Goal: Task Accomplishment & Management: Manage account settings

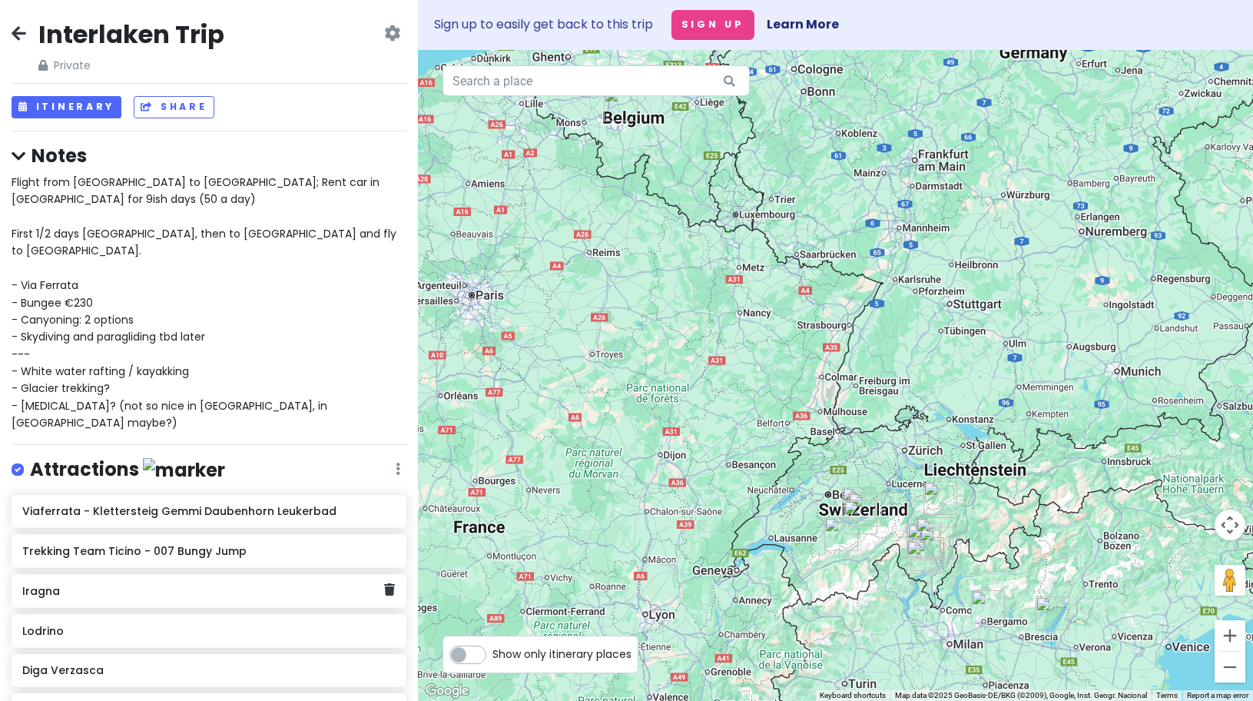
scroll to position [619, 0]
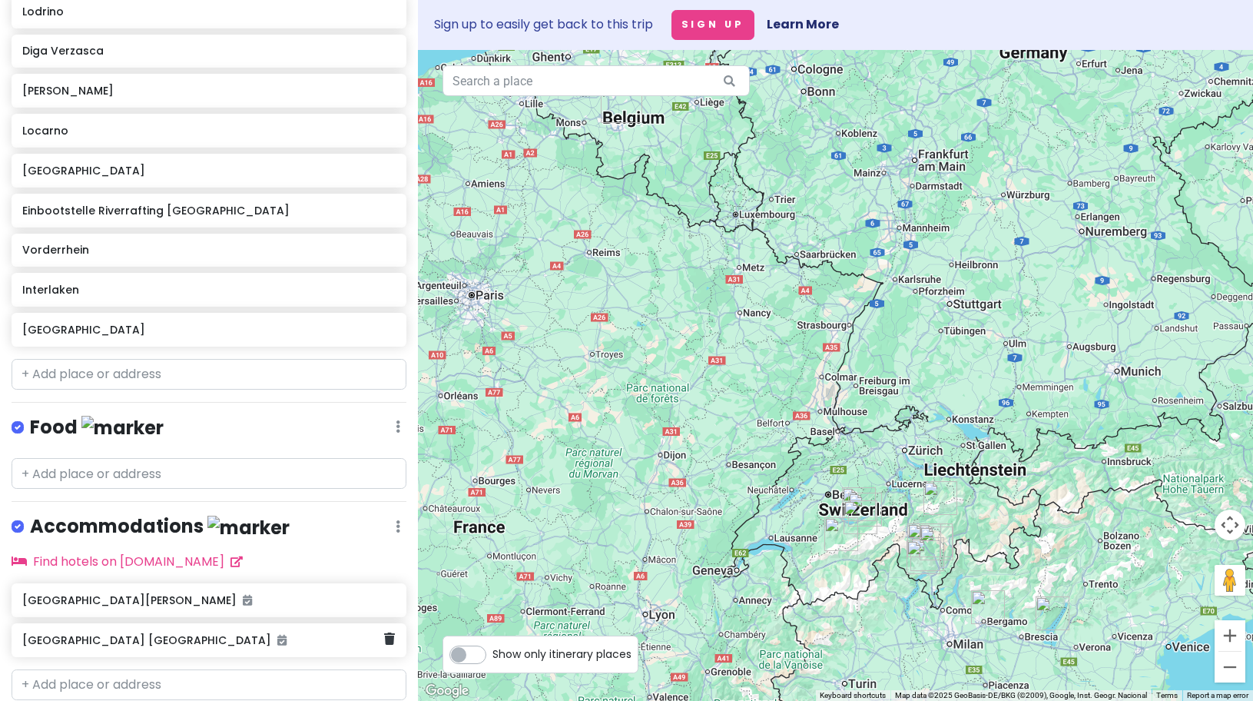
click at [109, 633] on h6 "[GEOGRAPHIC_DATA] [GEOGRAPHIC_DATA]" at bounding box center [203, 640] width 362 height 14
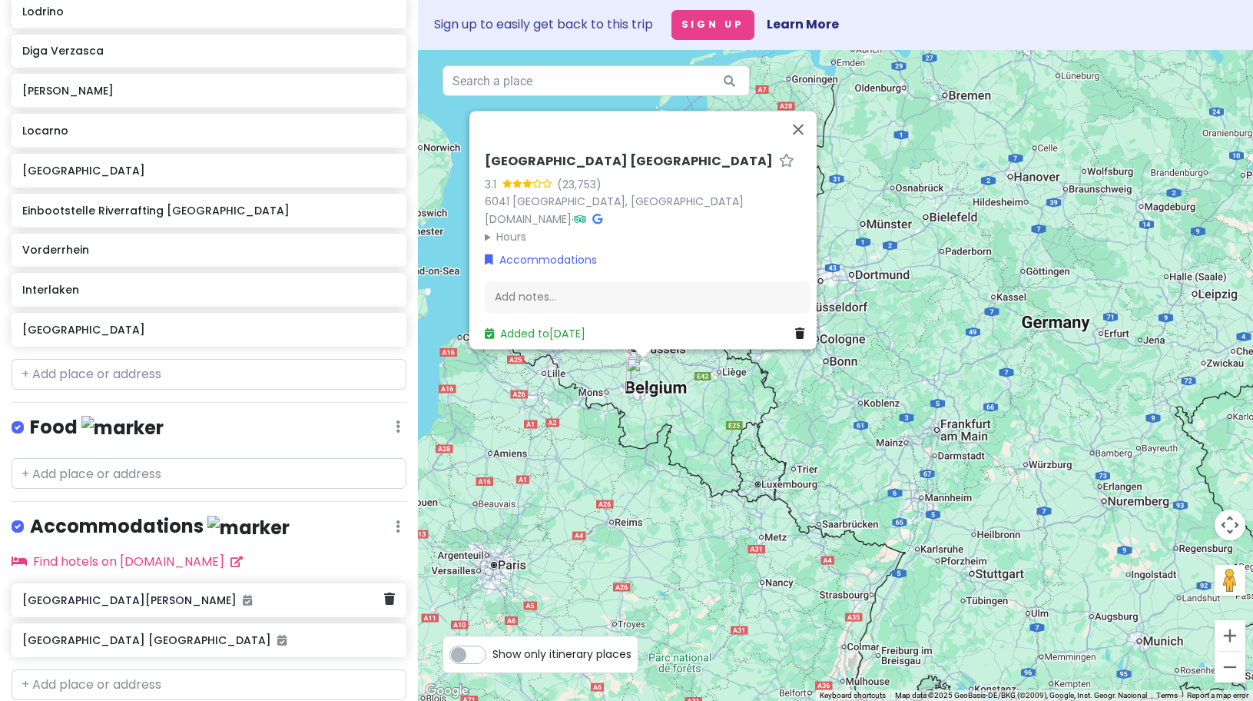
click at [120, 589] on div "[GEOGRAPHIC_DATA][PERSON_NAME]" at bounding box center [203, 600] width 362 height 22
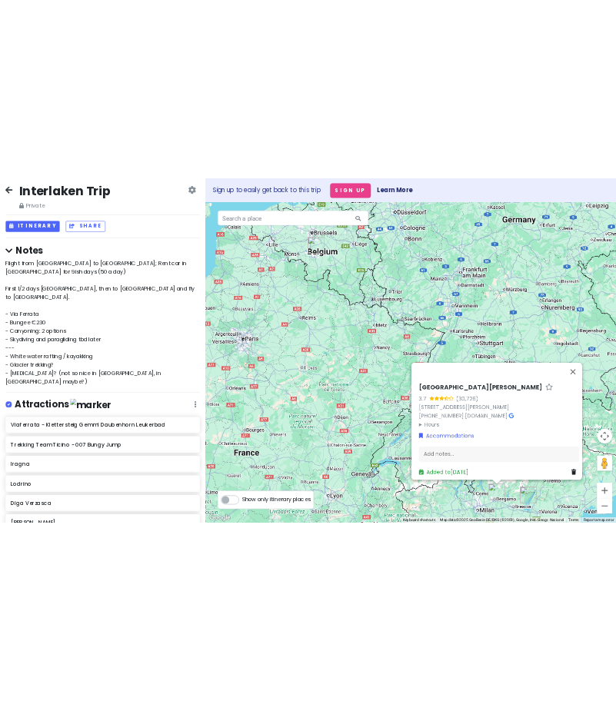
scroll to position [0, 0]
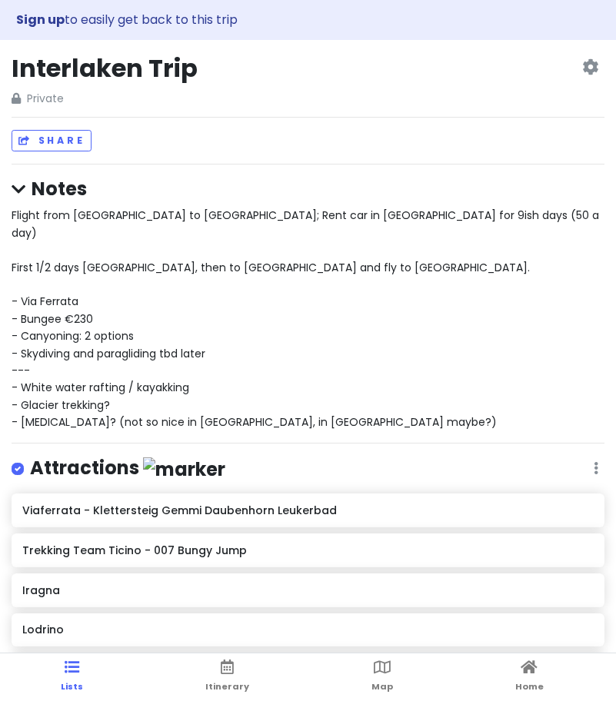
click at [124, 249] on span "Flight from [GEOGRAPHIC_DATA] to [GEOGRAPHIC_DATA]; Rent car in [GEOGRAPHIC_DAT…" at bounding box center [307, 318] width 590 height 222
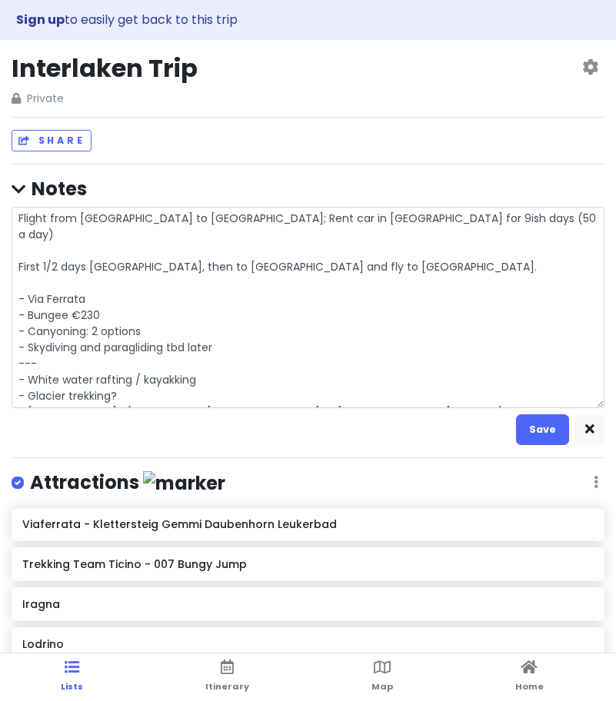
click at [228, 251] on textarea "Flight from [GEOGRAPHIC_DATA] to [GEOGRAPHIC_DATA]; Rent car in [GEOGRAPHIC_DAT…" at bounding box center [308, 307] width 592 height 201
type textarea "x"
type textarea "Flight from [GEOGRAPHIC_DATA] to [GEOGRAPHIC_DATA]; Rent car in [GEOGRAPHIC_DAT…"
type textarea "x"
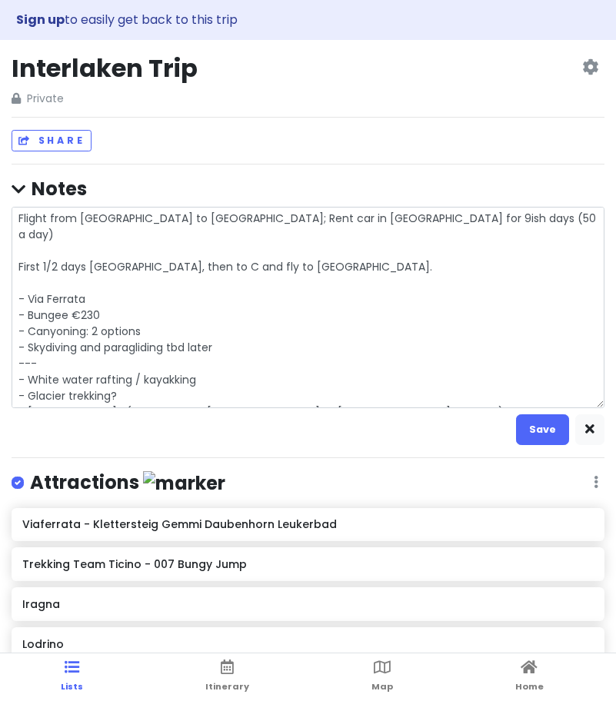
type textarea "Flight from [GEOGRAPHIC_DATA] to [GEOGRAPHIC_DATA]; Rent car in [GEOGRAPHIC_DAT…"
type textarea "x"
type textarea "Flight from [GEOGRAPHIC_DATA] to [GEOGRAPHIC_DATA]; Rent car in [GEOGRAPHIC_DAT…"
type textarea "x"
type textarea "Flight from [GEOGRAPHIC_DATA] to [GEOGRAPHIC_DATA]; Rent car in [GEOGRAPHIC_DAT…"
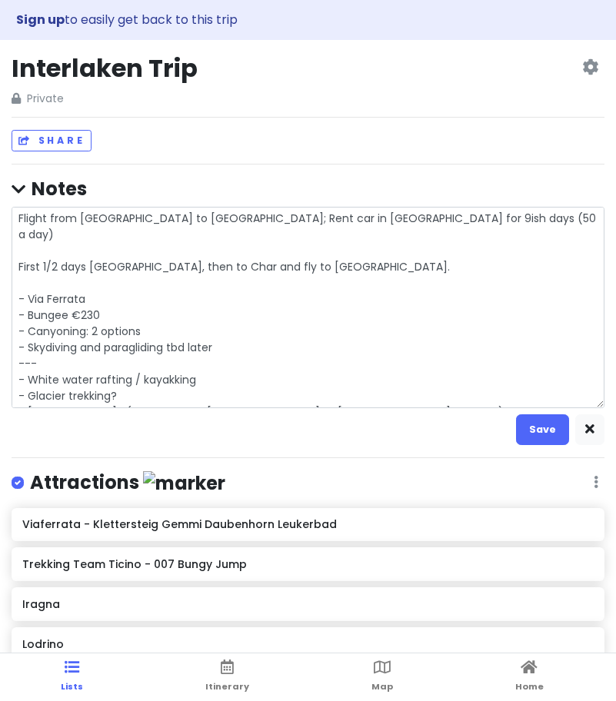
type textarea "x"
type textarea "Flight from [GEOGRAPHIC_DATA] to [GEOGRAPHIC_DATA]; Rent car in [GEOGRAPHIC_DAT…"
type textarea "x"
type textarea "Flight from [GEOGRAPHIC_DATA] to [GEOGRAPHIC_DATA]; Rent car in [GEOGRAPHIC_DAT…"
type textarea "x"
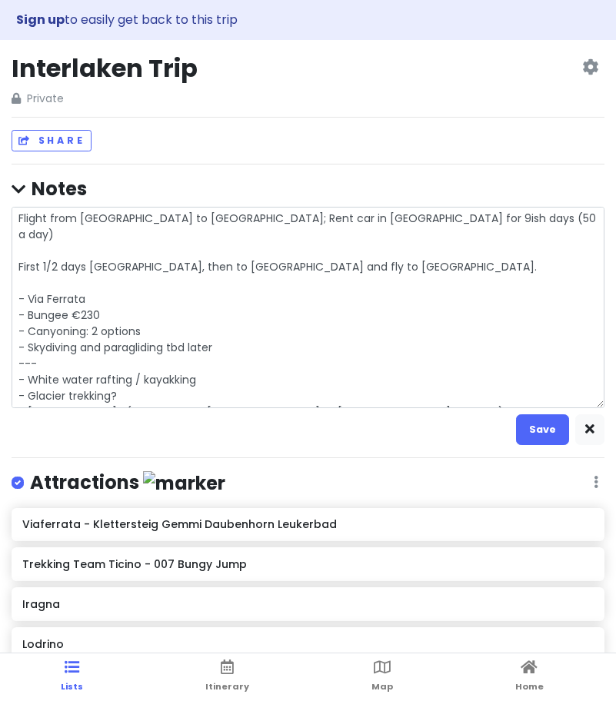
type textarea "Flight from [GEOGRAPHIC_DATA] to [GEOGRAPHIC_DATA]; Rent car in [GEOGRAPHIC_DAT…"
type textarea "x"
type textarea "Flight from [GEOGRAPHIC_DATA] to [GEOGRAPHIC_DATA]; Rent car in [GEOGRAPHIC_DAT…"
type textarea "x"
type textarea "Flight from [GEOGRAPHIC_DATA] to [GEOGRAPHIC_DATA]; Rent car in [GEOGRAPHIC_DAT…"
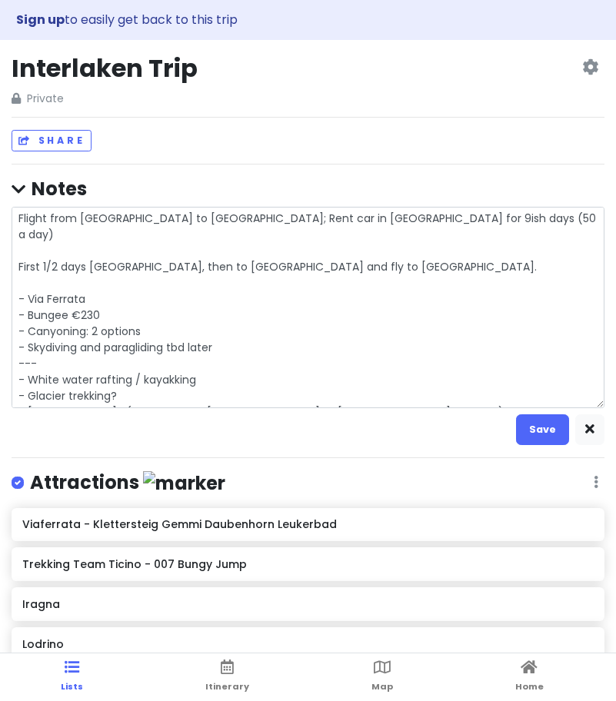
type textarea "x"
type textarea "Flight from [GEOGRAPHIC_DATA] to [GEOGRAPHIC_DATA]; Rent car in [GEOGRAPHIC_DAT…"
type textarea "x"
type textarea "Flight from [GEOGRAPHIC_DATA] to [GEOGRAPHIC_DATA]; Rent car in [GEOGRAPHIC_DAT…"
type textarea "x"
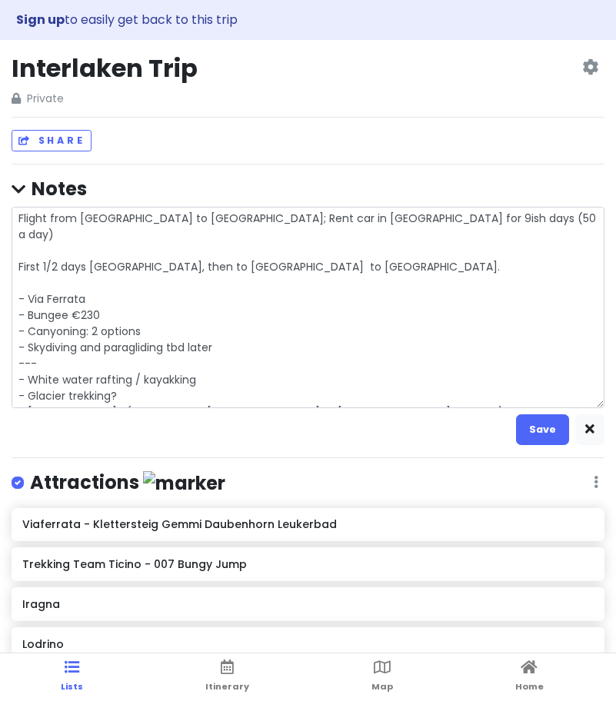
type textarea "Flight from [GEOGRAPHIC_DATA] to [GEOGRAPHIC_DATA]; Rent car in [GEOGRAPHIC_DAT…"
type textarea "x"
type textarea "Flight from [GEOGRAPHIC_DATA] to [GEOGRAPHIC_DATA]; Rent car in [GEOGRAPHIC_DAT…"
type textarea "x"
type textarea "Flight from [GEOGRAPHIC_DATA] to [GEOGRAPHIC_DATA]; Rent car in [GEOGRAPHIC_DAT…"
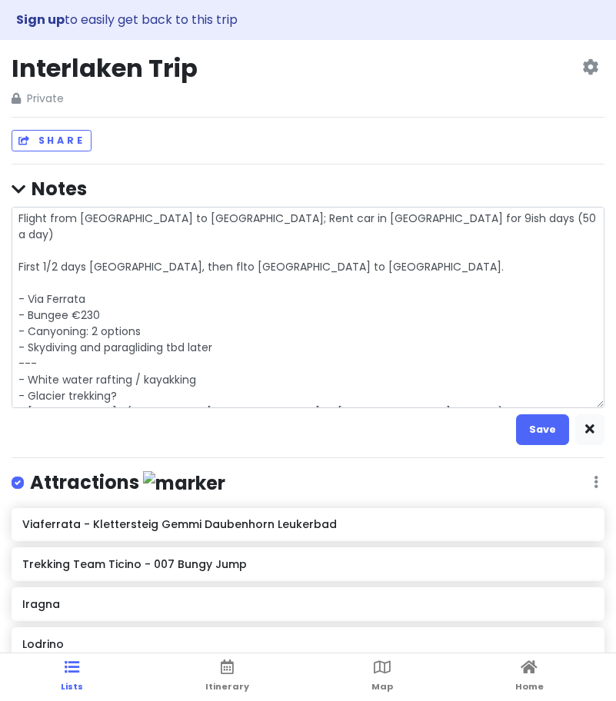
type textarea "x"
type textarea "Flight from [GEOGRAPHIC_DATA] to [GEOGRAPHIC_DATA]; Rent car in [GEOGRAPHIC_DAT…"
type textarea "x"
type textarea "Flight from [GEOGRAPHIC_DATA] to [GEOGRAPHIC_DATA]; Rent car in [GEOGRAPHIC_DAT…"
type textarea "x"
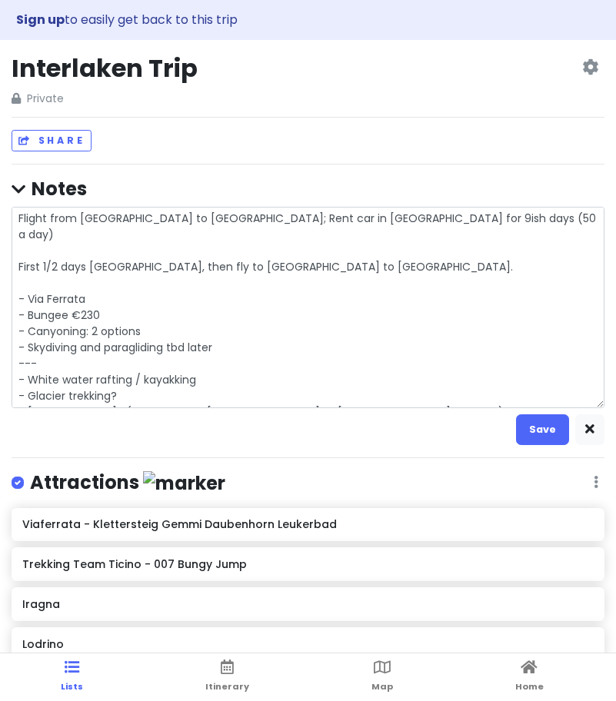
type textarea "Flight from [GEOGRAPHIC_DATA] to [GEOGRAPHIC_DATA]; Rent car in [GEOGRAPHIC_DAT…"
type textarea "x"
type textarea "Flight from [GEOGRAPHIC_DATA] to [GEOGRAPHIC_DATA]; Rent car in [GEOGRAPHIC_DAT…"
type textarea "x"
type textarea "Flight from [GEOGRAPHIC_DATA] to [GEOGRAPHIC_DATA]; Rent car in [GEOGRAPHIC_DAT…"
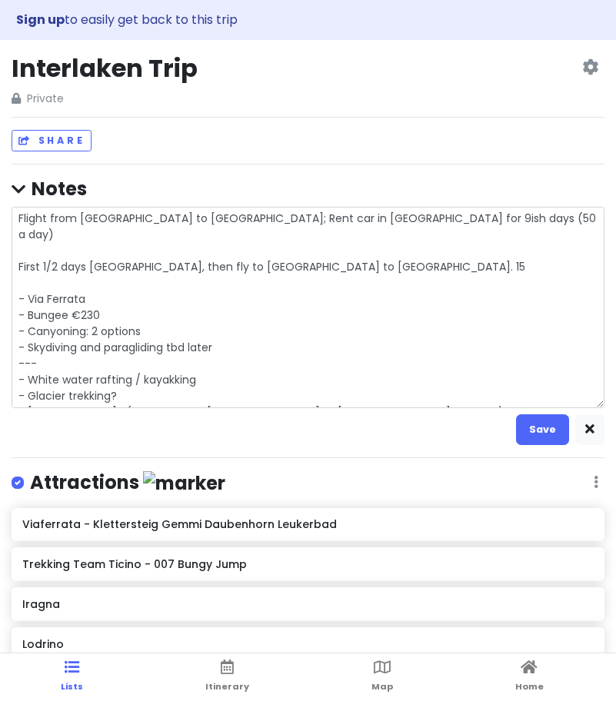
type textarea "x"
type textarea "Flight from [GEOGRAPHIC_DATA] to [GEOGRAPHIC_DATA]; Rent car in [GEOGRAPHIC_DAT…"
type textarea "x"
type textarea "Flight from [GEOGRAPHIC_DATA] to [GEOGRAPHIC_DATA]; Rent car in [GEOGRAPHIC_DAT…"
click at [423, 247] on textarea "Flight from [GEOGRAPHIC_DATA] to [GEOGRAPHIC_DATA]; Rent car in [GEOGRAPHIC_DAT…" at bounding box center [308, 307] width 592 height 201
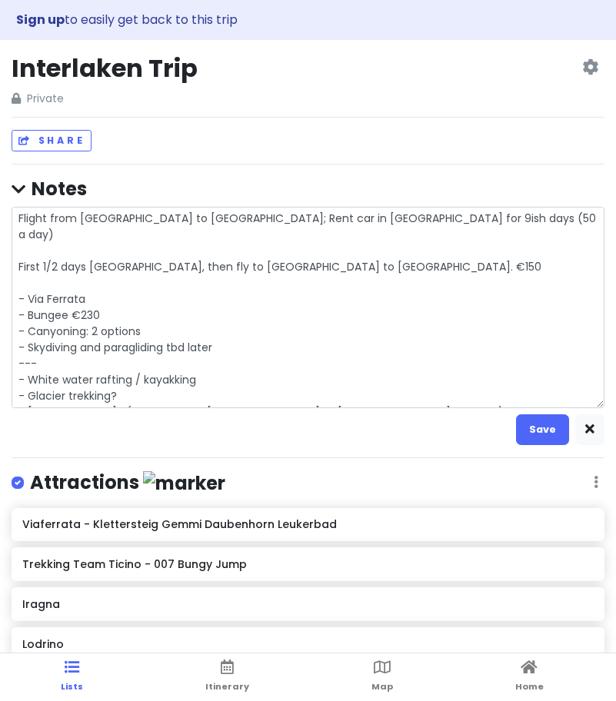
click at [208, 214] on textarea "Flight from [GEOGRAPHIC_DATA] to [GEOGRAPHIC_DATA]; Rent car in [GEOGRAPHIC_DAT…" at bounding box center [308, 307] width 592 height 201
type textarea "x"
type textarea "Flight from [GEOGRAPHIC_DATA] to [GEOGRAPHIC_DATA]; Rent v in [GEOGRAPHIC_DATA]…"
type textarea "x"
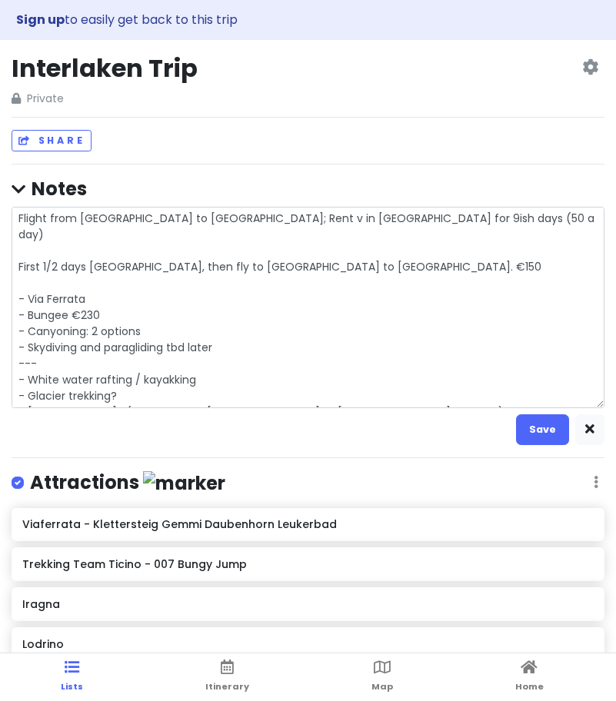
type textarea "Flight from [GEOGRAPHIC_DATA] to [GEOGRAPHIC_DATA]; Rent va in [GEOGRAPHIC_DATA…"
type textarea "x"
type textarea "Flight from [GEOGRAPHIC_DATA] to [GEOGRAPHIC_DATA]; Rent van in [GEOGRAPHIC_DAT…"
type textarea "x"
type textarea "Flight from [GEOGRAPHIC_DATA] to [GEOGRAPHIC_DATA]; Rent van in [GEOGRAPHIC_DAT…"
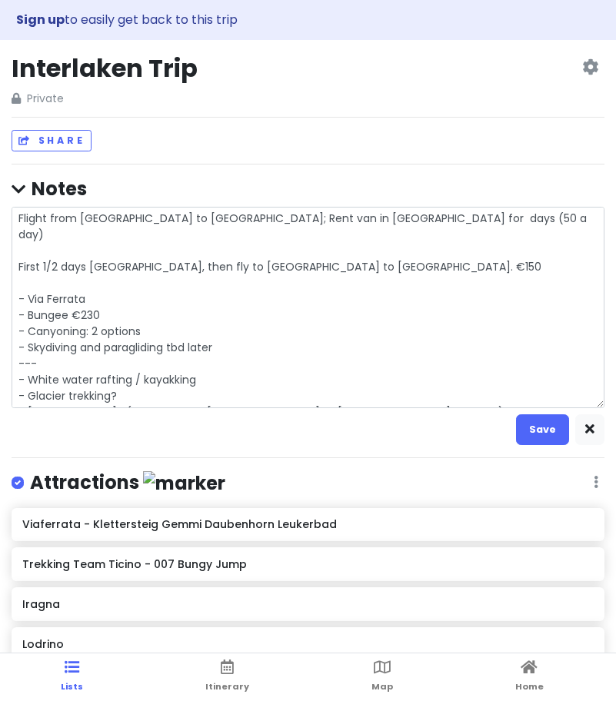
type textarea "x"
type textarea "Flight from [GEOGRAPHIC_DATA] to [GEOGRAPHIC_DATA]; Rent van in [GEOGRAPHIC_DAT…"
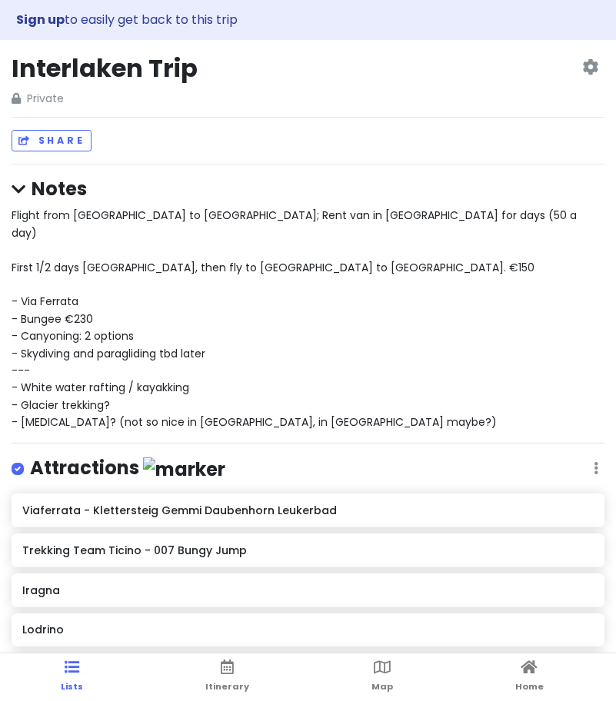
click at [347, 244] on div "Flight from [GEOGRAPHIC_DATA] to [GEOGRAPHIC_DATA]; Rent van in [GEOGRAPHIC_DAT…" at bounding box center [308, 319] width 592 height 224
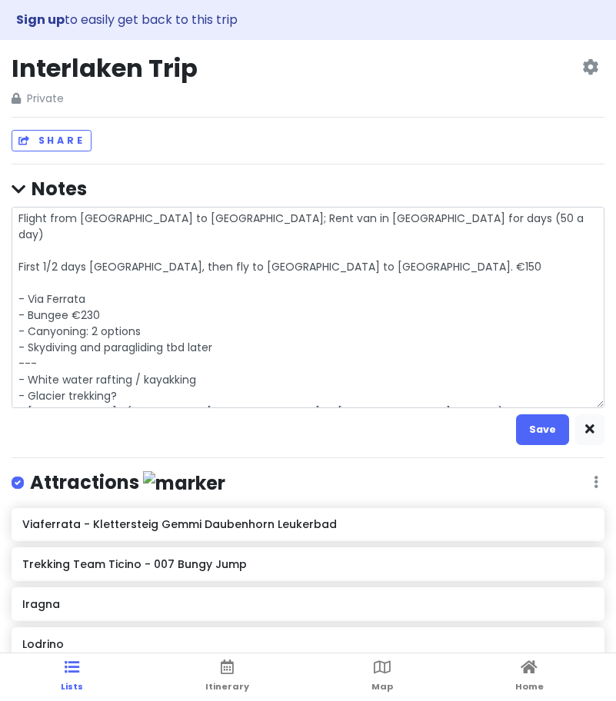
drag, startPoint x: 393, startPoint y: 220, endPoint x: -46, endPoint y: 204, distance: 439.1
click at [0, 204] on html "Sign up to easily get back to this trip Interlaken Trip Private Change Dates Ma…" at bounding box center [308, 374] width 616 height 748
type textarea "x"
type textarea "First 1/2 days [GEOGRAPHIC_DATA], then fly to [GEOGRAPHIC_DATA] to [GEOGRAPHIC_…"
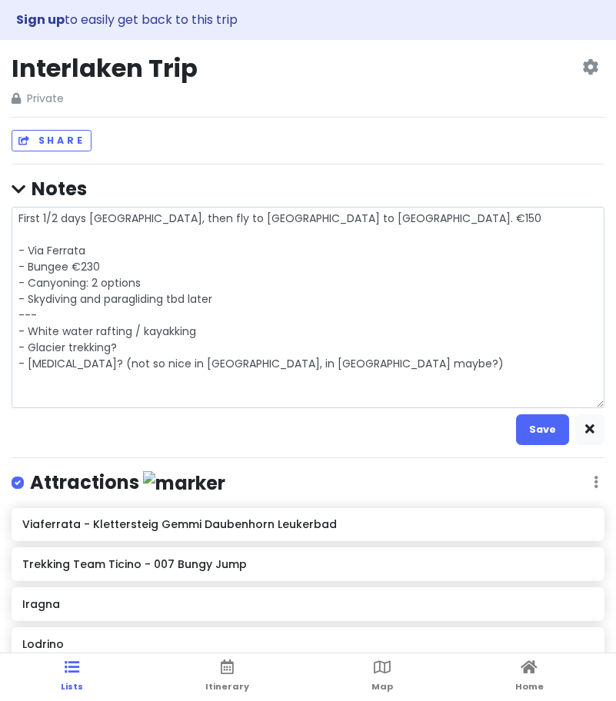
type textarea "x"
type textarea "First 1/2 days [GEOGRAPHIC_DATA], then fly to [GEOGRAPHIC_DATA] to [GEOGRAPHIC_…"
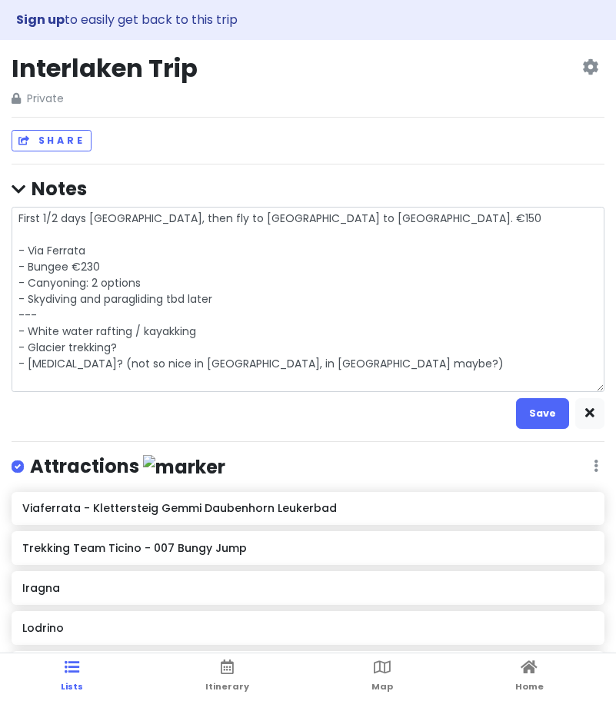
type textarea "x"
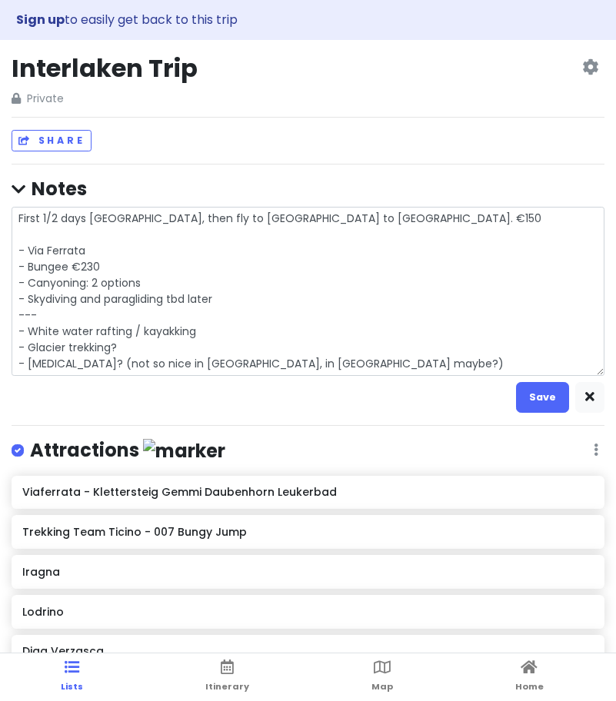
click at [57, 217] on textarea "First 1/2 days [GEOGRAPHIC_DATA], then fly to [GEOGRAPHIC_DATA] to [GEOGRAPHIC_…" at bounding box center [308, 291] width 592 height 169
type textarea "First 1/2 days [GEOGRAPHIC_DATA], then fly to [GEOGRAPHIC_DATA] to [GEOGRAPHIC_…"
click at [516, 390] on button "Save" at bounding box center [542, 397] width 53 height 30
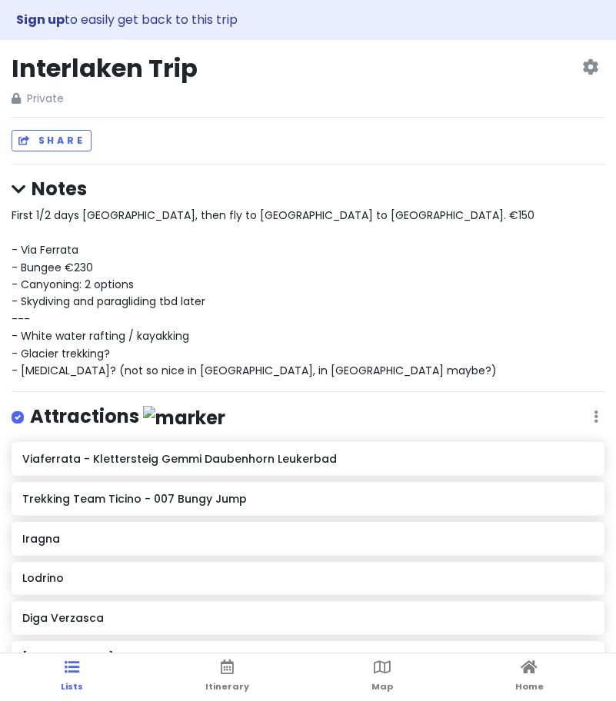
click at [90, 245] on div "First 1/2 days [GEOGRAPHIC_DATA], then fly to [GEOGRAPHIC_DATA] to [GEOGRAPHIC_…" at bounding box center [308, 293] width 592 height 172
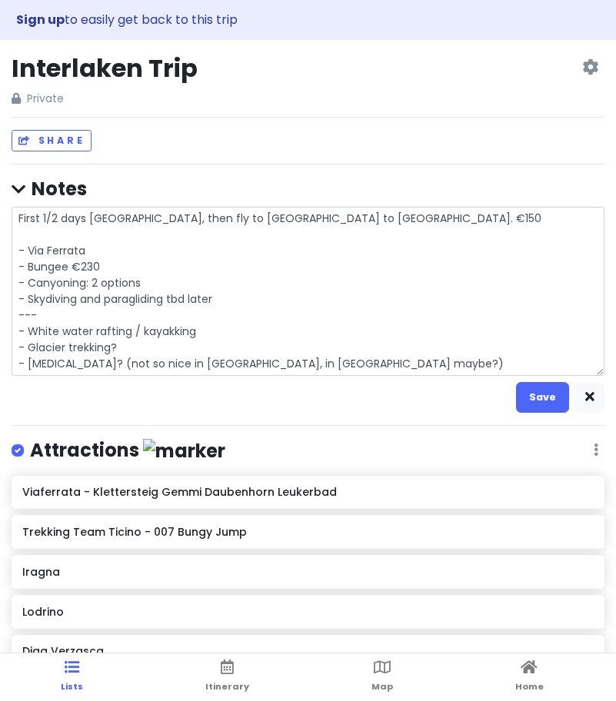
click at [101, 247] on textarea "First 1/2 days [GEOGRAPHIC_DATA], then fly to [GEOGRAPHIC_DATA] to [GEOGRAPHIC_…" at bounding box center [308, 291] width 592 height 169
type textarea "x"
type textarea "First 1/2 days [GEOGRAPHIC_DATA], then fly to [GEOGRAPHIC_DATA] to [GEOGRAPHIC_…"
type textarea "x"
type textarea "First 1/2 days [GEOGRAPHIC_DATA], then fly to [GEOGRAPHIC_DATA] to [GEOGRAPHIC_…"
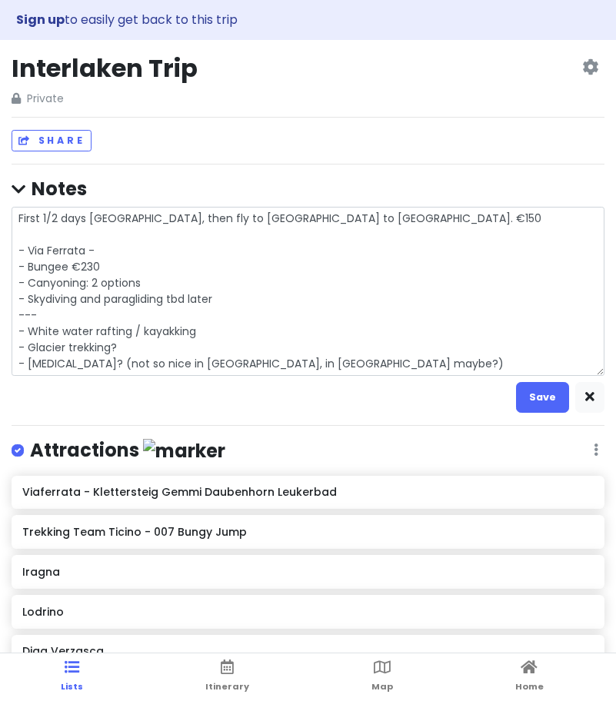
type textarea "x"
type textarea "First 1/2 days [GEOGRAPHIC_DATA], then fly to [GEOGRAPHIC_DATA] to [GEOGRAPHIC_…"
type textarea "x"
type textarea "First 1/2 days [GEOGRAPHIC_DATA], then fly to [GEOGRAPHIC_DATA] to [GEOGRAPHIC_…"
type textarea "x"
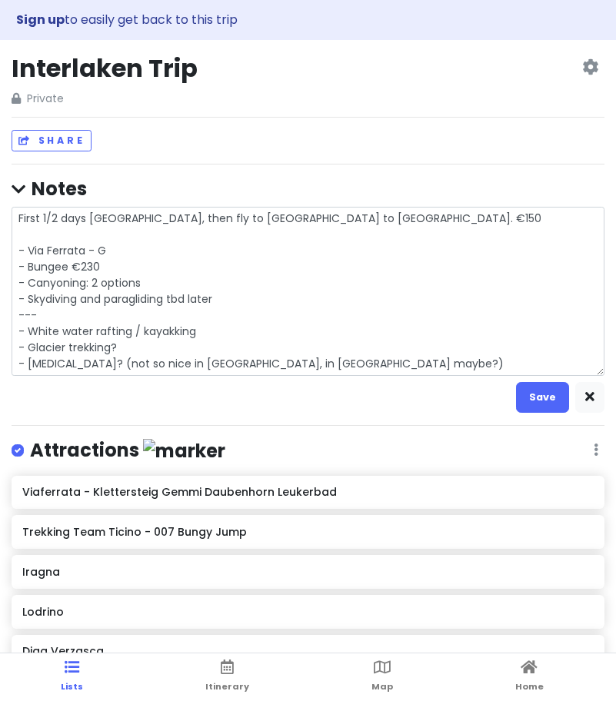
type textarea "First 1/2 days [GEOGRAPHIC_DATA], then fly to [GEOGRAPHIC_DATA] to [GEOGRAPHIC_…"
type textarea "x"
type textarea "First 1/2 days [GEOGRAPHIC_DATA], then fly to [GEOGRAPHIC_DATA] to [GEOGRAPHIC_…"
type textarea "x"
type textarea "First 1/2 days [GEOGRAPHIC_DATA], then fly to [GEOGRAPHIC_DATA] to [GEOGRAPHIC_…"
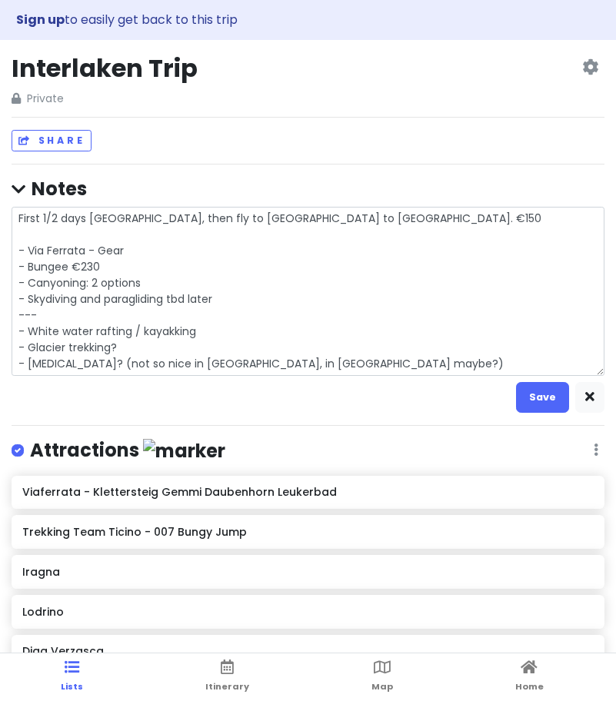
type textarea "x"
type textarea "First 1/2 days [GEOGRAPHIC_DATA], then fly to [GEOGRAPHIC_DATA] to [GEOGRAPHIC_…"
type textarea "x"
type textarea "First 1/2 days [GEOGRAPHIC_DATA], then fly to [GEOGRAPHIC_DATA] to [GEOGRAPHIC_…"
type textarea "x"
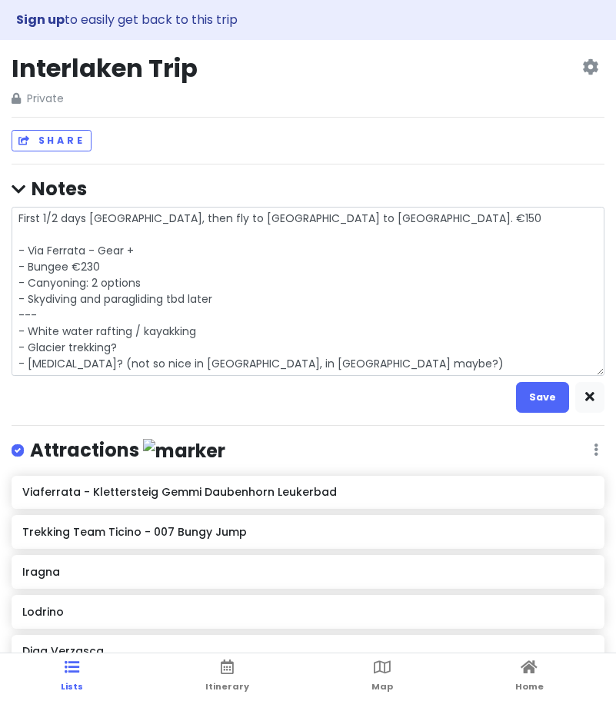
type textarea "First 1/2 days [GEOGRAPHIC_DATA], then fly to [GEOGRAPHIC_DATA] to [GEOGRAPHIC_…"
type textarea "x"
type textarea "First 1/2 days [GEOGRAPHIC_DATA], then fly to [GEOGRAPHIC_DATA] to [GEOGRAPHIC_…"
type textarea "x"
type textarea "First 1/2 days [GEOGRAPHIC_DATA], then fly to [GEOGRAPHIC_DATA] to [GEOGRAPHIC_…"
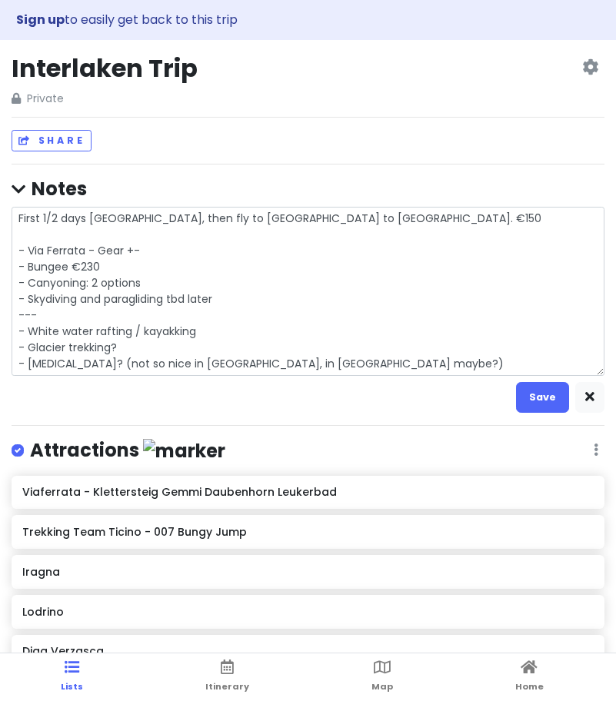
type textarea "x"
type textarea "First 1/2 days [GEOGRAPHIC_DATA], then fly to [GEOGRAPHIC_DATA] to [GEOGRAPHIC_…"
type textarea "x"
type textarea "First 1/2 days [GEOGRAPHIC_DATA], then fly to [GEOGRAPHIC_DATA] to [GEOGRAPHIC_…"
type textarea "x"
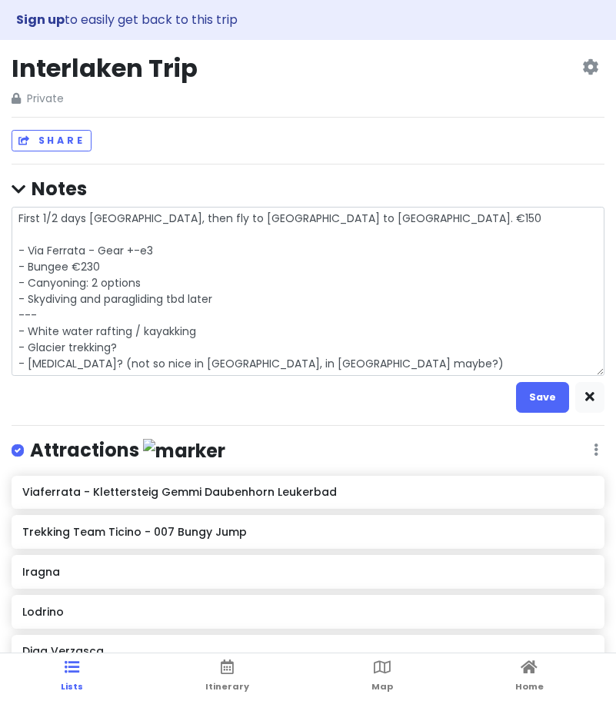
type textarea "First 1/2 days [GEOGRAPHIC_DATA], then fly to [GEOGRAPHIC_DATA] to [GEOGRAPHIC_…"
type textarea "x"
type textarea "First 1/2 days [GEOGRAPHIC_DATA], then fly to [GEOGRAPHIC_DATA] to [GEOGRAPHIC_…"
type textarea "x"
type textarea "First 1/2 days [GEOGRAPHIC_DATA], then fly to [GEOGRAPHIC_DATA] to [GEOGRAPHIC_…"
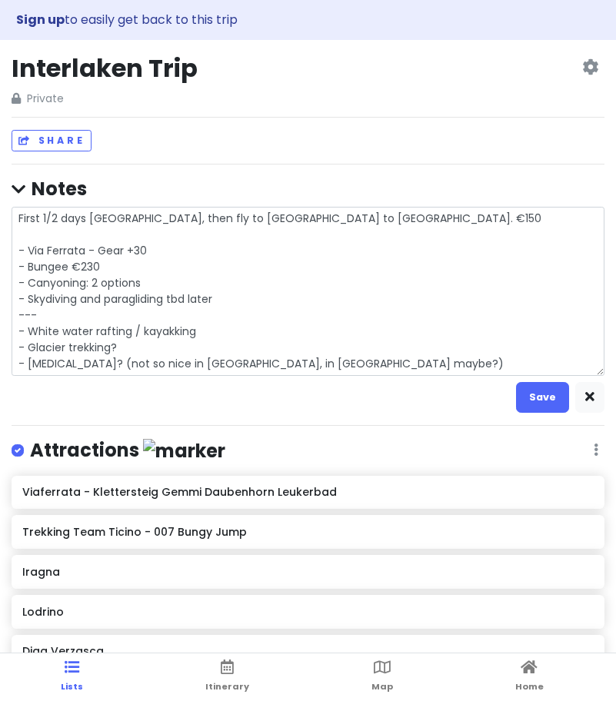
type textarea "x"
type textarea "First 1/2 days [GEOGRAPHIC_DATA], then fly to [GEOGRAPHIC_DATA] to [GEOGRAPHIC_…"
type textarea "x"
type textarea "First 1/2 days [GEOGRAPHIC_DATA], then fly to [GEOGRAPHIC_DATA] to [GEOGRAPHIC_…"
type textarea "x"
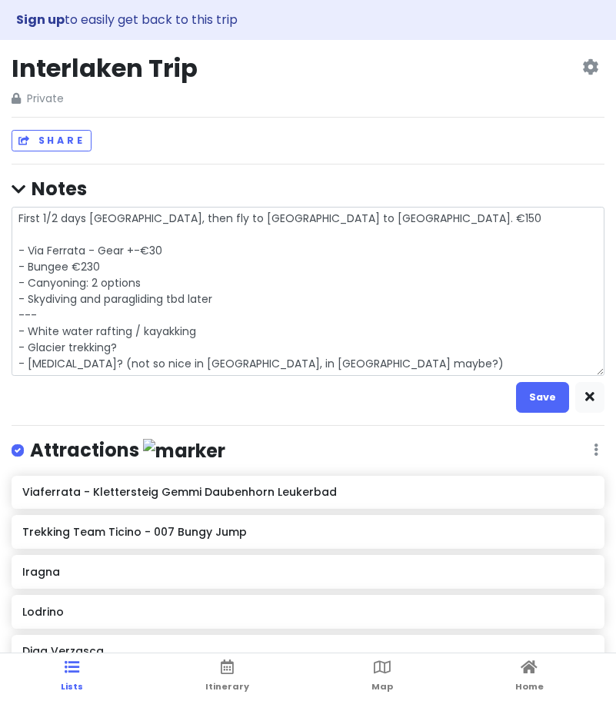
type textarea "First 1/2 days [GEOGRAPHIC_DATA], then fly to [GEOGRAPHIC_DATA] to [GEOGRAPHIC_…"
click at [164, 284] on textarea "First 1/2 days [GEOGRAPHIC_DATA], then fly to [GEOGRAPHIC_DATA] to [GEOGRAPHIC_…" at bounding box center [308, 291] width 592 height 169
type textarea "x"
type textarea "First 1/2 days [GEOGRAPHIC_DATA], then fly to [GEOGRAPHIC_DATA] to [GEOGRAPHIC_…"
type textarea "x"
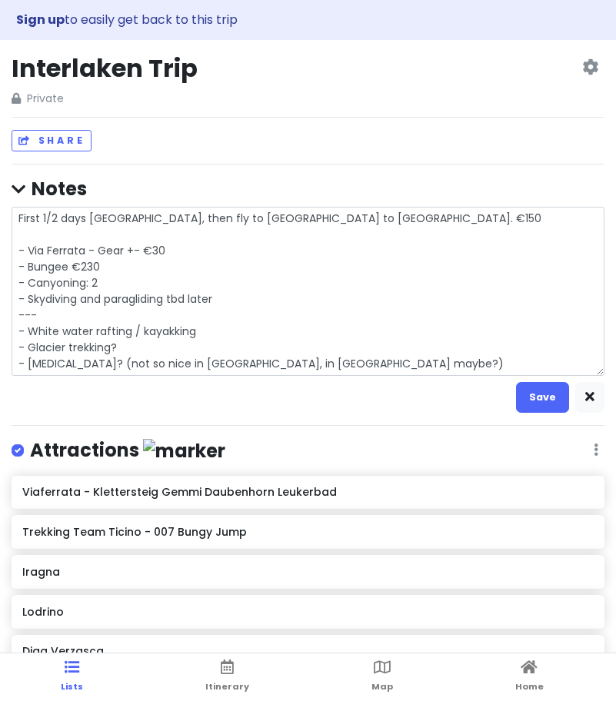
type textarea "First 1/2 days [GEOGRAPHIC_DATA], then fly to [GEOGRAPHIC_DATA] to [GEOGRAPHIC_…"
type textarea "x"
type textarea "First 1/2 days [GEOGRAPHIC_DATA], then fly to [GEOGRAPHIC_DATA] to [GEOGRAPHIC_…"
type textarea "x"
type textarea "First 1/2 days [GEOGRAPHIC_DATA], then fly to [GEOGRAPHIC_DATA] to [GEOGRAPHIC_…"
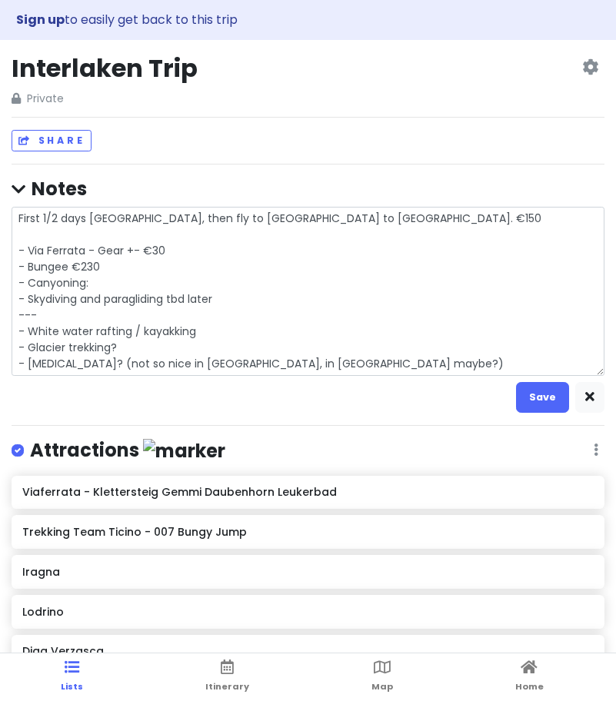
type textarea "x"
type textarea "First 1/2 days [GEOGRAPHIC_DATA], then fly to [GEOGRAPHIC_DATA] to [GEOGRAPHIC_…"
type textarea "x"
type textarea "First 1/2 days [GEOGRAPHIC_DATA], then fly to [GEOGRAPHIC_DATA] to [GEOGRAPHIC_…"
type textarea "x"
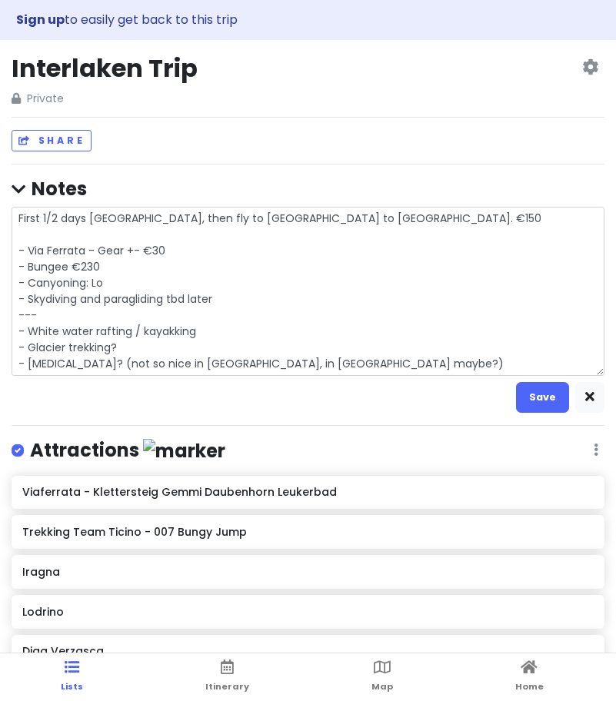
type textarea "First 1/2 days [GEOGRAPHIC_DATA], then fly to [GEOGRAPHIC_DATA] to [GEOGRAPHIC_…"
type textarea "x"
type textarea "First 1/2 days [GEOGRAPHIC_DATA], then fly to [GEOGRAPHIC_DATA] to [GEOGRAPHIC_…"
type textarea "x"
type textarea "First 1/2 days [GEOGRAPHIC_DATA], then fly to [GEOGRAPHIC_DATA] to [GEOGRAPHIC_…"
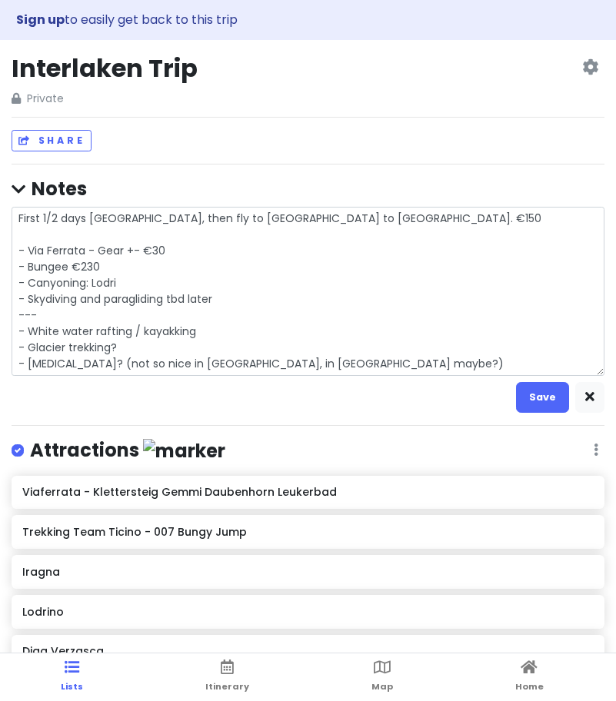
type textarea "x"
type textarea "First 1/2 days [GEOGRAPHIC_DATA], then fly to [GEOGRAPHIC_DATA] to [GEOGRAPHIC_…"
type textarea "x"
type textarea "First 1/2 days [GEOGRAPHIC_DATA], then fly to [GEOGRAPHIC_DATA] to [GEOGRAPHIC_…"
type textarea "x"
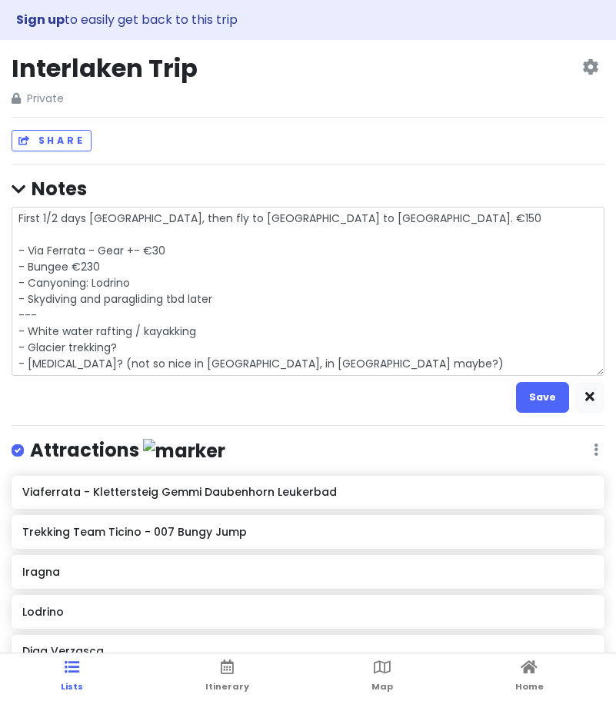
type textarea "First 1/2 days [GEOGRAPHIC_DATA], then fly to [GEOGRAPHIC_DATA] to [GEOGRAPHIC_…"
type textarea "x"
type textarea "First 1/2 days [GEOGRAPHIC_DATA], then fly to [GEOGRAPHIC_DATA] to [GEOGRAPHIC_…"
type textarea "x"
type textarea "First 1/2 days [GEOGRAPHIC_DATA], then fly to [GEOGRAPHIC_DATA] to [GEOGRAPHIC_…"
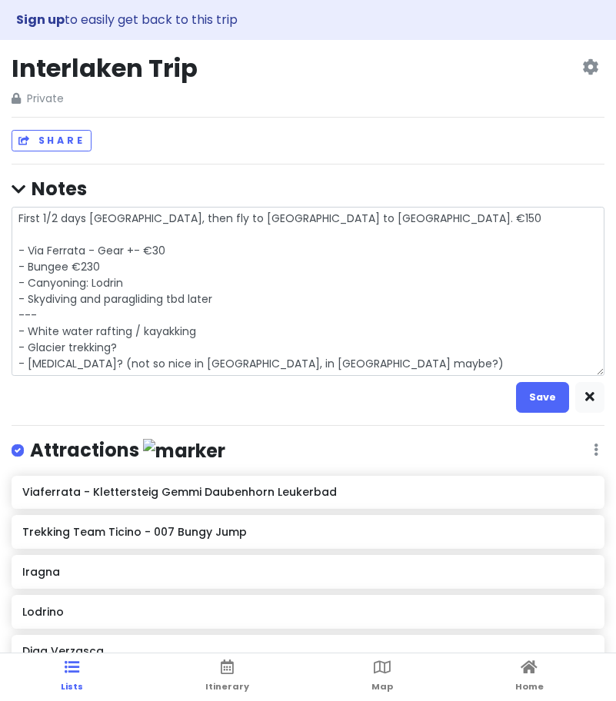
type textarea "x"
type textarea "First 1/2 days [GEOGRAPHIC_DATA], then fly to [GEOGRAPHIC_DATA] to [GEOGRAPHIC_…"
type textarea "x"
type textarea "First 1/2 days [GEOGRAPHIC_DATA], then fly to [GEOGRAPHIC_DATA] to [GEOGRAPHIC_…"
type textarea "x"
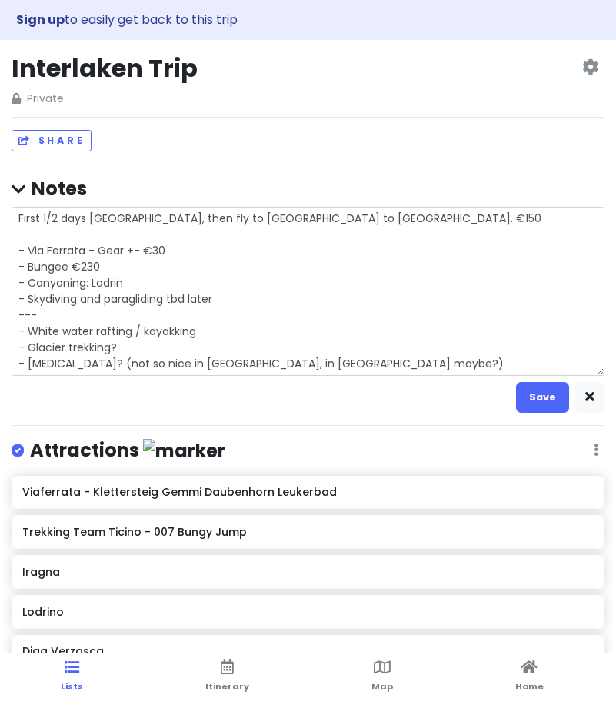
type textarea "First 1/2 days [GEOGRAPHIC_DATA], then fly to [GEOGRAPHIC_DATA] to [GEOGRAPHIC_…"
type textarea "x"
type textarea "First 1/2 days [GEOGRAPHIC_DATA], then fly to [GEOGRAPHIC_DATA] to [GEOGRAPHIC_…"
type textarea "x"
type textarea "First 1/2 days [GEOGRAPHIC_DATA], then fly to [GEOGRAPHIC_DATA] to [GEOGRAPHIC_…"
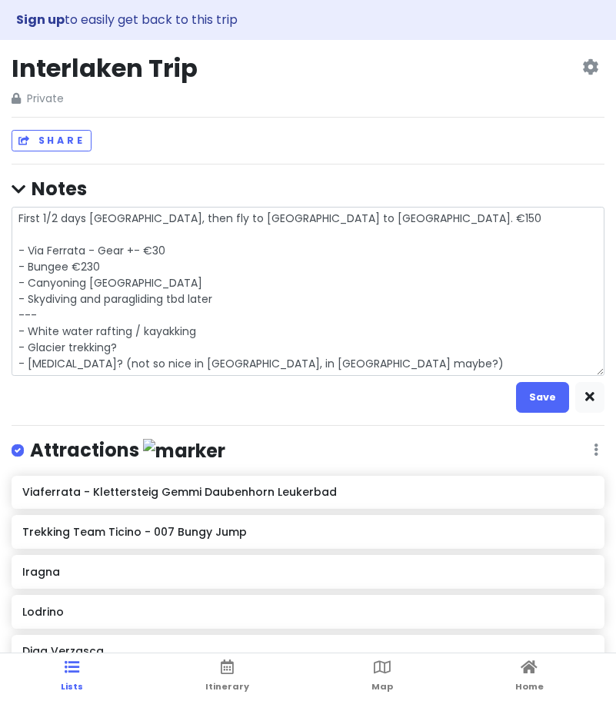
type textarea "x"
type textarea "First 1/2 days [GEOGRAPHIC_DATA], then fly to [GEOGRAPHIC_DATA] to [GEOGRAPHIC_…"
type textarea "x"
type textarea "First 1/2 days [GEOGRAPHIC_DATA], then fly to [GEOGRAPHIC_DATA] to [GEOGRAPHIC_…"
type textarea "x"
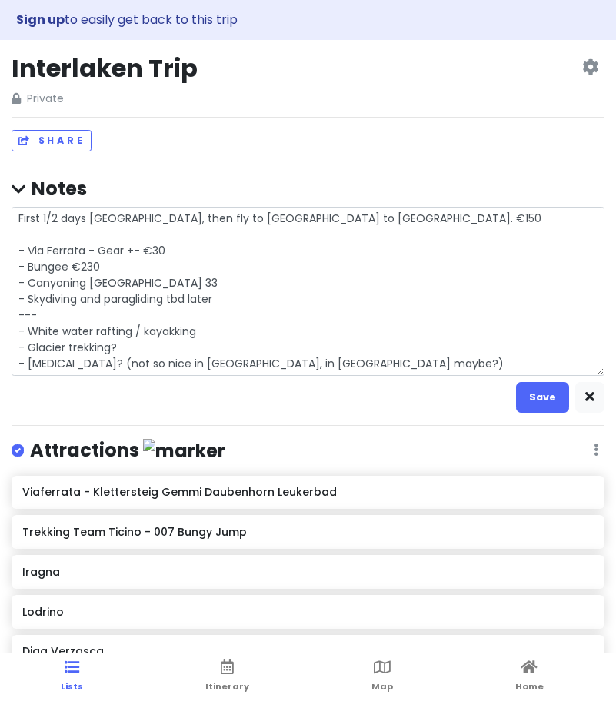
type textarea "First 1/2 days [GEOGRAPHIC_DATA], then fly to [GEOGRAPHIC_DATA] to [GEOGRAPHIC_…"
type textarea "x"
type textarea "First 1/2 days [GEOGRAPHIC_DATA], then fly to [GEOGRAPHIC_DATA] to [GEOGRAPHIC_…"
click at [228, 294] on textarea "First 1/2 days [GEOGRAPHIC_DATA], then fly to [GEOGRAPHIC_DATA] to [GEOGRAPHIC_…" at bounding box center [308, 291] width 592 height 169
drag, startPoint x: 228, startPoint y: 294, endPoint x: 9, endPoint y: 301, distance: 219.1
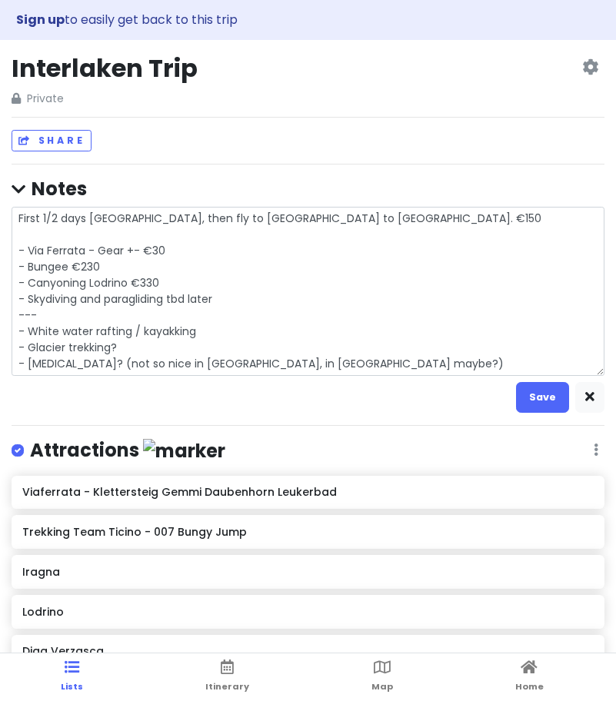
click at [9, 301] on div "Sign up to easily get back to this trip Interlaken Trip Private Change Dates Ma…" at bounding box center [308, 350] width 616 height 701
type textarea "x"
type textarea "First 1/2 days [GEOGRAPHIC_DATA], then fly to [GEOGRAPHIC_DATA] to [GEOGRAPHIC_…"
type textarea "x"
type textarea "First 1/2 days [GEOGRAPHIC_DATA], then fly to [GEOGRAPHIC_DATA] to [GEOGRAPHIC_…"
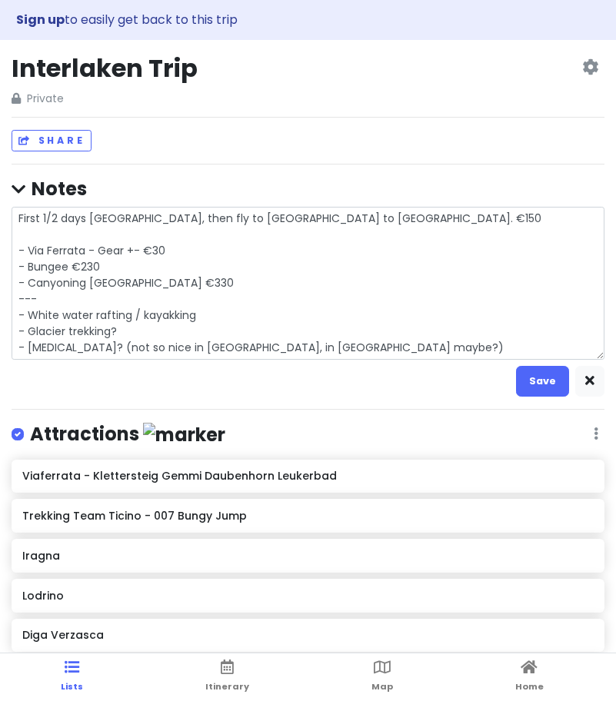
drag, startPoint x: 216, startPoint y: 315, endPoint x: 1, endPoint y: 316, distance: 215.2
click at [1, 316] on div "Sign up to easily get back to this trip Interlaken Trip Private Change Dates Ma…" at bounding box center [308, 350] width 616 height 701
type textarea "x"
type textarea "First 1/2 days [GEOGRAPHIC_DATA], then fly to [GEOGRAPHIC_DATA] to [GEOGRAPHIC_…"
click at [189, 289] on textarea "First 1/2 days [GEOGRAPHIC_DATA], then fly to [GEOGRAPHIC_DATA] to [GEOGRAPHIC_…" at bounding box center [308, 283] width 592 height 153
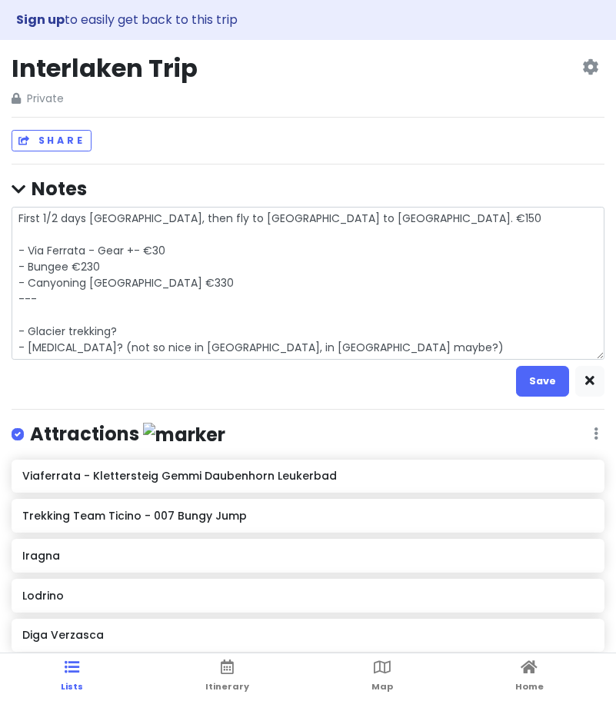
type textarea "x"
type textarea "First 1/2 days [GEOGRAPHIC_DATA], then fly to [GEOGRAPHIC_DATA] to [GEOGRAPHIC_…"
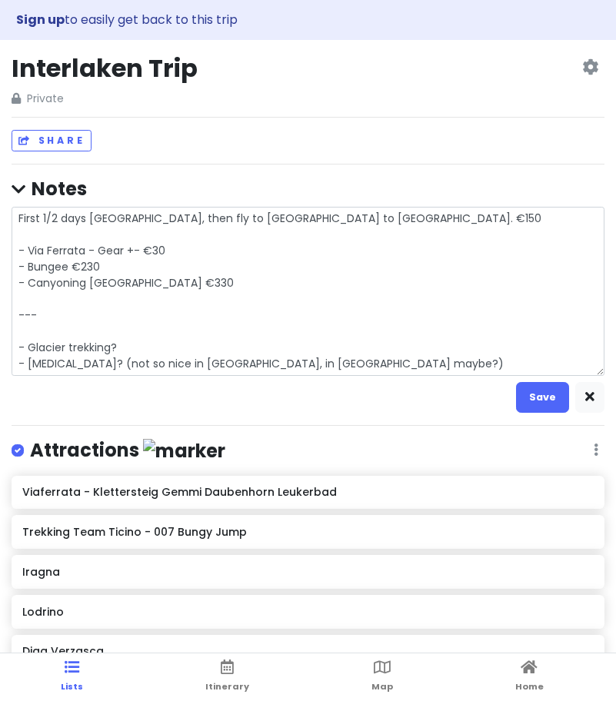
type textarea "x"
type textarea "First 1/2 days [GEOGRAPHIC_DATA], then fly to [GEOGRAPHIC_DATA] to [GEOGRAPHIC_…"
type textarea "x"
type textarea "First 1/2 days [GEOGRAPHIC_DATA], then fly to [GEOGRAPHIC_DATA] to [GEOGRAPHIC_…"
type textarea "x"
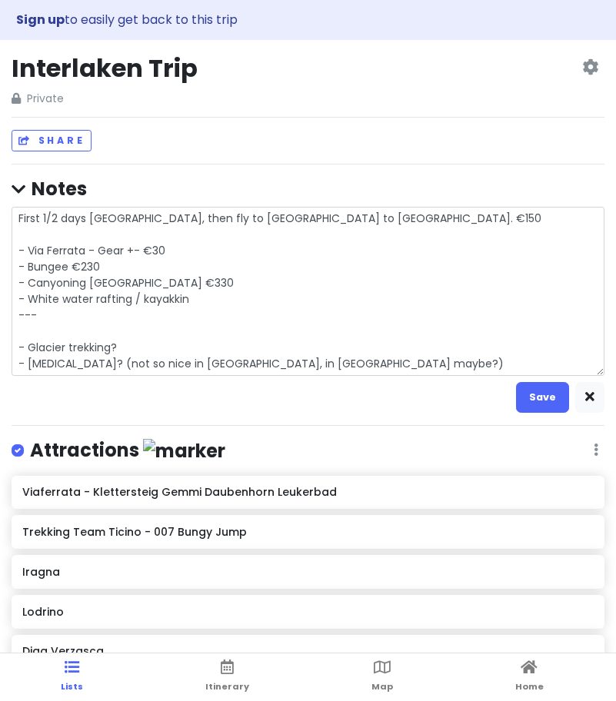
type textarea "First 1/2 days [GEOGRAPHIC_DATA], then fly to [GEOGRAPHIC_DATA] to [GEOGRAPHIC_…"
type textarea "x"
type textarea "First 1/2 days [GEOGRAPHIC_DATA], then fly to [GEOGRAPHIC_DATA] to [GEOGRAPHIC_…"
type textarea "x"
type textarea "First 1/2 days [GEOGRAPHIC_DATA], then fly to [GEOGRAPHIC_DATA] to [GEOGRAPHIC_…"
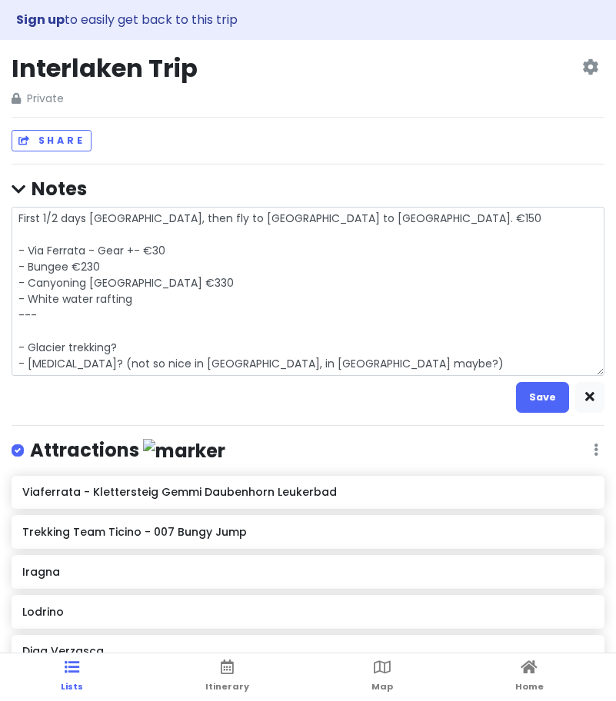
type textarea "x"
type textarea "First 1/2 days [GEOGRAPHIC_DATA], then fly to [GEOGRAPHIC_DATA] to [GEOGRAPHIC_…"
type textarea "x"
type textarea "First 1/2 days [GEOGRAPHIC_DATA], then fly to [GEOGRAPHIC_DATA] to [GEOGRAPHIC_…"
type textarea "x"
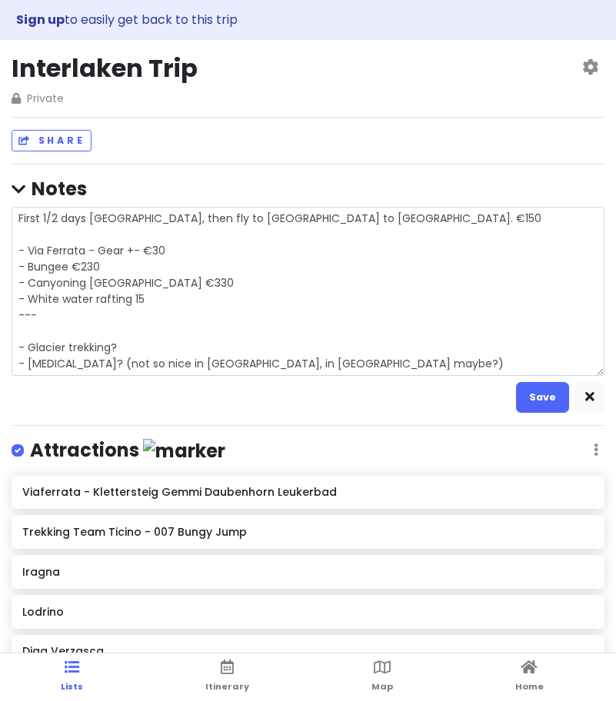
type textarea "First 1/2 days [GEOGRAPHIC_DATA], then fly to [GEOGRAPHIC_DATA] to [GEOGRAPHIC_…"
type textarea "x"
type textarea "First 1/2 days [GEOGRAPHIC_DATA], then fly to [GEOGRAPHIC_DATA] to [GEOGRAPHIC_…"
type textarea "x"
type textarea "First 1/2 days [GEOGRAPHIC_DATA], then fly to [GEOGRAPHIC_DATA] to [GEOGRAPHIC_…"
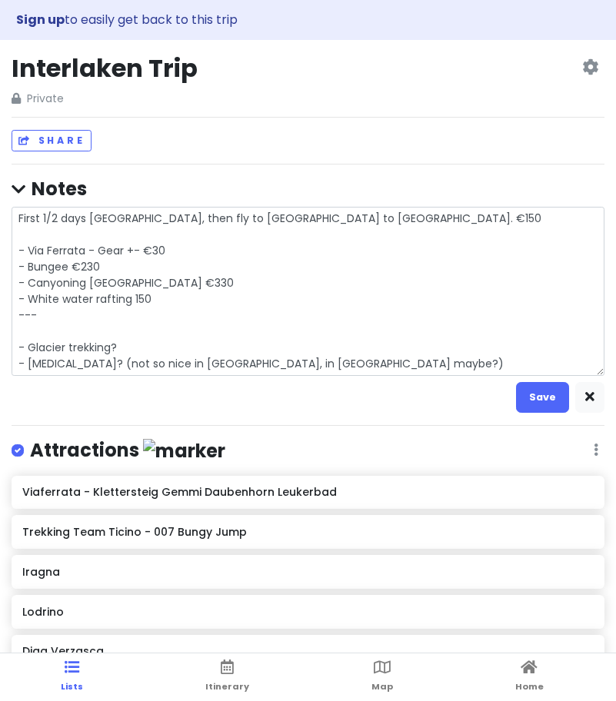
type textarea "x"
type textarea "First 1/2 days [GEOGRAPHIC_DATA], then fly to [GEOGRAPHIC_DATA] to [GEOGRAPHIC_…"
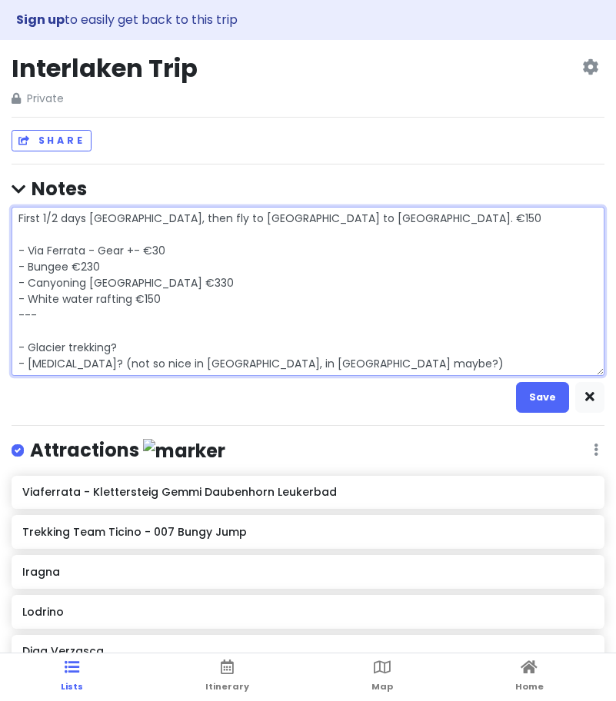
click at [128, 248] on textarea "First 1/2 days [GEOGRAPHIC_DATA], then fly to [GEOGRAPHIC_DATA] to [GEOGRAPHIC_…" at bounding box center [308, 291] width 592 height 169
click at [142, 253] on textarea "First 1/2 days [GEOGRAPHIC_DATA], then fly to [GEOGRAPHIC_DATA] to [GEOGRAPHIC_…" at bounding box center [308, 291] width 592 height 169
type textarea "x"
type textarea "First 1/2 days [GEOGRAPHIC_DATA], then fly to [GEOGRAPHIC_DATA] to [GEOGRAPHIC_…"
type textarea "x"
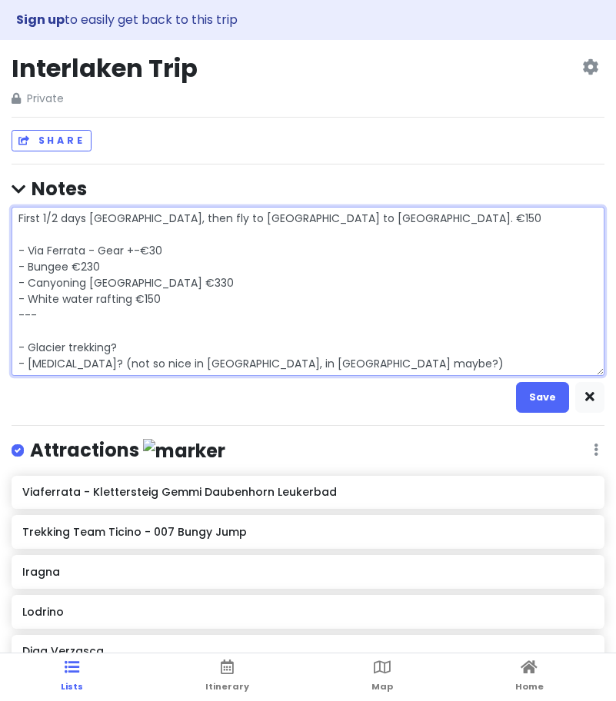
type textarea "First 1/2 days [GEOGRAPHIC_DATA], then fly to [GEOGRAPHIC_DATA] to [GEOGRAPHIC_…"
type textarea "x"
type textarea "First 1/2 days [GEOGRAPHIC_DATA], then fly to [GEOGRAPHIC_DATA] to [GEOGRAPHIC_…"
type textarea "x"
type textarea "First 1/2 days [GEOGRAPHIC_DATA], then fly to [GEOGRAPHIC_DATA] to [GEOGRAPHIC_…"
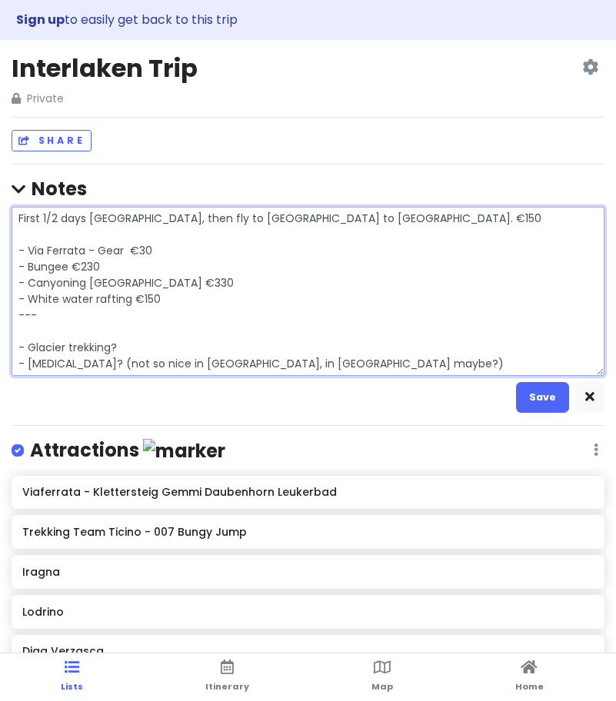
type textarea "x"
type textarea "First 1/2 days [GEOGRAPHIC_DATA], then fly to [GEOGRAPHIC_DATA] to [GEOGRAPHIC_…"
type textarea "x"
type textarea "First 1/2 days [GEOGRAPHIC_DATA], then fly to [GEOGRAPHIC_DATA] to [GEOGRAPHIC_…"
type textarea "x"
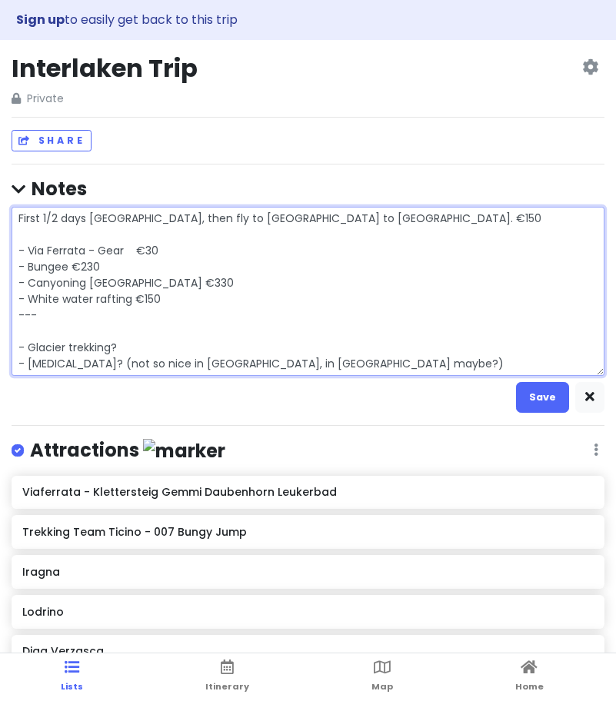
type textarea "First 1/2 days [GEOGRAPHIC_DATA], then fly to [GEOGRAPHIC_DATA] to [GEOGRAPHIC_…"
type textarea "x"
type textarea "First 1/2 days [GEOGRAPHIC_DATA], then fly to [GEOGRAPHIC_DATA] to [GEOGRAPHIC_…"
type textarea "x"
type textarea "First 1/2 days [GEOGRAPHIC_DATA], then fly to [GEOGRAPHIC_DATA] to [GEOGRAPHIC_…"
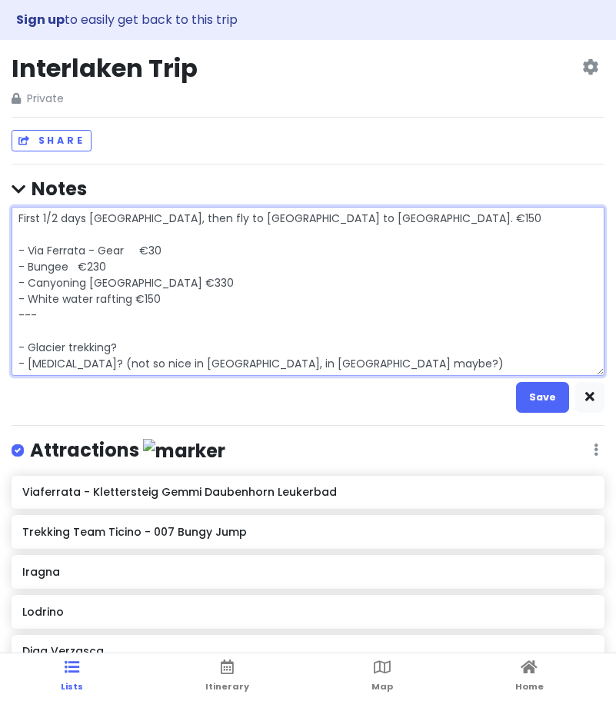
type textarea "x"
type textarea "First 1/2 days [GEOGRAPHIC_DATA], then fly to [GEOGRAPHIC_DATA] to [GEOGRAPHIC_…"
type textarea "x"
type textarea "First 1/2 days [GEOGRAPHIC_DATA], then fly to [GEOGRAPHIC_DATA] to [GEOGRAPHIC_…"
type textarea "x"
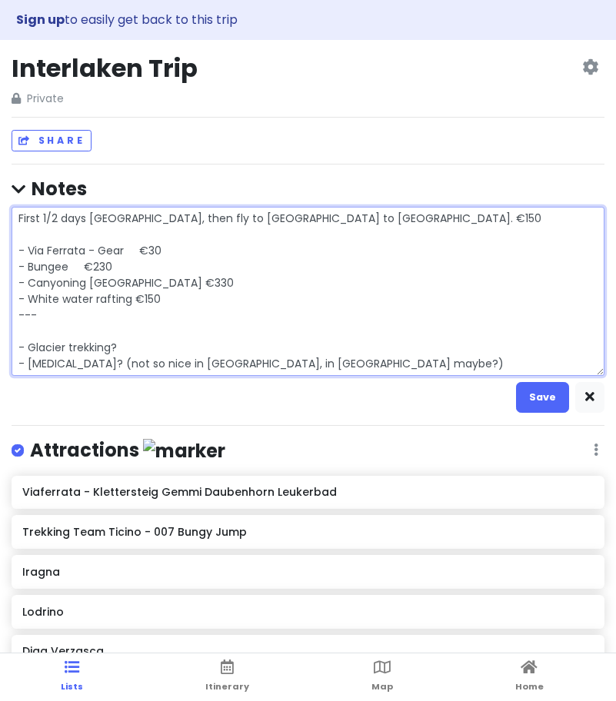
type textarea "First 1/2 days [GEOGRAPHIC_DATA], then fly to [GEOGRAPHIC_DATA] to [GEOGRAPHIC_…"
type textarea "x"
click at [244, 301] on textarea "First 1/2 days [GEOGRAPHIC_DATA], then fly to [GEOGRAPHIC_DATA] to [GEOGRAPHIC_…" at bounding box center [308, 291] width 592 height 169
click at [95, 251] on textarea "First 1/2 days [GEOGRAPHIC_DATA], then fly to [GEOGRAPHIC_DATA] to [GEOGRAPHIC_…" at bounding box center [308, 291] width 592 height 169
click at [83, 261] on textarea "First 1/2 days [GEOGRAPHIC_DATA], then fly to [GEOGRAPHIC_DATA] to [GEOGRAPHIC_…" at bounding box center [308, 291] width 592 height 169
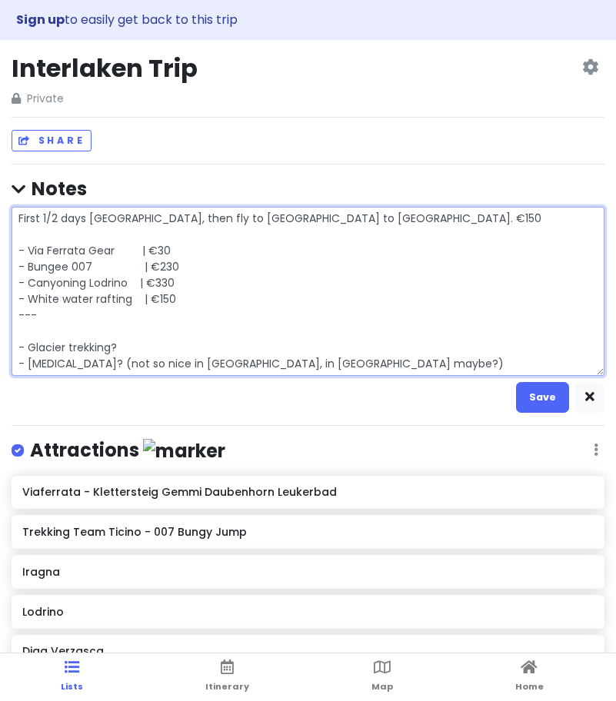
click at [86, 290] on textarea "First 1/2 days [GEOGRAPHIC_DATA], then fly to [GEOGRAPHIC_DATA] to [GEOGRAPHIC_…" at bounding box center [308, 291] width 592 height 169
click at [86, 298] on textarea "First 1/2 days [GEOGRAPHIC_DATA], then fly to [GEOGRAPHIC_DATA] to [GEOGRAPHIC_…" at bounding box center [308, 291] width 592 height 169
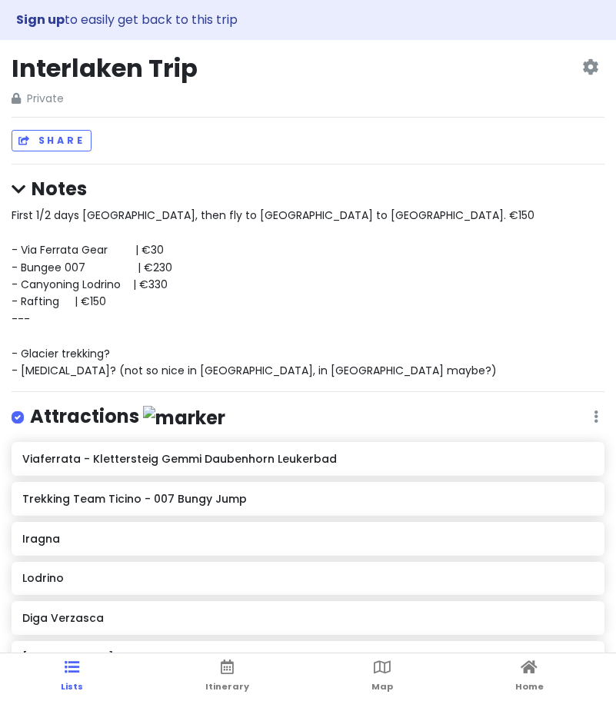
click at [58, 300] on span "First 1/2 days [GEOGRAPHIC_DATA], then fly to [GEOGRAPHIC_DATA] to [GEOGRAPHIC_…" at bounding box center [273, 292] width 523 height 171
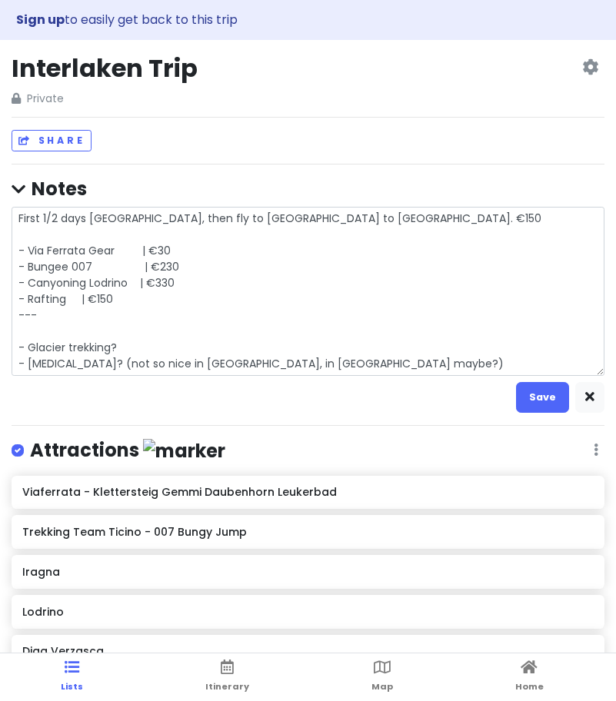
click at [72, 304] on textarea "First 1/2 days [GEOGRAPHIC_DATA], then fly to [GEOGRAPHIC_DATA] to [GEOGRAPHIC_…" at bounding box center [308, 291] width 592 height 169
drag, startPoint x: 123, startPoint y: 349, endPoint x: 25, endPoint y: 334, distance: 98.7
click at [25, 334] on textarea "First 1/2 days [GEOGRAPHIC_DATA], then fly to [GEOGRAPHIC_DATA] to [GEOGRAPHIC_…" at bounding box center [308, 291] width 592 height 169
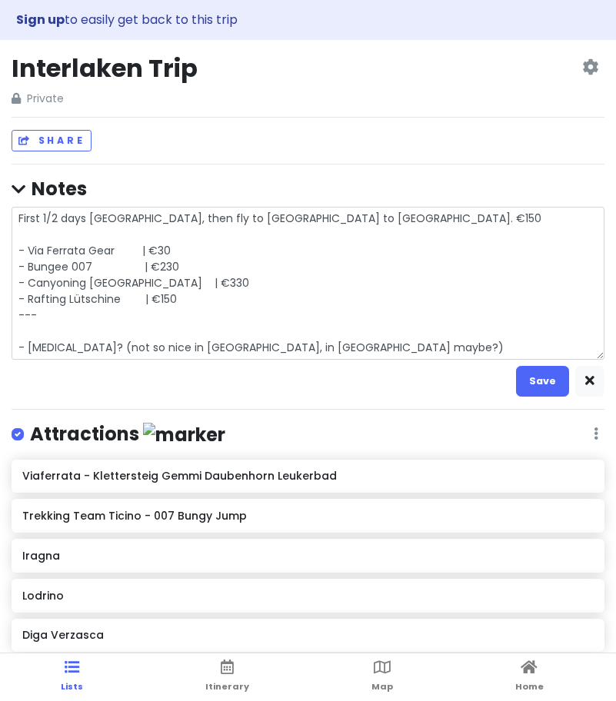
click at [186, 297] on textarea "First 1/2 days [GEOGRAPHIC_DATA], then fly to [GEOGRAPHIC_DATA] to [GEOGRAPHIC_…" at bounding box center [308, 283] width 592 height 153
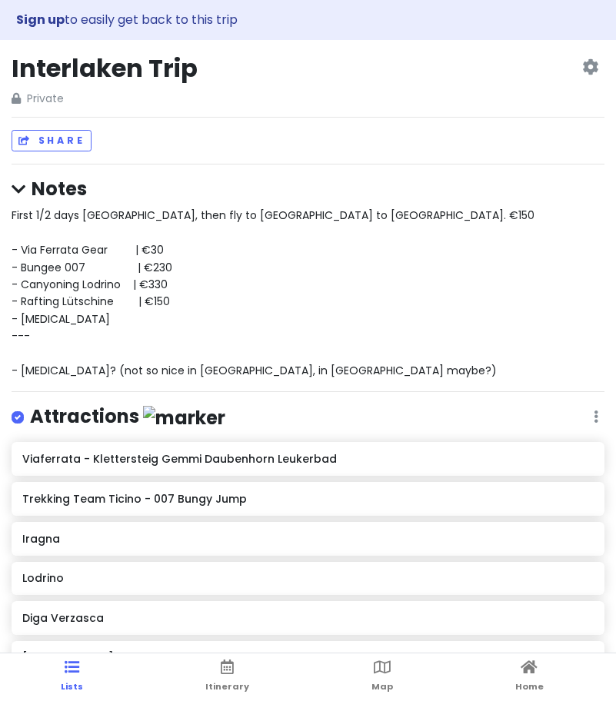
click at [115, 320] on div "First 1/2 days [GEOGRAPHIC_DATA], then fly to [GEOGRAPHIC_DATA] to [GEOGRAPHIC_…" at bounding box center [308, 293] width 592 height 172
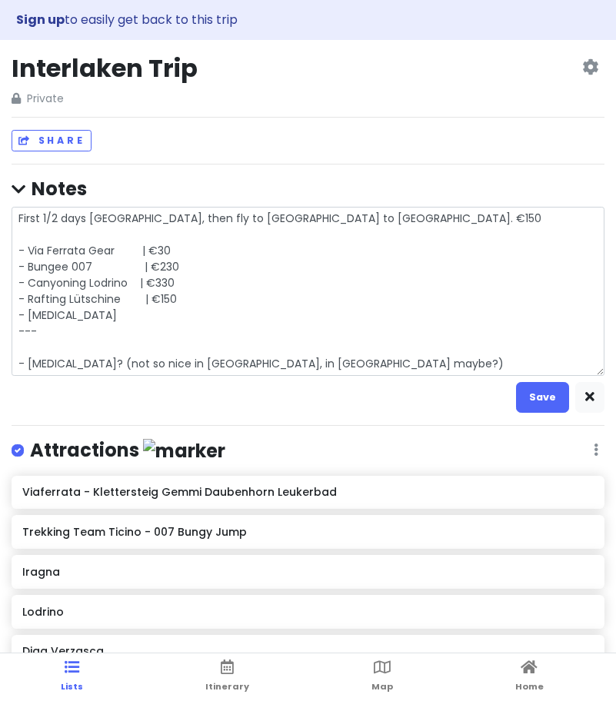
click at [125, 318] on textarea "First 1/2 days [GEOGRAPHIC_DATA], then fly to [GEOGRAPHIC_DATA] to [GEOGRAPHIC_…" at bounding box center [308, 291] width 592 height 169
drag, startPoint x: 348, startPoint y: 362, endPoint x: 13, endPoint y: 361, distance: 335.0
click at [13, 361] on textarea "First 1/2 days [GEOGRAPHIC_DATA], then fly to [GEOGRAPHIC_DATA] to [GEOGRAPHIC_…" at bounding box center [308, 291] width 592 height 169
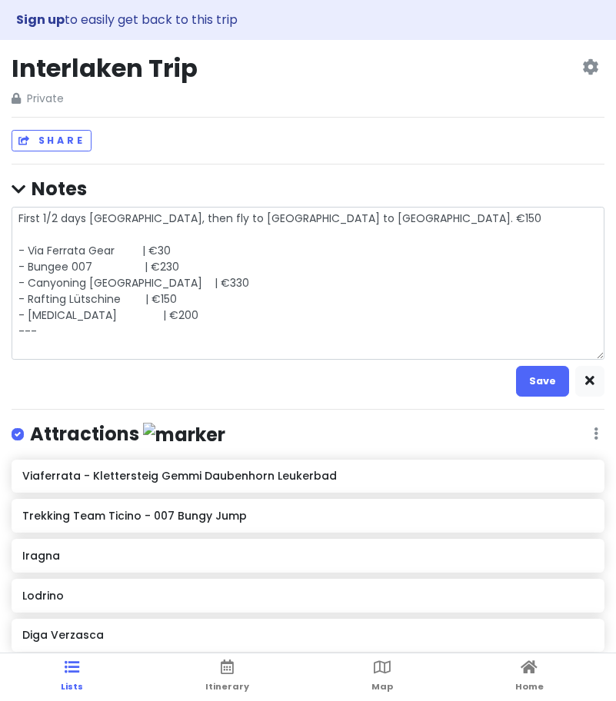
click at [122, 310] on textarea "First 1/2 days [GEOGRAPHIC_DATA], then fly to [GEOGRAPHIC_DATA] to [GEOGRAPHIC_…" at bounding box center [308, 283] width 592 height 153
click at [91, 316] on textarea "First 1/2 days [GEOGRAPHIC_DATA], then fly to [GEOGRAPHIC_DATA] to [GEOGRAPHIC_…" at bounding box center [308, 283] width 592 height 153
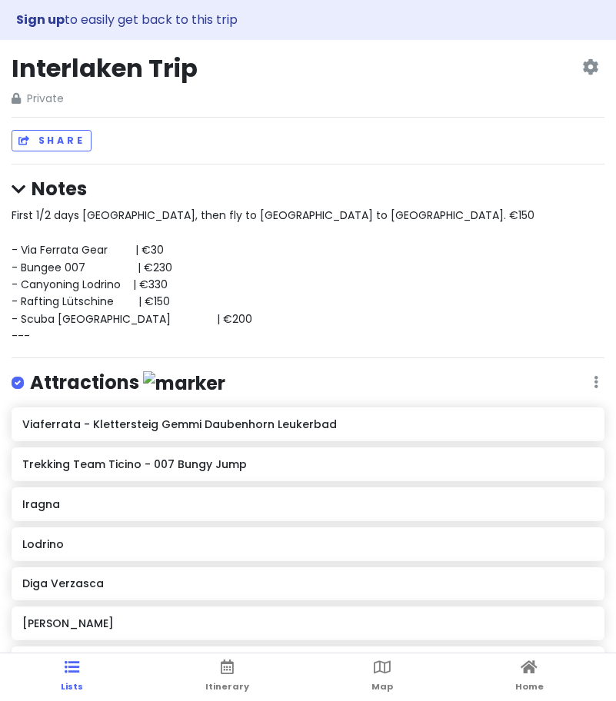
click at [193, 458] on h6 "Trekking Team Ticino - 007 Bungy Jump" at bounding box center [307, 464] width 570 height 14
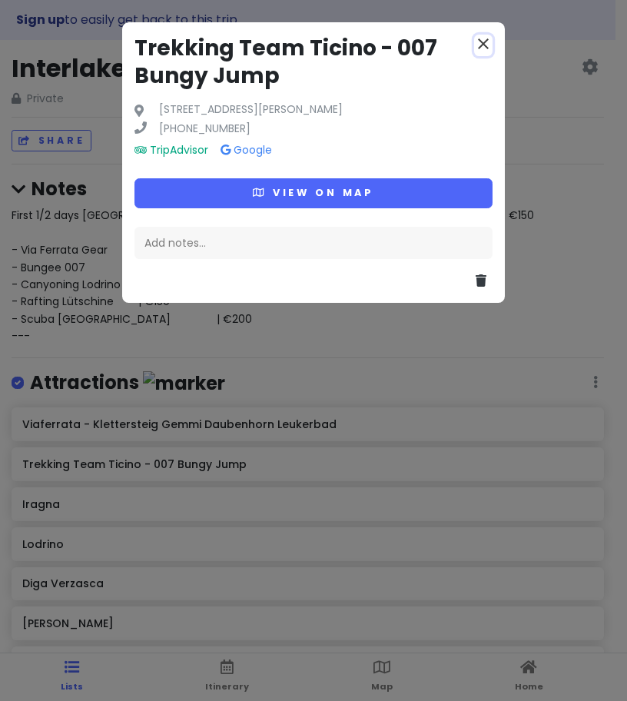
click at [483, 41] on icon "close" at bounding box center [483, 44] width 18 height 18
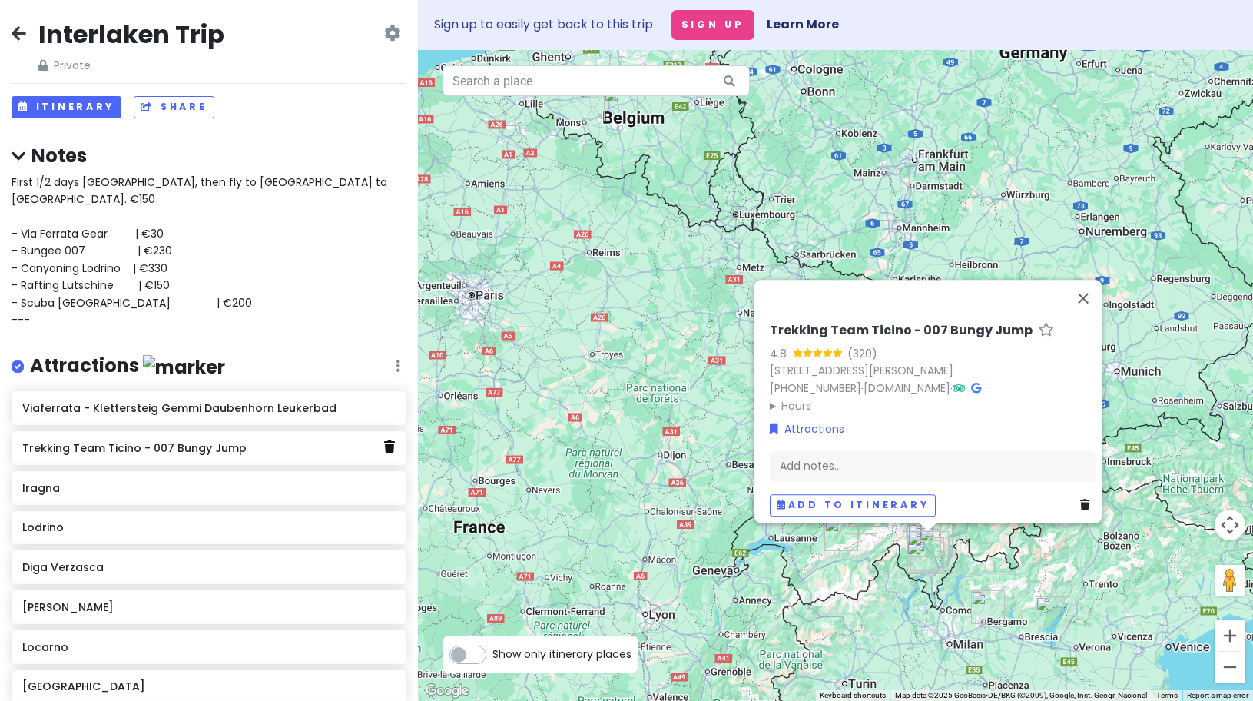
click at [384, 440] on icon at bounding box center [389, 446] width 11 height 12
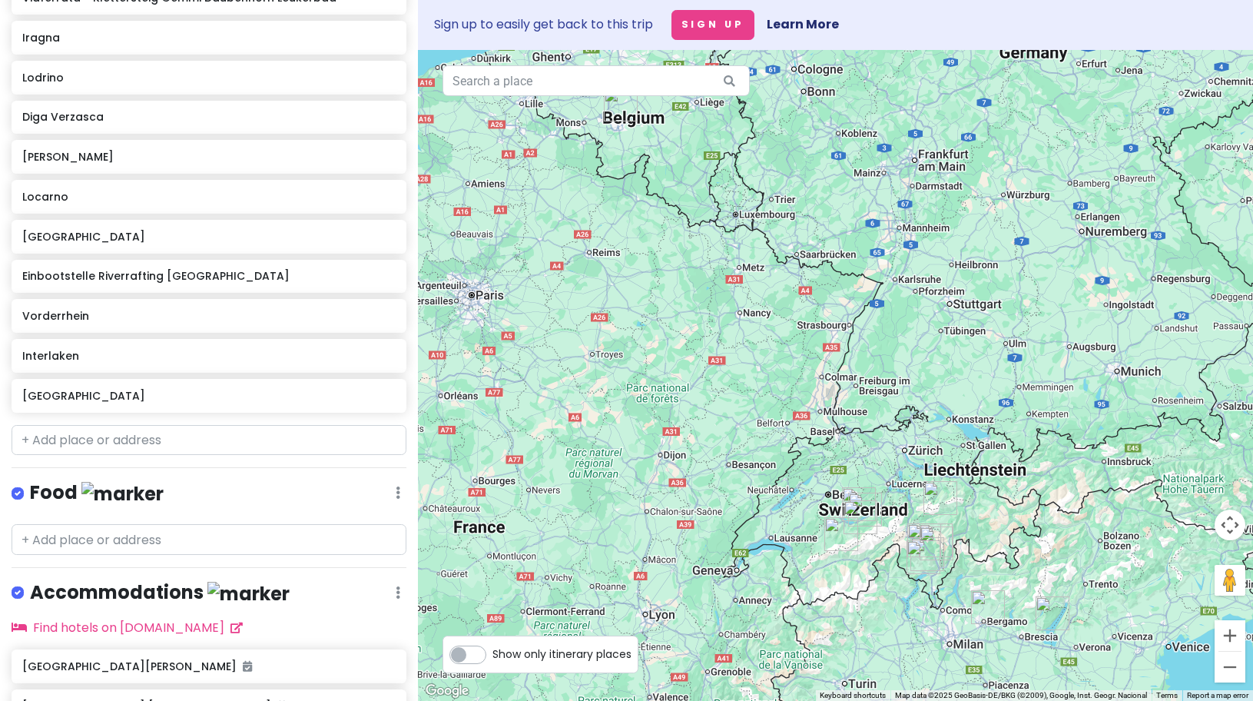
scroll to position [415, 0]
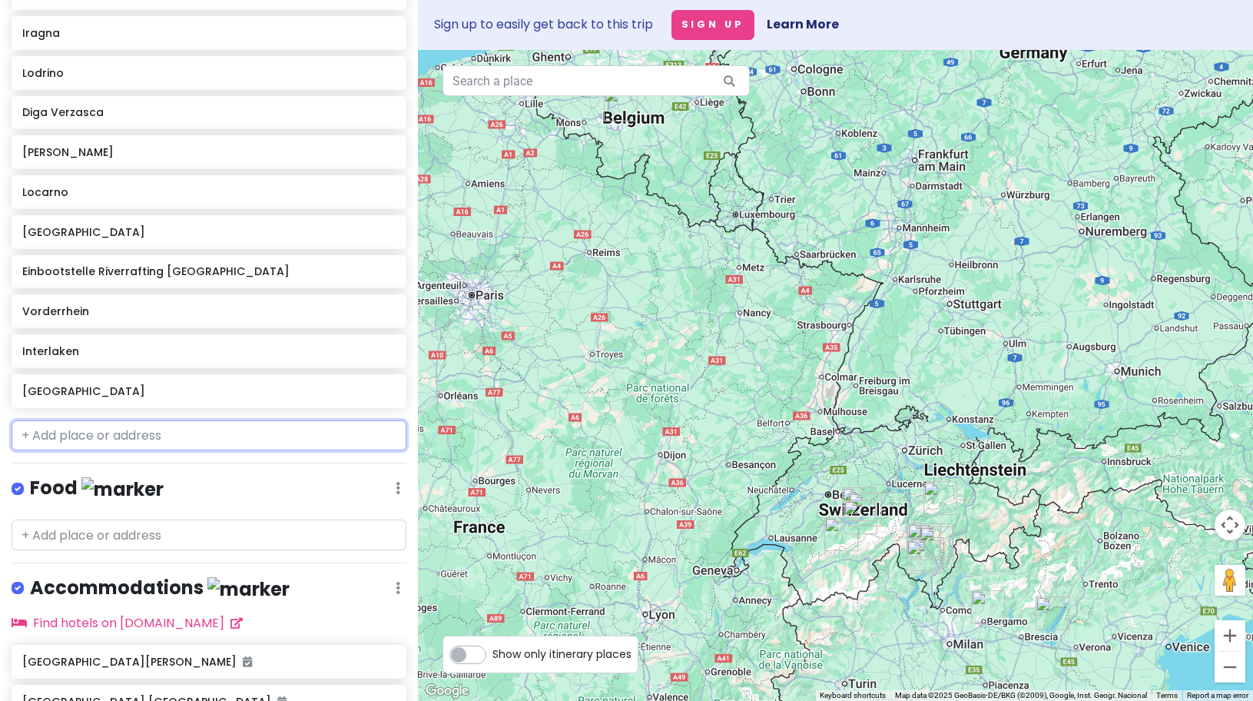
click at [145, 426] on input "text" at bounding box center [209, 435] width 395 height 31
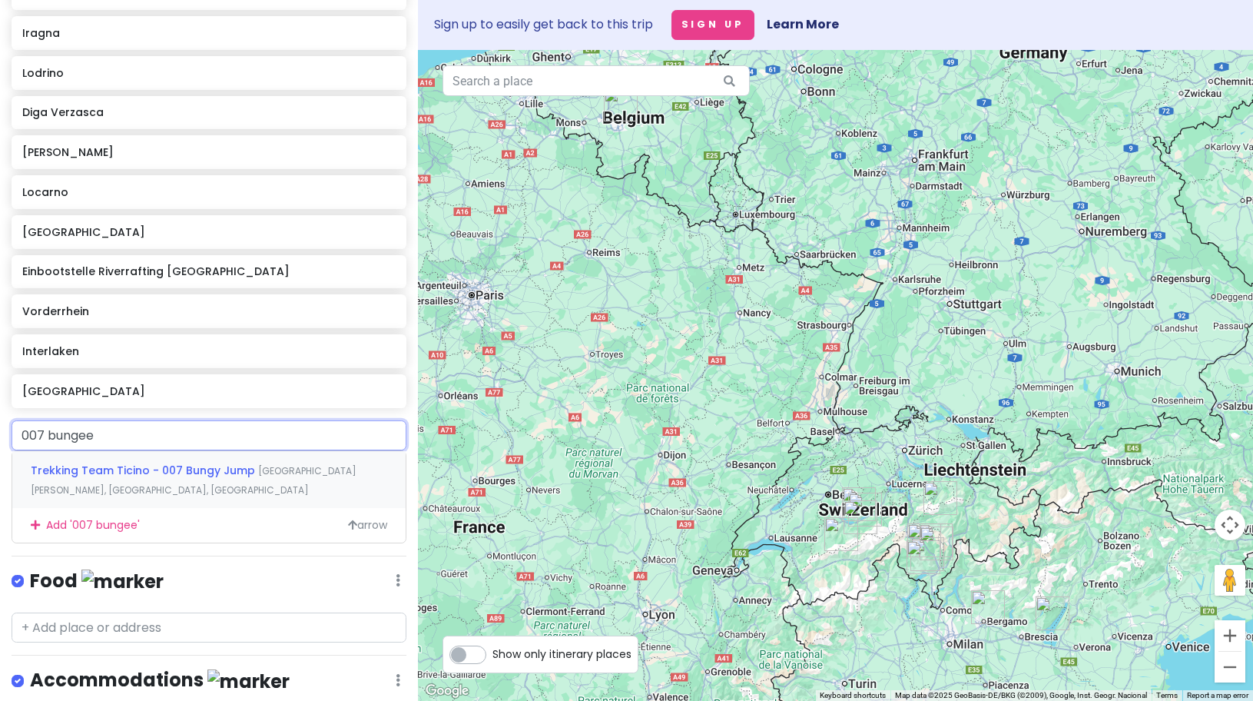
click at [131, 463] on span "Trekking Team Ticino - 007 Bungy Jump" at bounding box center [144, 470] width 227 height 15
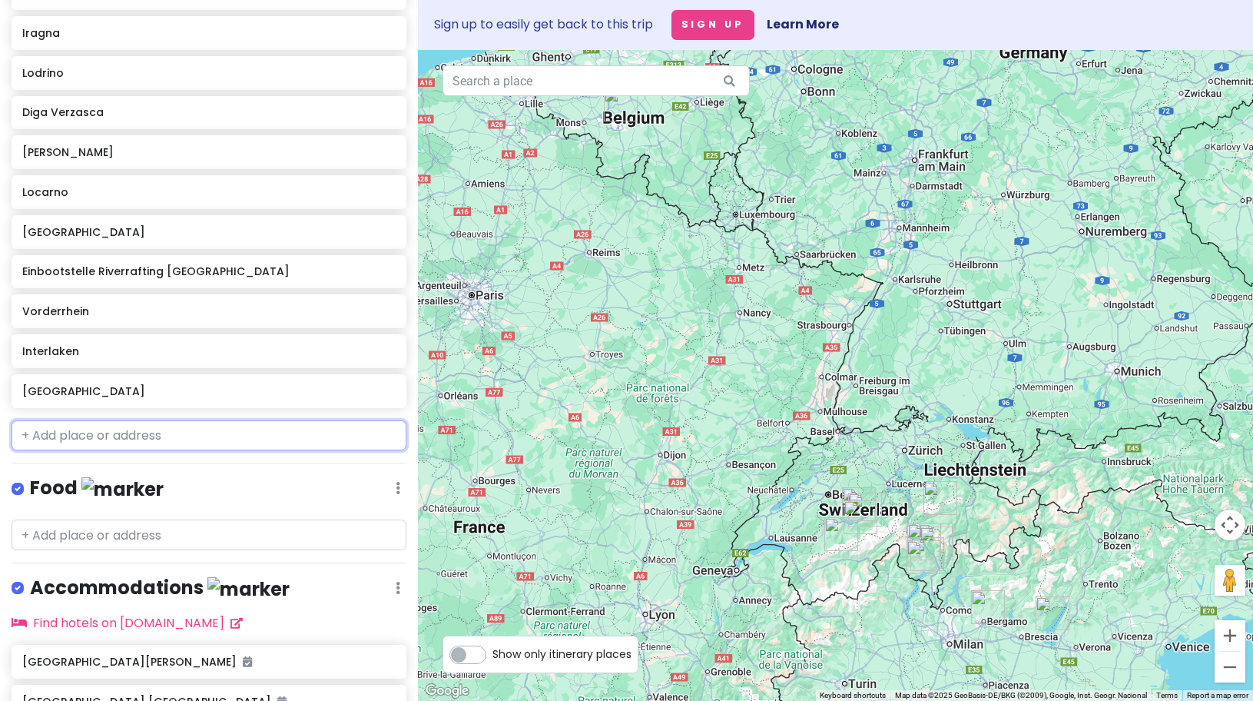
scroll to position [455, 0]
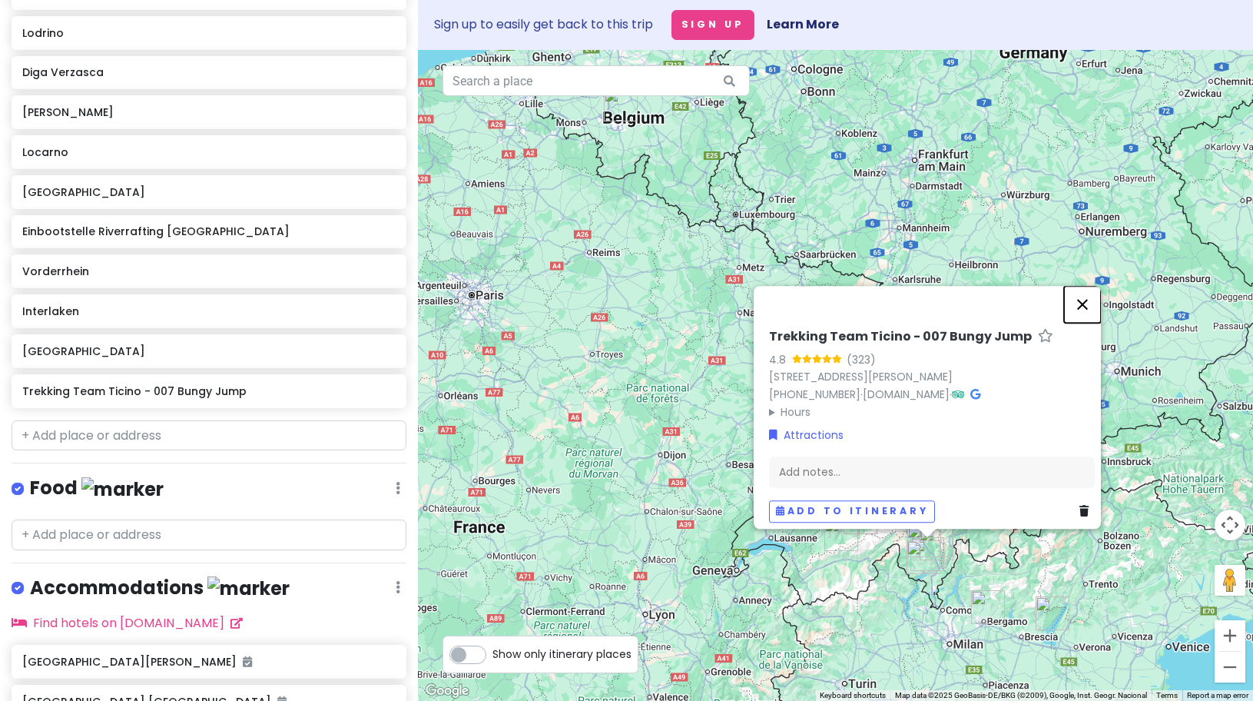
click at [1101, 304] on button "Close" at bounding box center [1082, 304] width 37 height 37
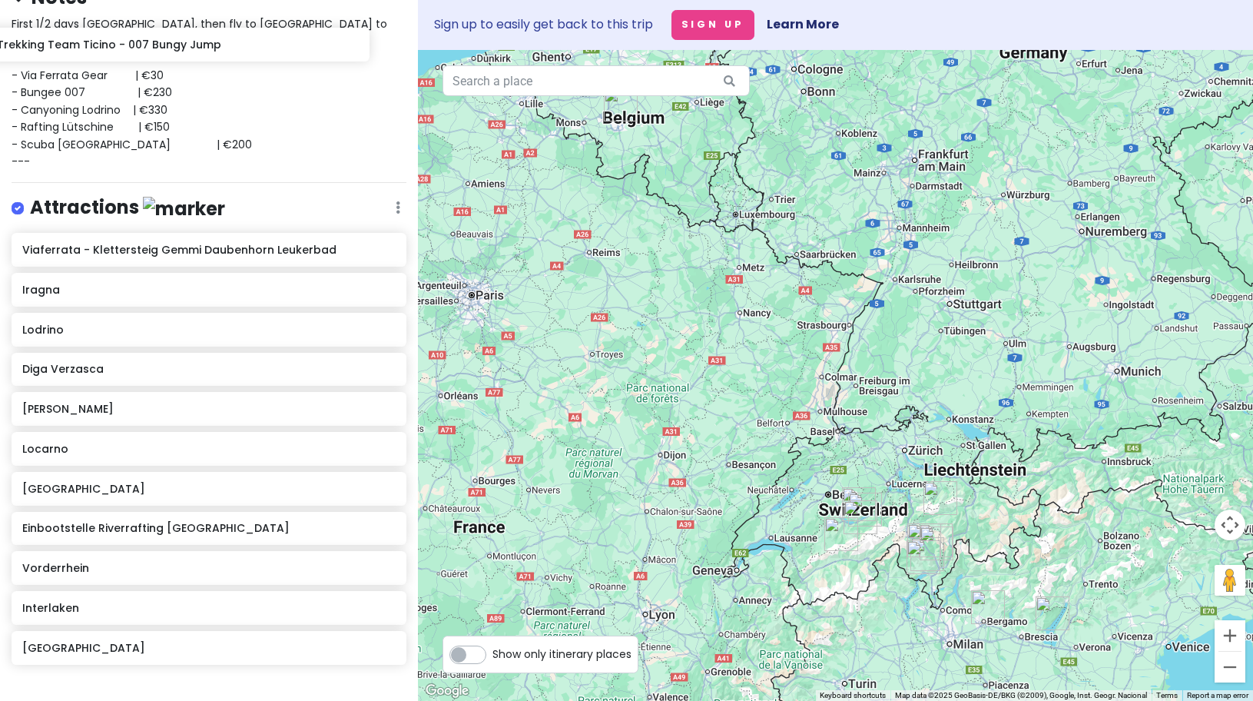
scroll to position [0, 0]
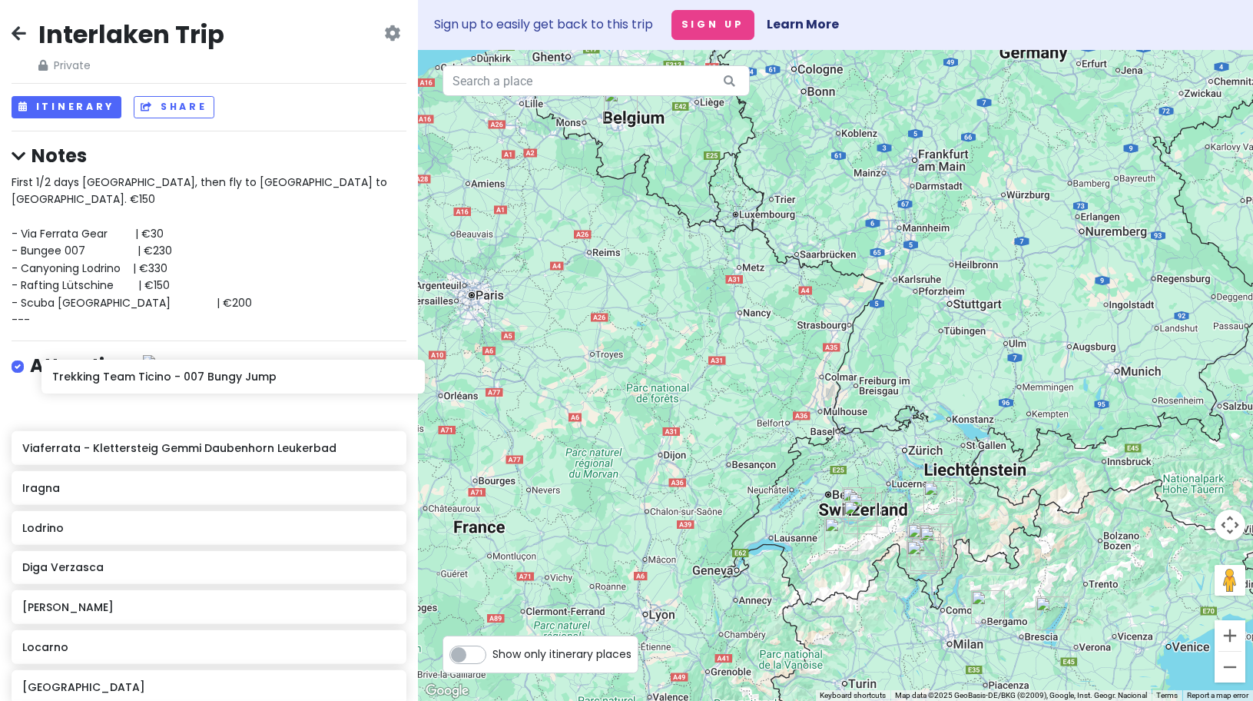
drag, startPoint x: 116, startPoint y: 414, endPoint x: 146, endPoint y: 373, distance: 50.6
click at [146, 391] on div "Viaferrata - Klettersteig Gemmi Daubenhorn Leukerbad Iragna Lodrino Diga Verzas…" at bounding box center [209, 629] width 418 height 477
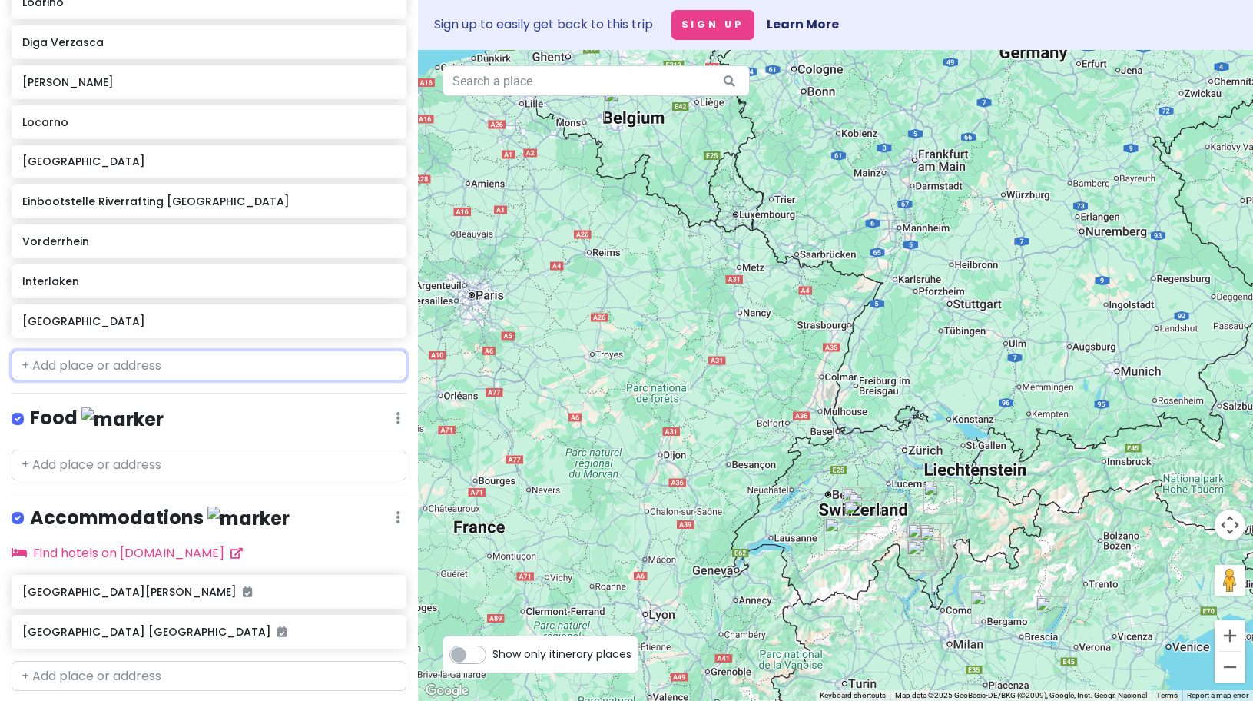
scroll to position [550, 0]
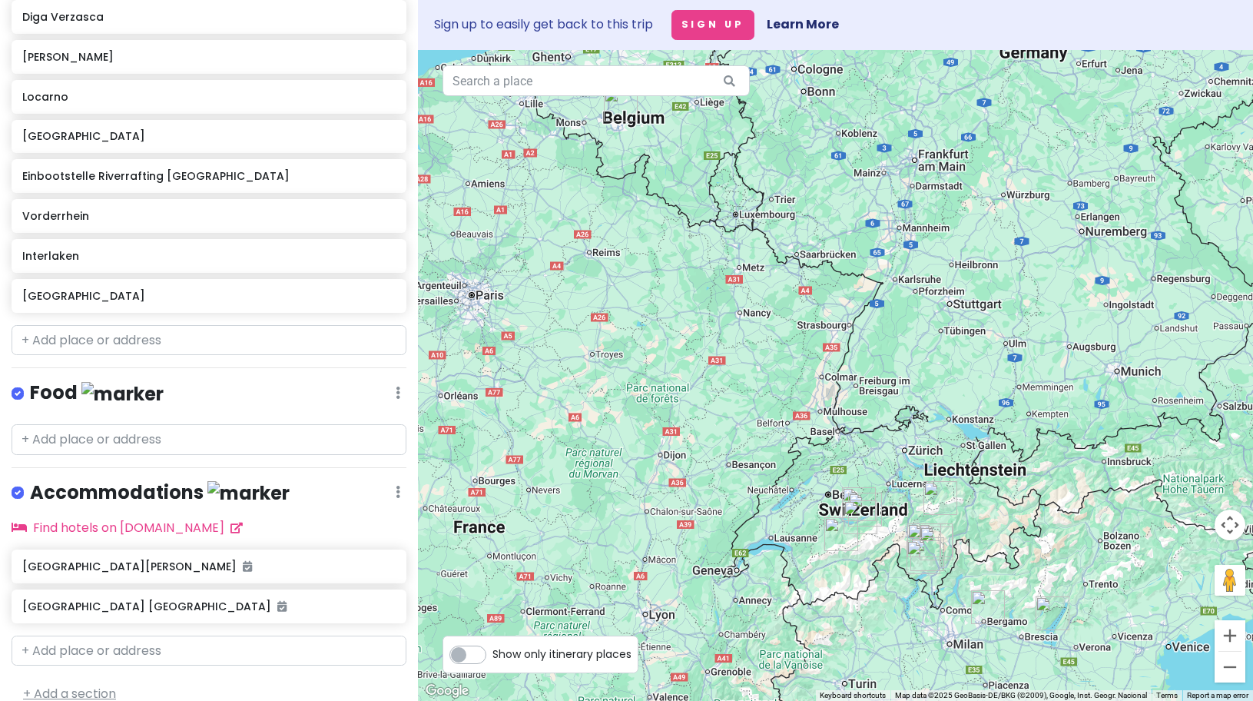
click at [59, 685] on link "+ Add a section" at bounding box center [69, 694] width 93 height 18
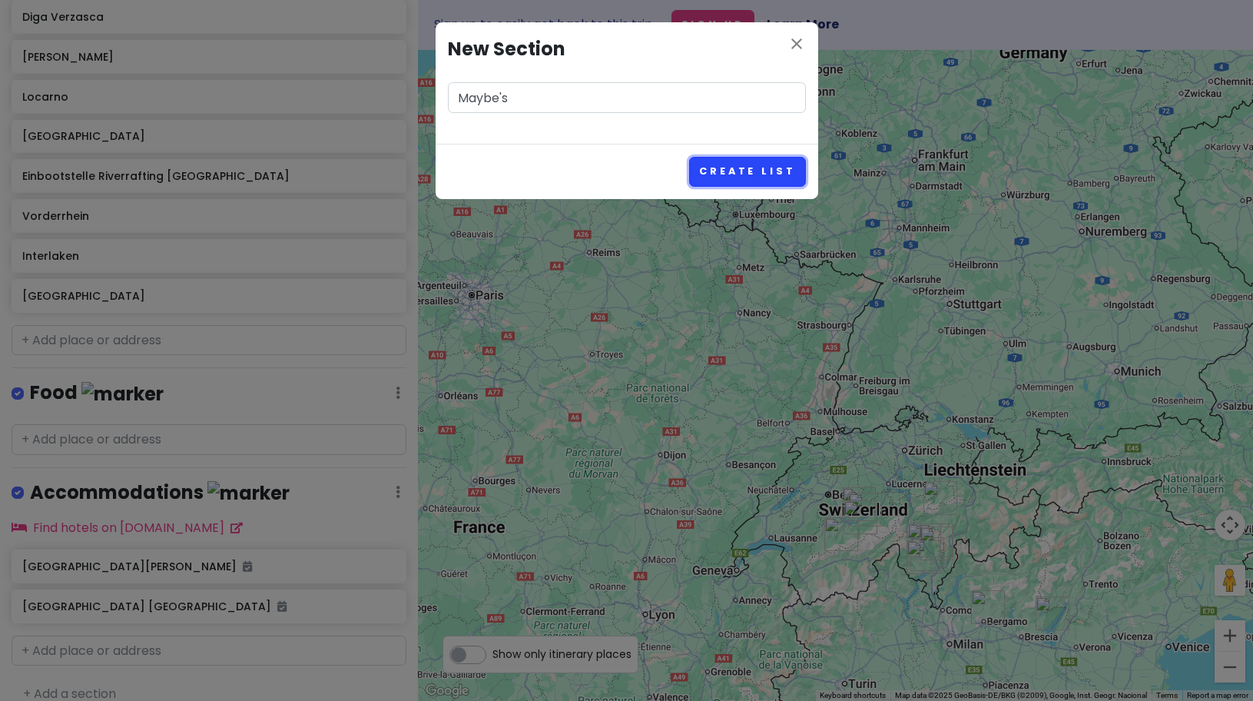
click at [745, 168] on button "Create List" at bounding box center [747, 172] width 116 height 30
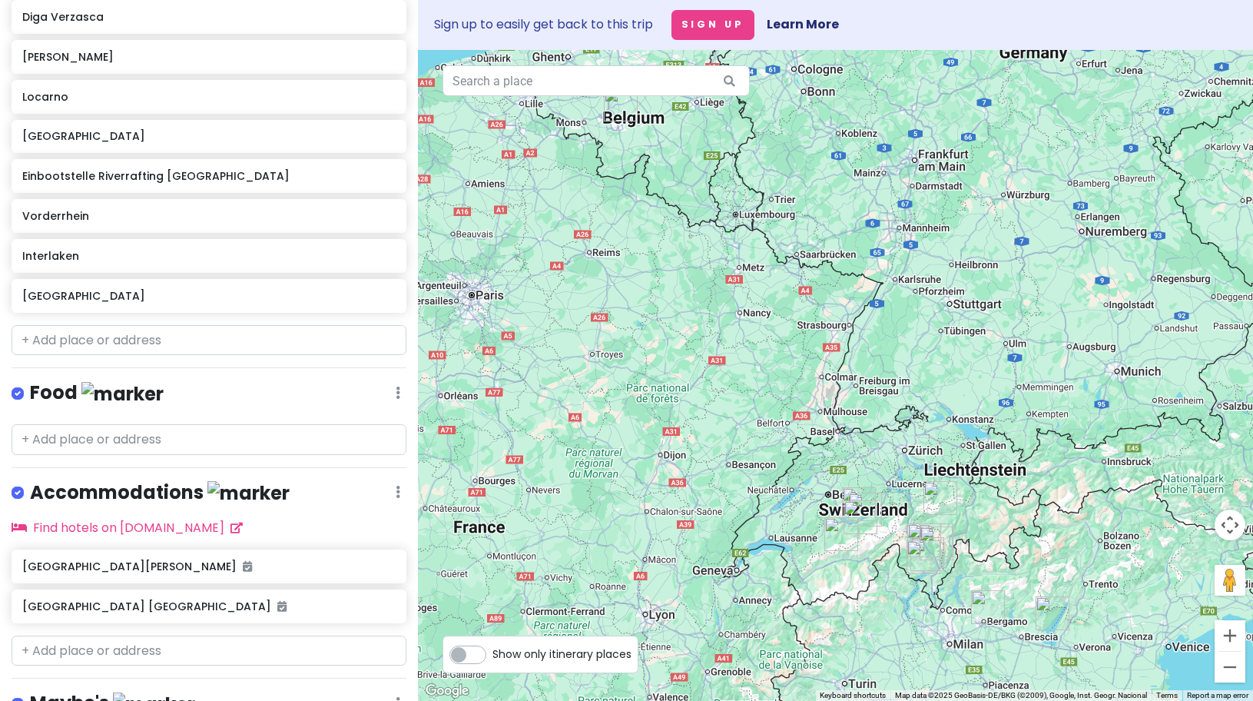
scroll to position [649, 0]
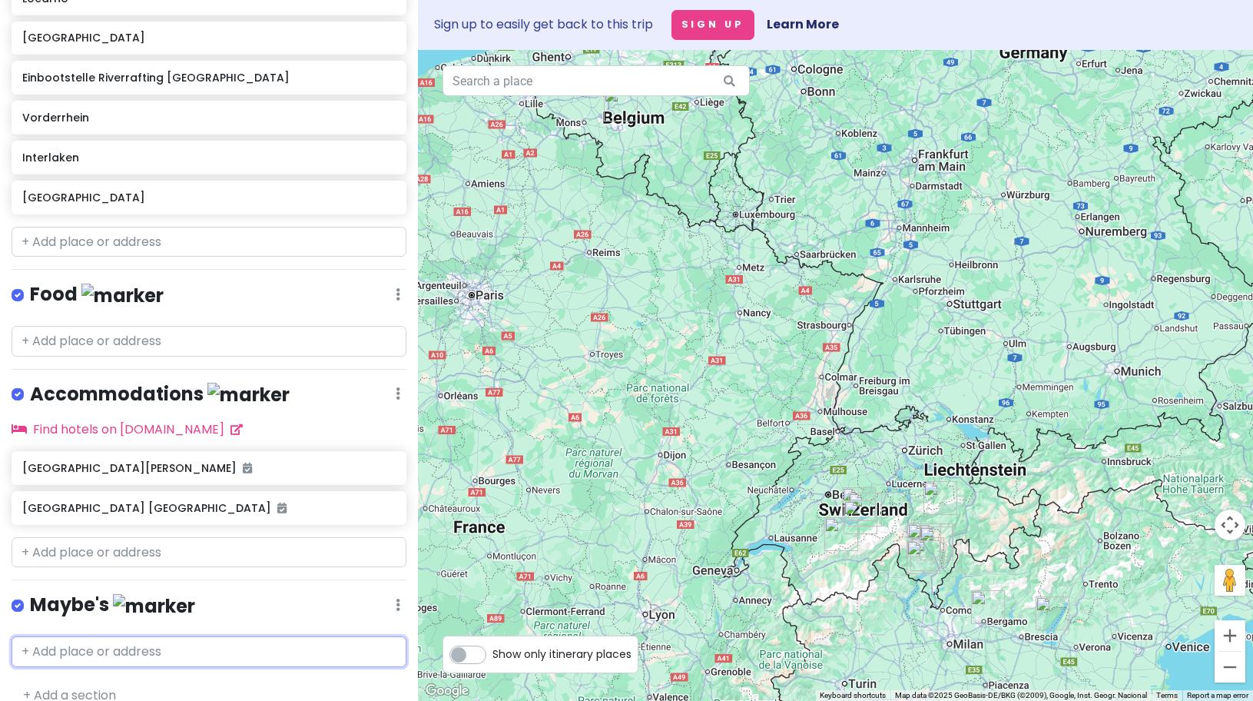
click at [134, 636] on input "text" at bounding box center [209, 651] width 395 height 31
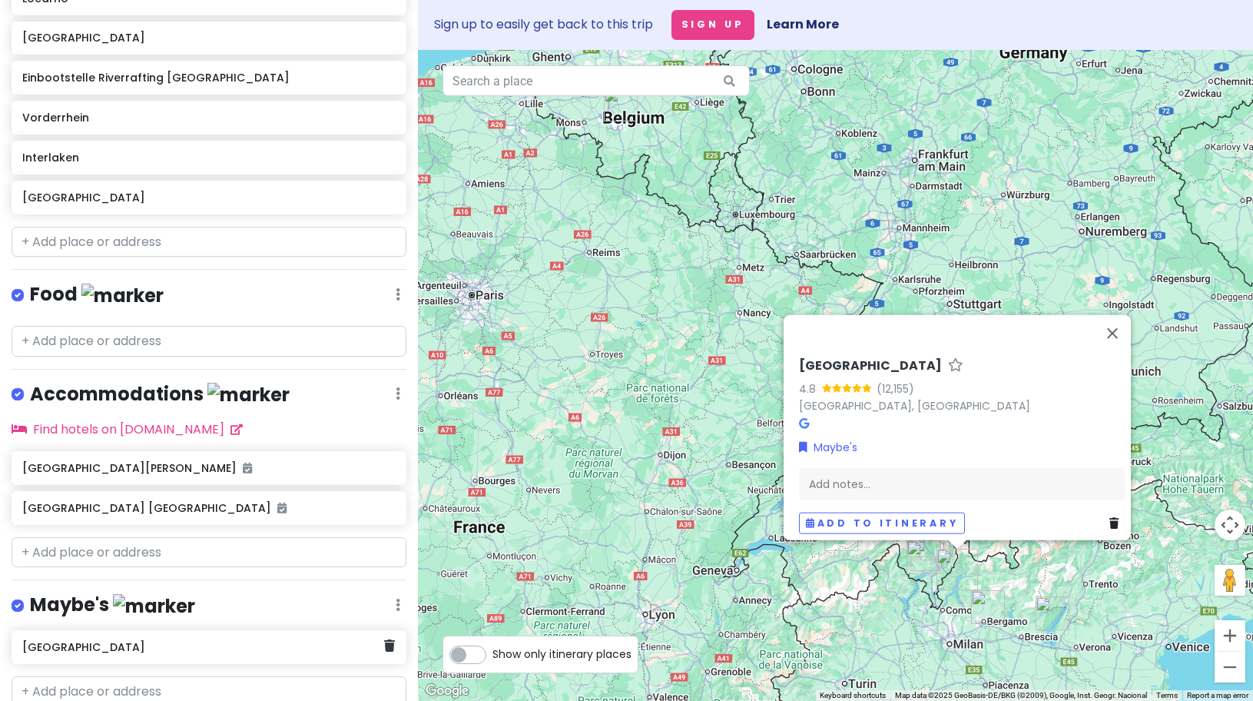
click at [161, 640] on h6 "[GEOGRAPHIC_DATA]" at bounding box center [203, 647] width 362 height 14
click at [385, 630] on div "[GEOGRAPHIC_DATA]" at bounding box center [209, 647] width 395 height 34
click at [384, 639] on icon at bounding box center [389, 645] width 11 height 12
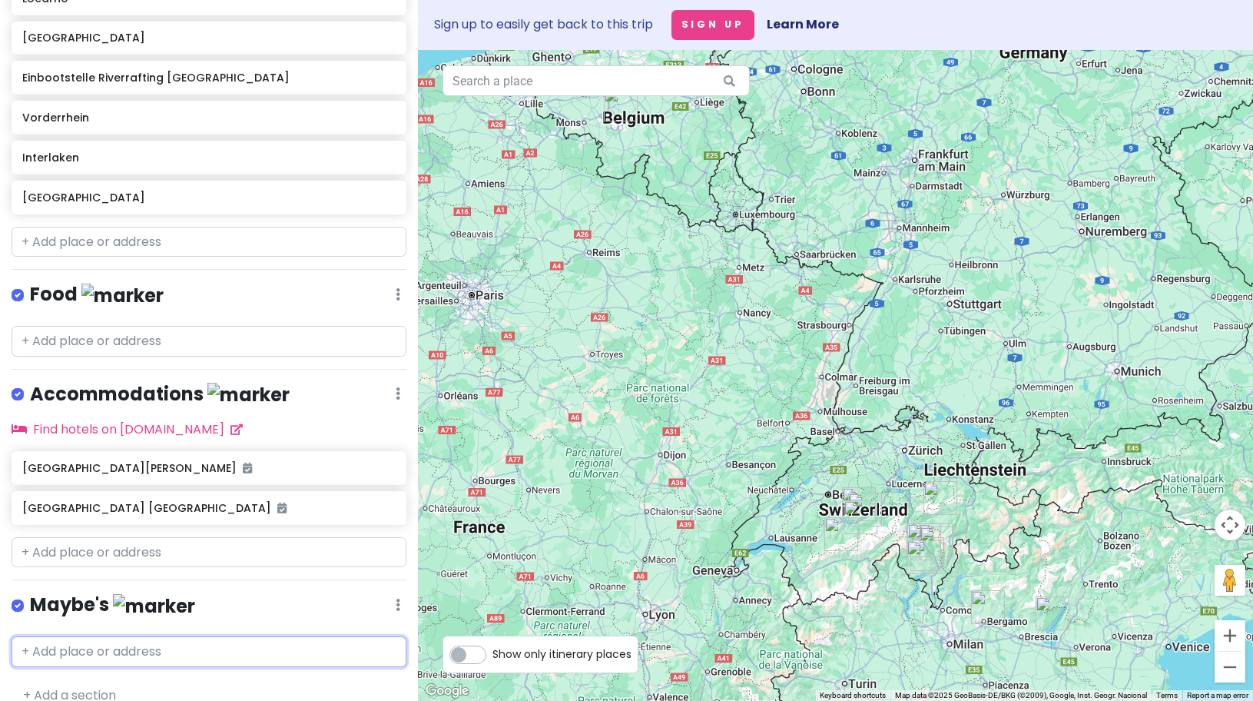
click at [335, 636] on input "text" at bounding box center [209, 651] width 395 height 31
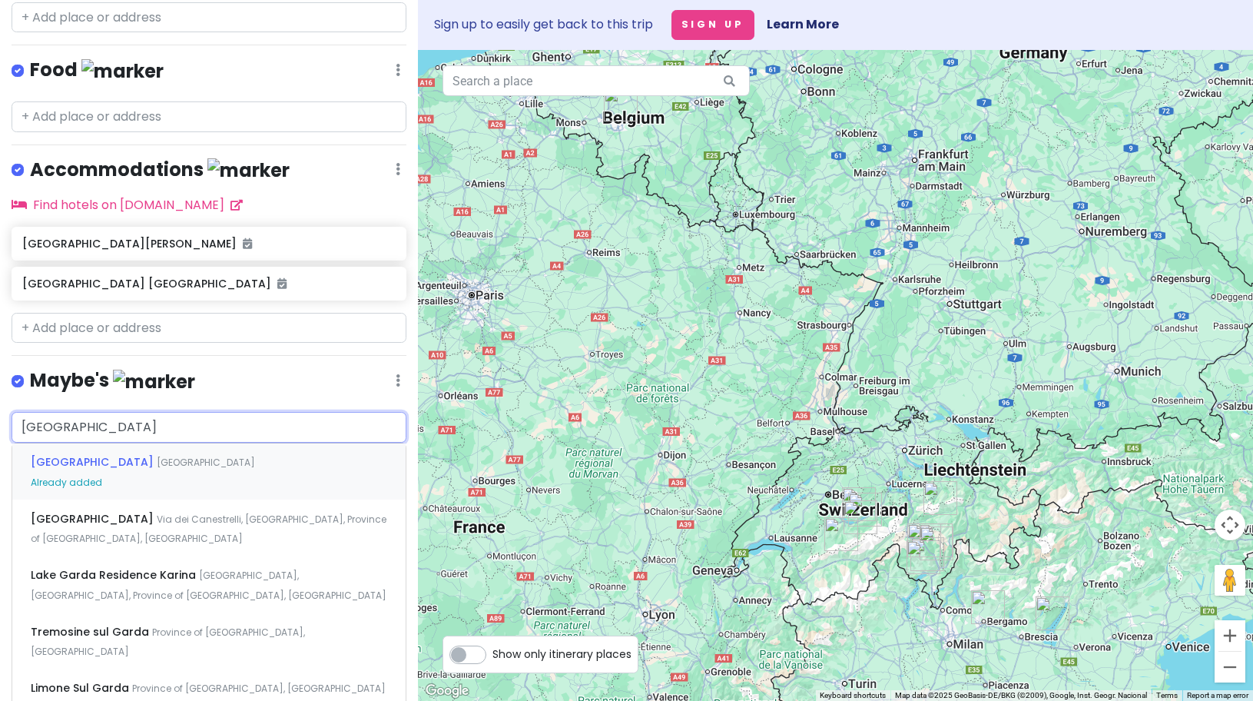
scroll to position [898, 0]
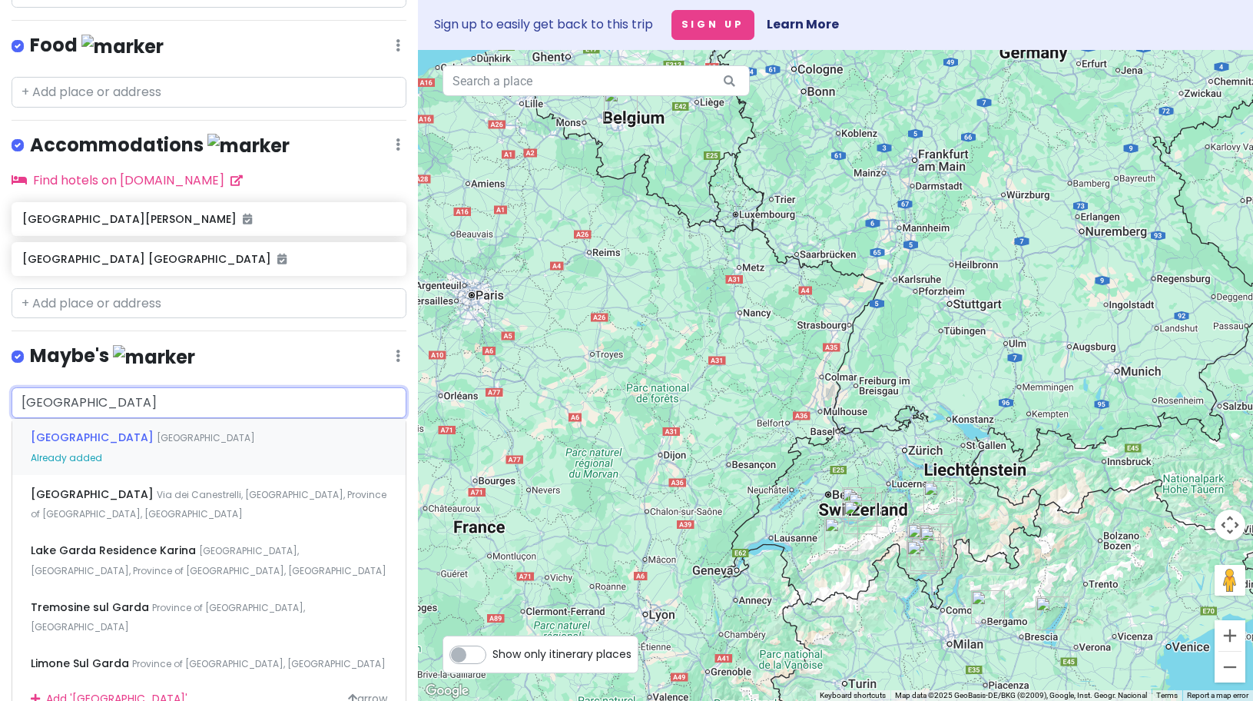
click at [71, 430] on span "[GEOGRAPHIC_DATA]" at bounding box center [94, 437] width 126 height 15
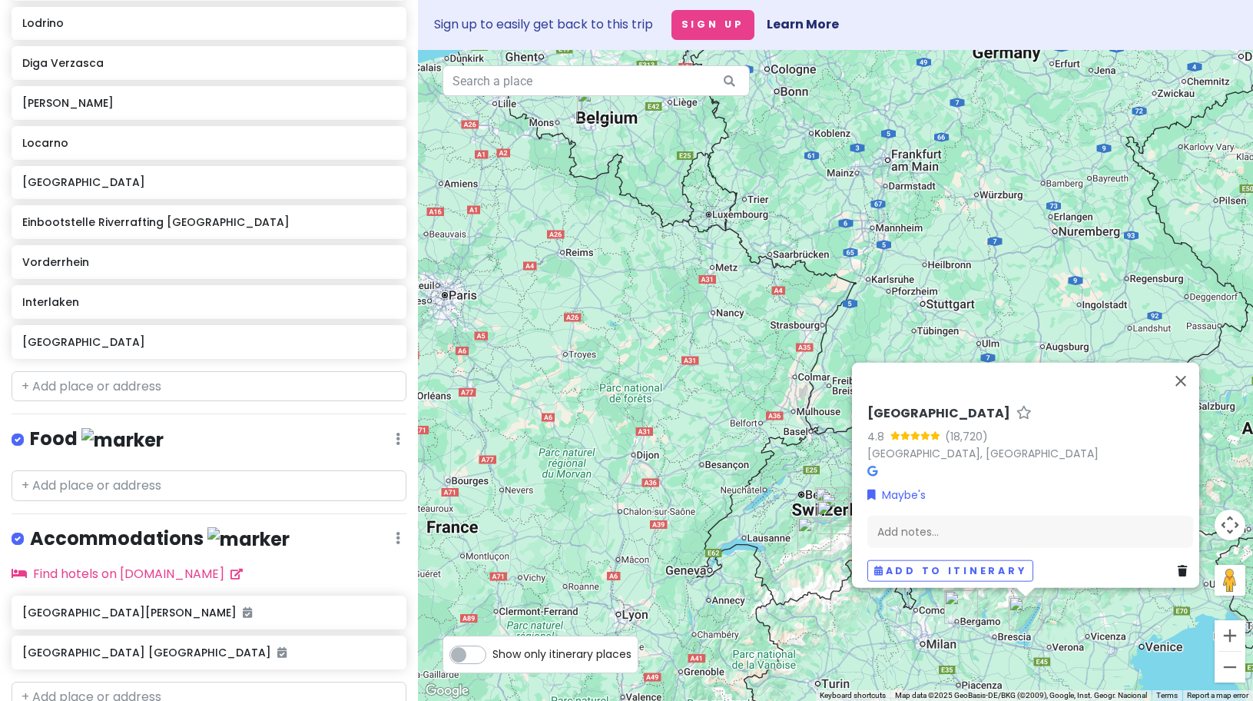
scroll to position [492, 0]
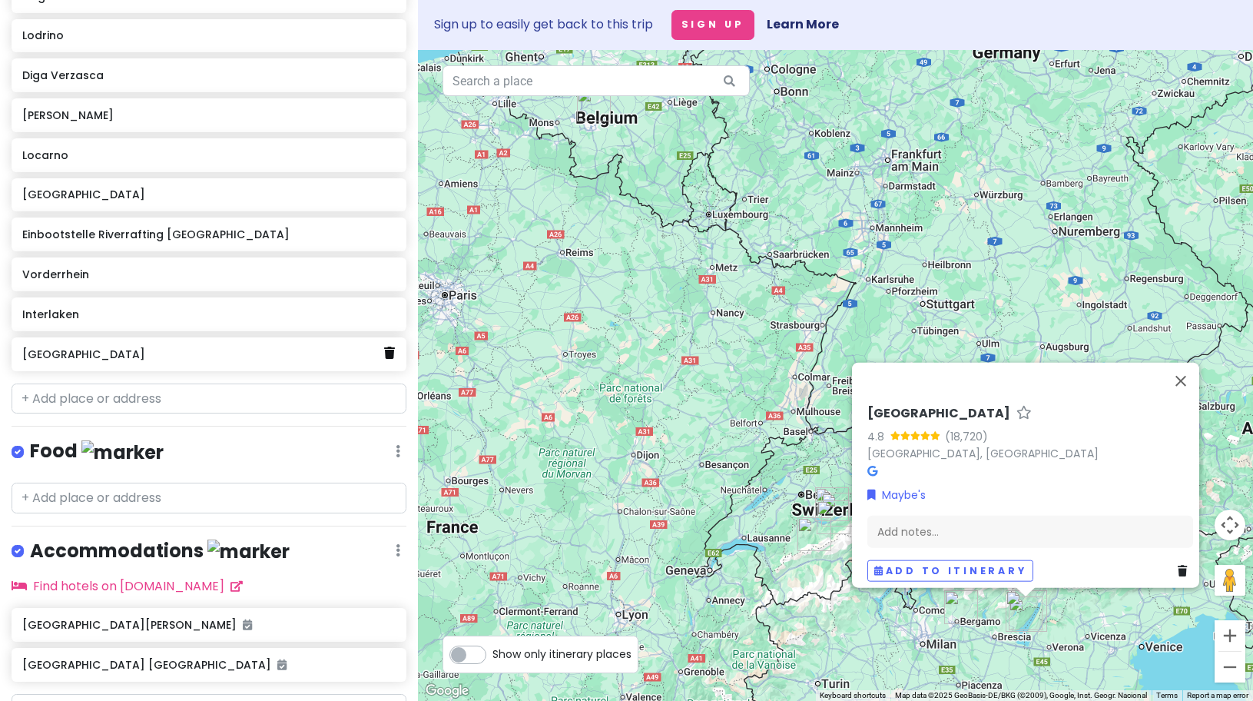
click at [384, 343] on link at bounding box center [389, 353] width 11 height 20
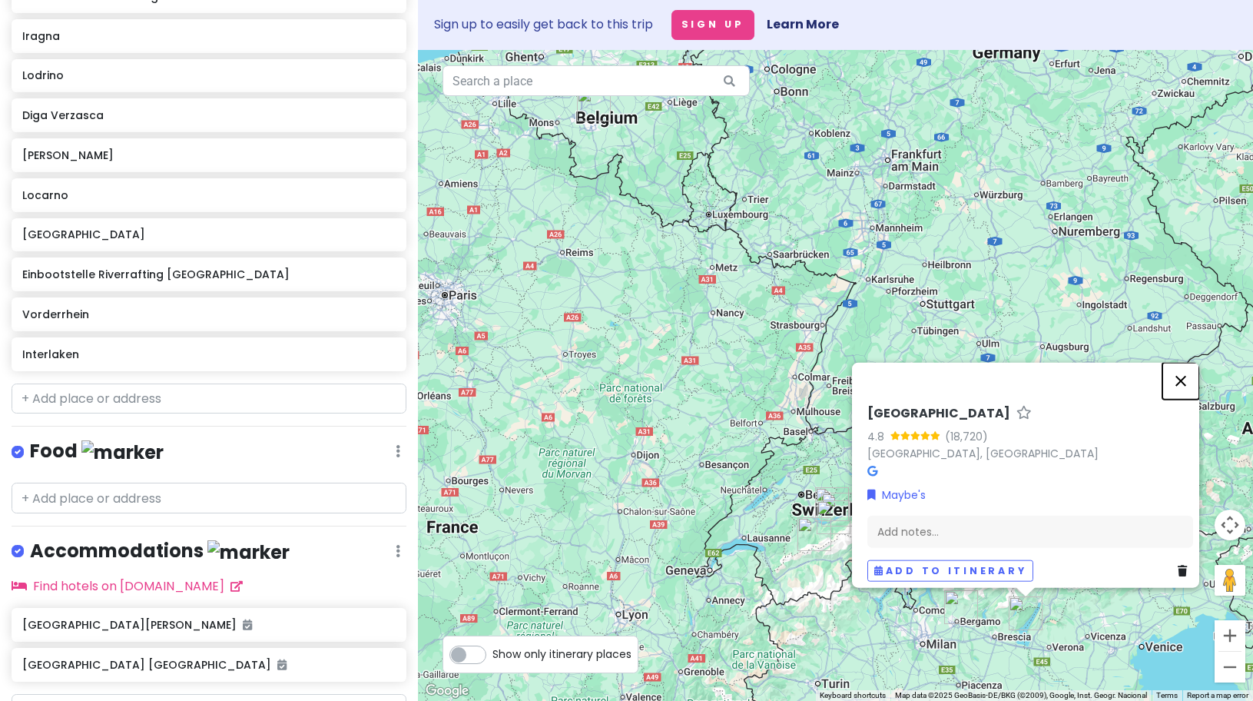
click at [1190, 378] on button "Close" at bounding box center [1181, 380] width 37 height 37
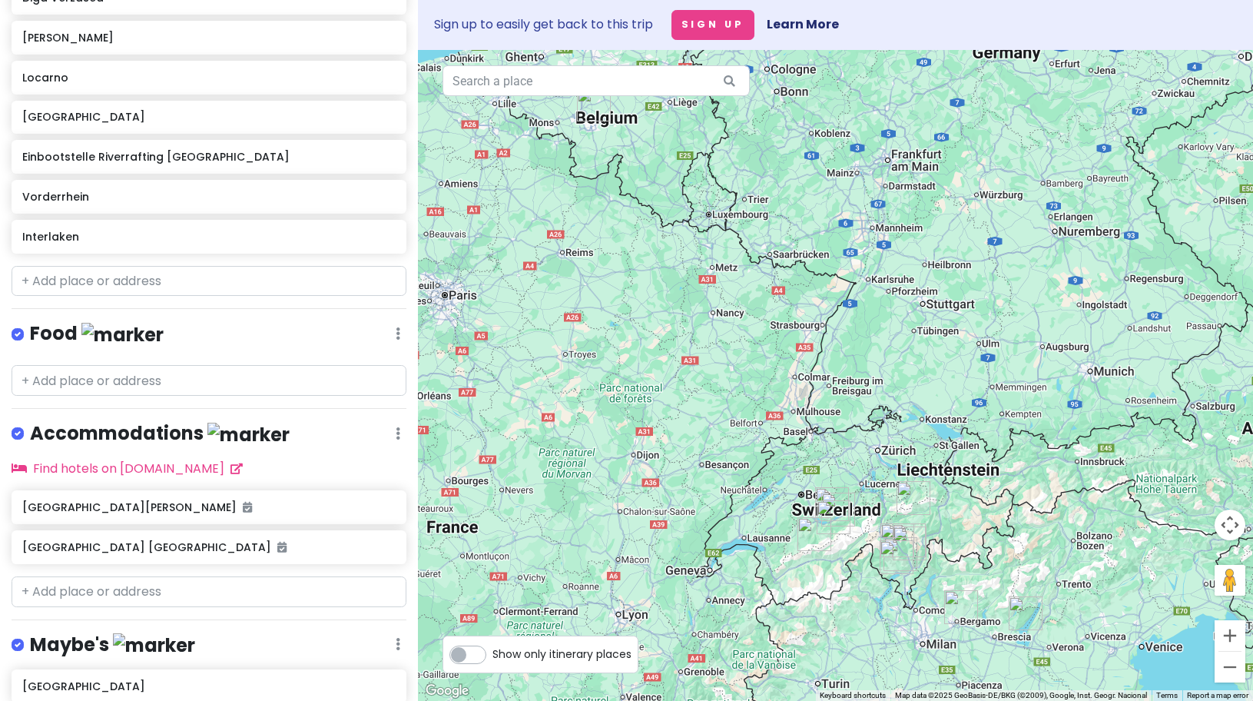
scroll to position [649, 0]
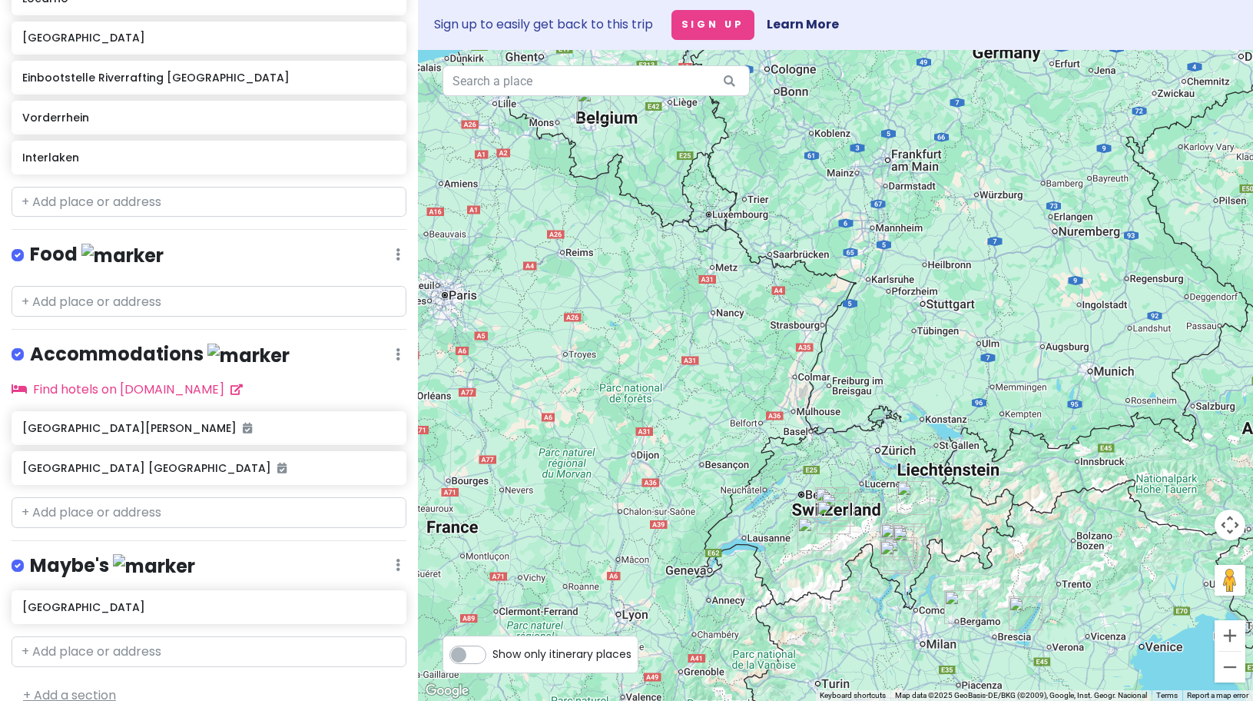
click at [96, 686] on link "+ Add a section" at bounding box center [69, 695] width 93 height 18
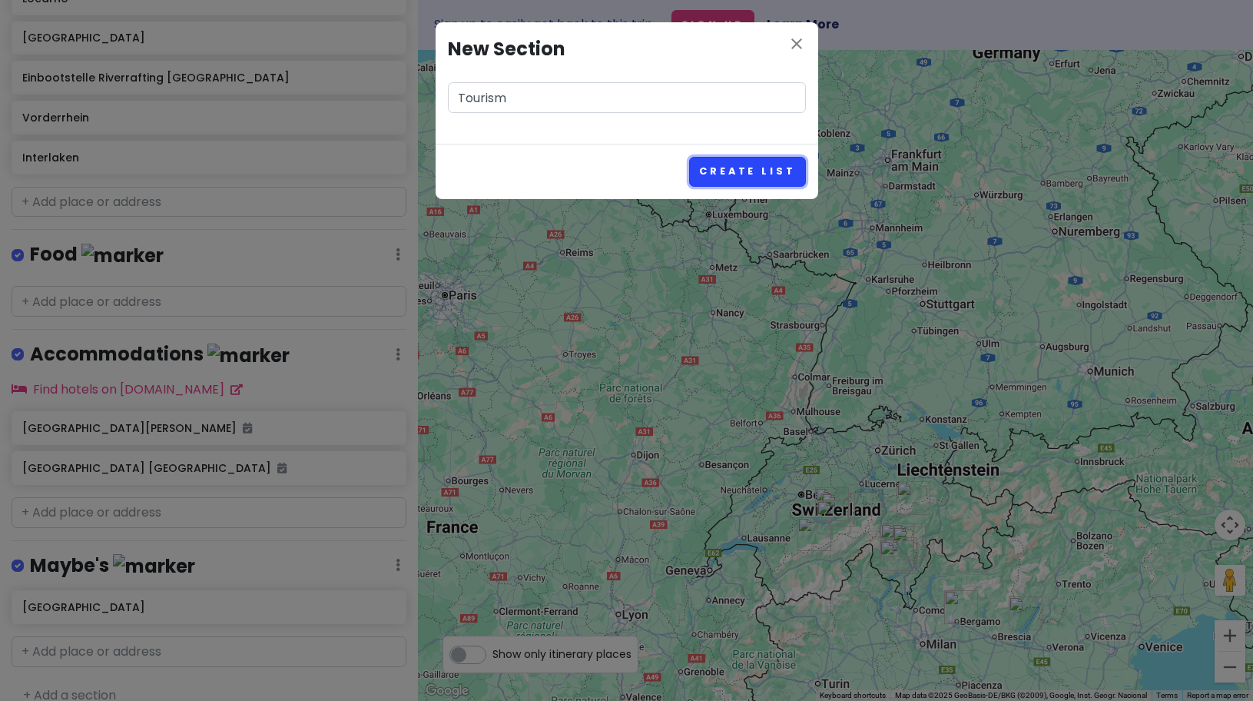
click at [726, 172] on button "Create List" at bounding box center [747, 172] width 116 height 30
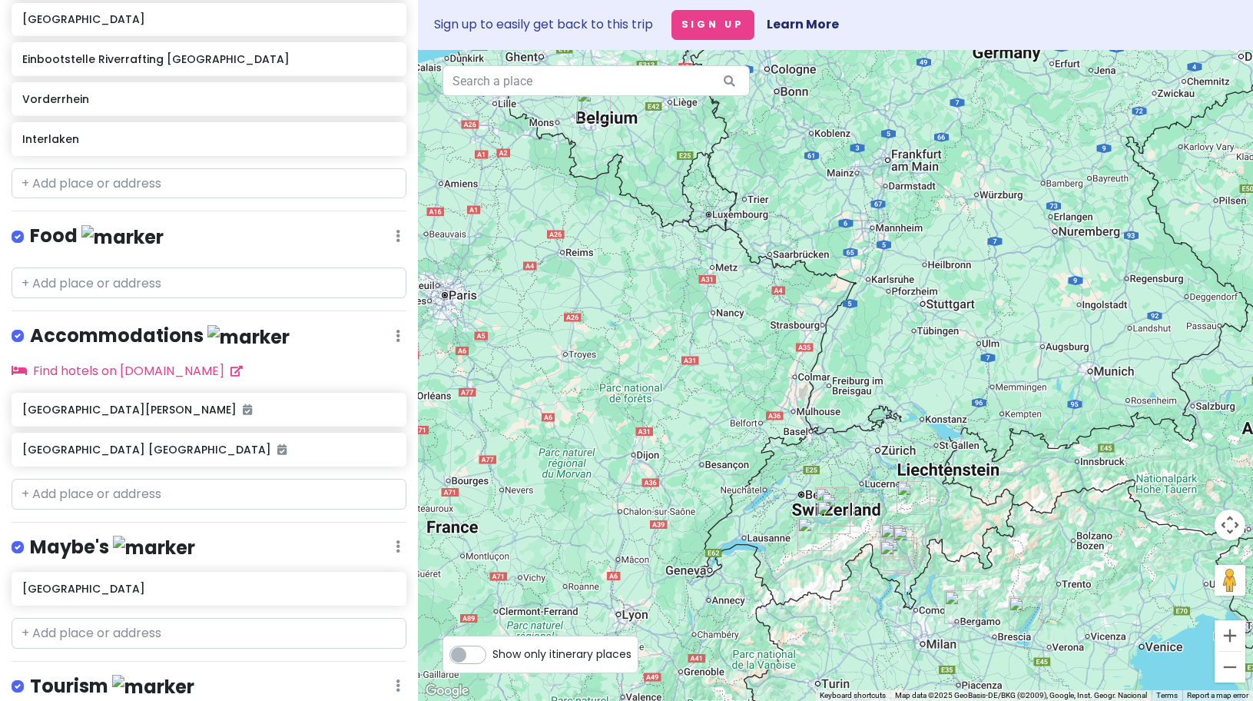
scroll to position [747, 0]
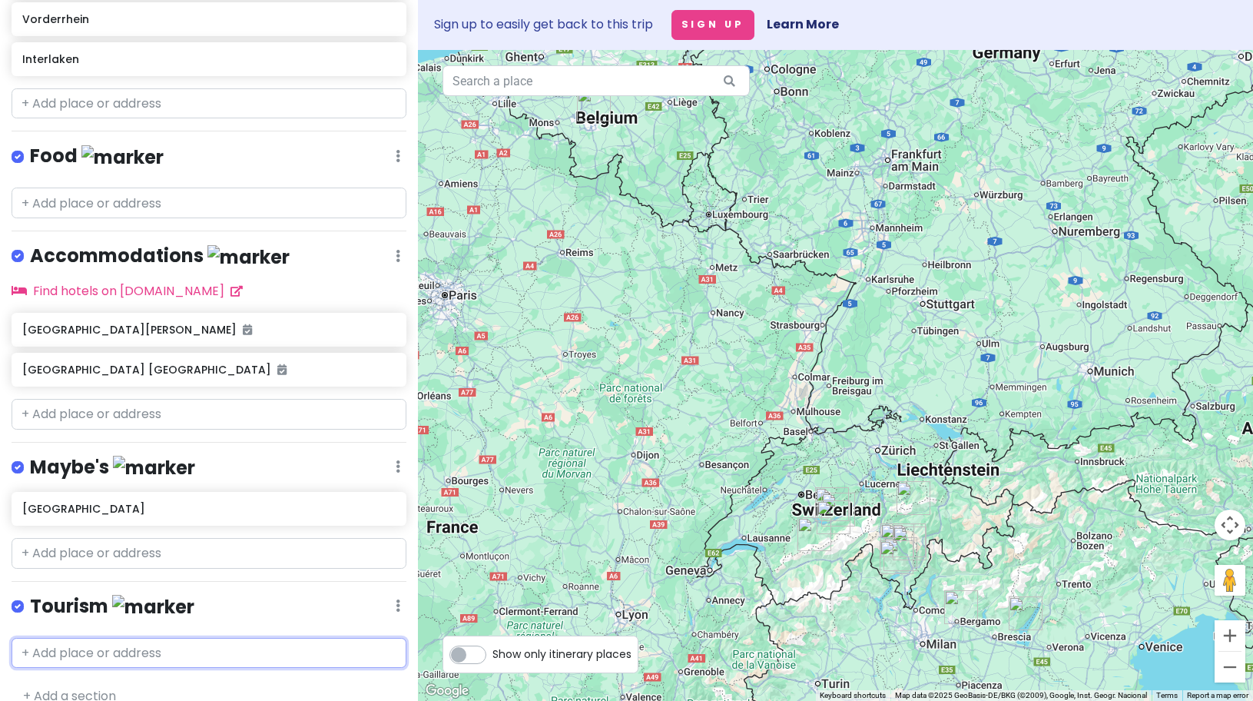
click at [105, 638] on input "text" at bounding box center [209, 653] width 395 height 31
click at [91, 681] on span "[GEOGRAPHIC_DATA]" at bounding box center [140, 687] width 98 height 13
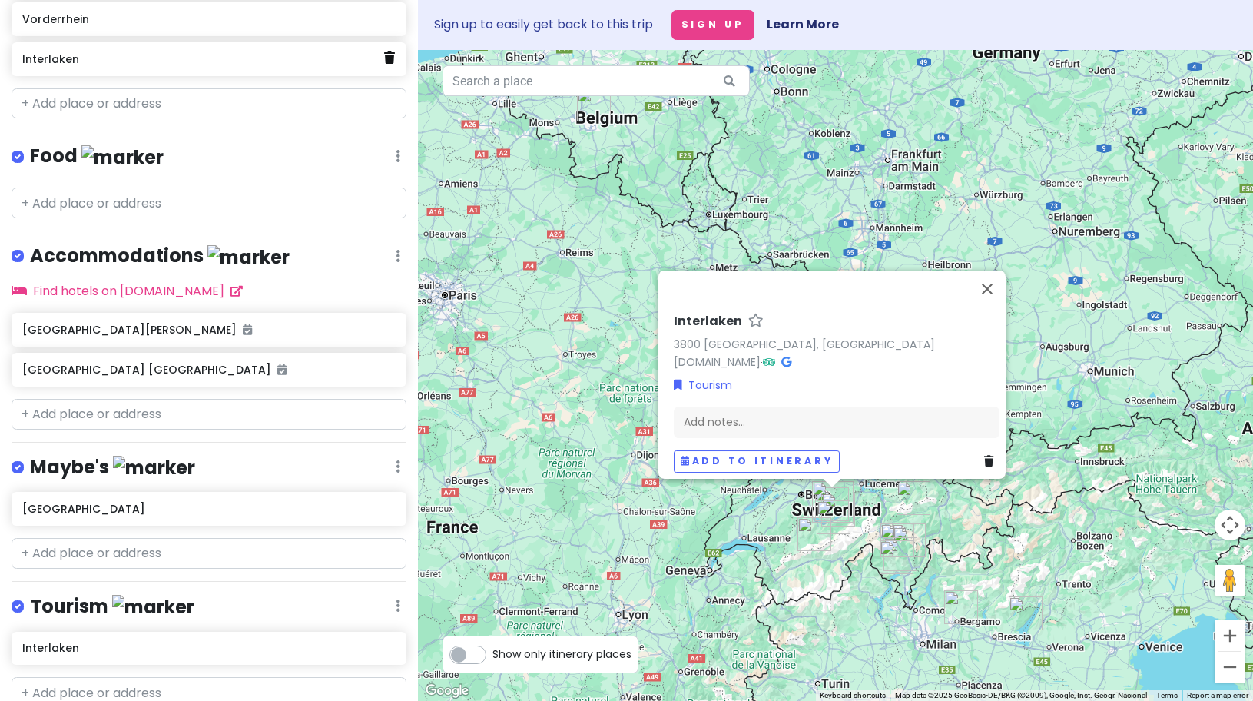
click at [384, 51] on icon at bounding box center [389, 57] width 11 height 12
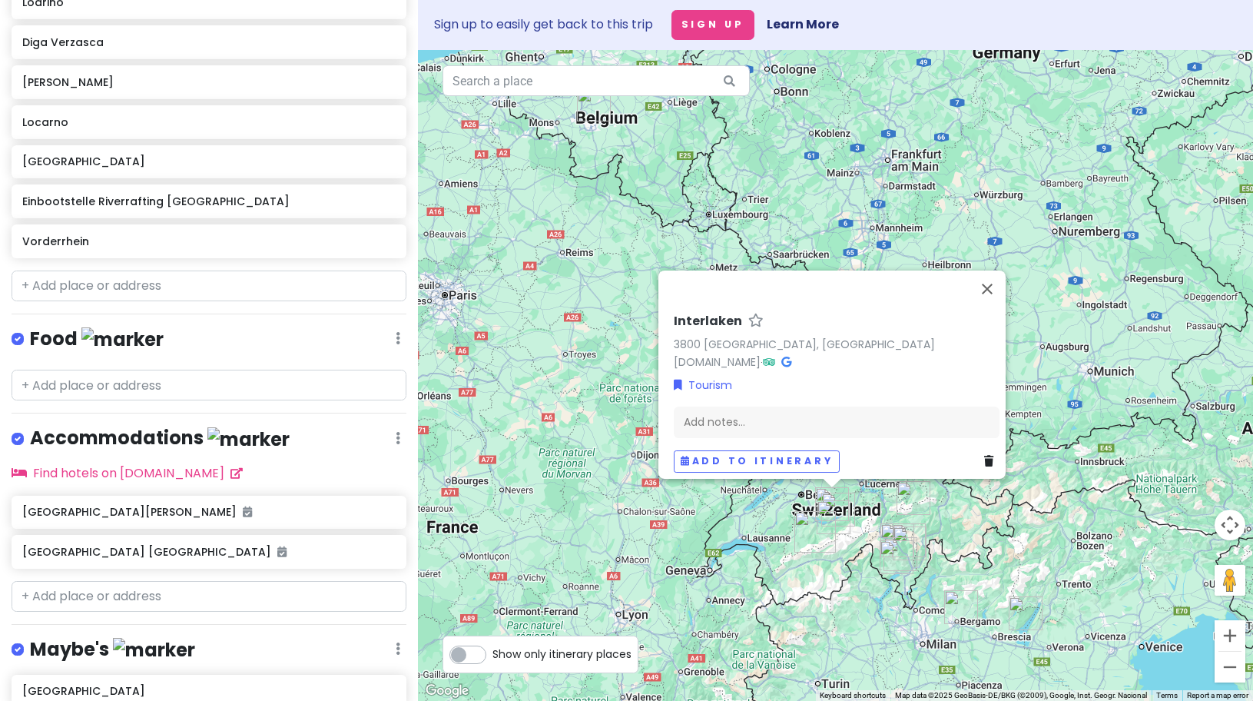
scroll to position [535, 0]
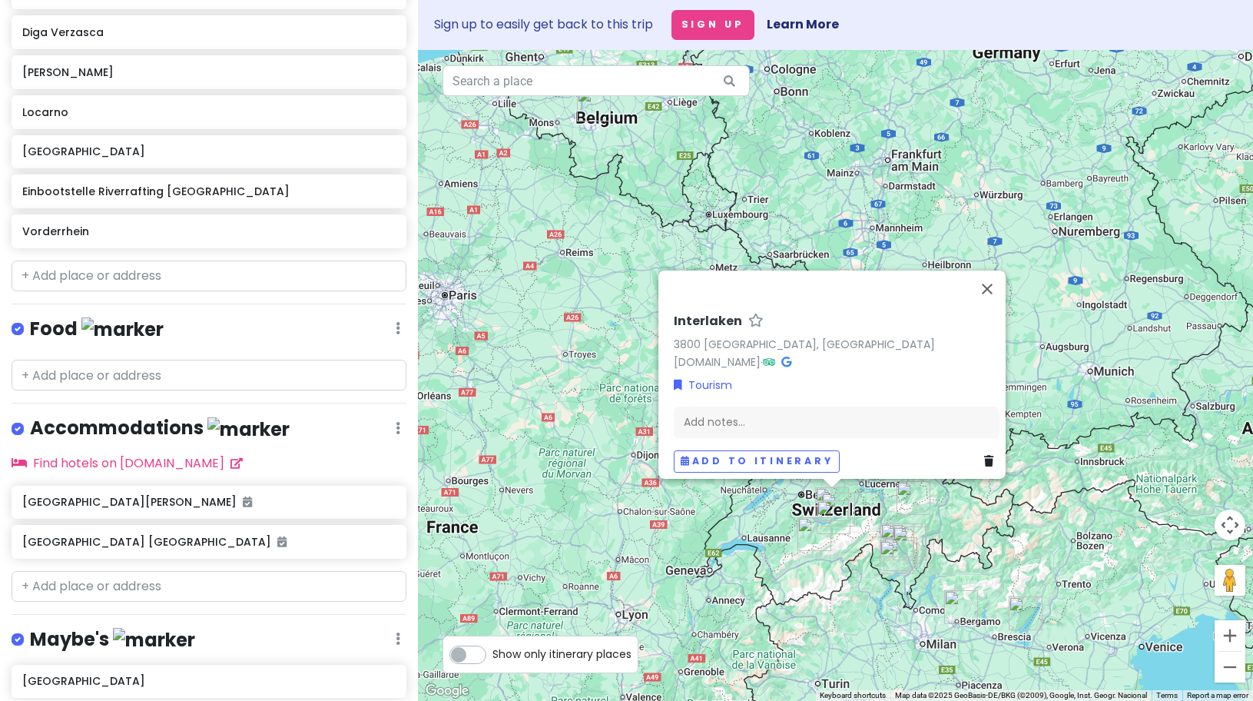
click at [493, 655] on label "Show only itinerary places" at bounding box center [562, 651] width 139 height 18
click at [493, 652] on input "Show only itinerary places" at bounding box center [498, 647] width 10 height 10
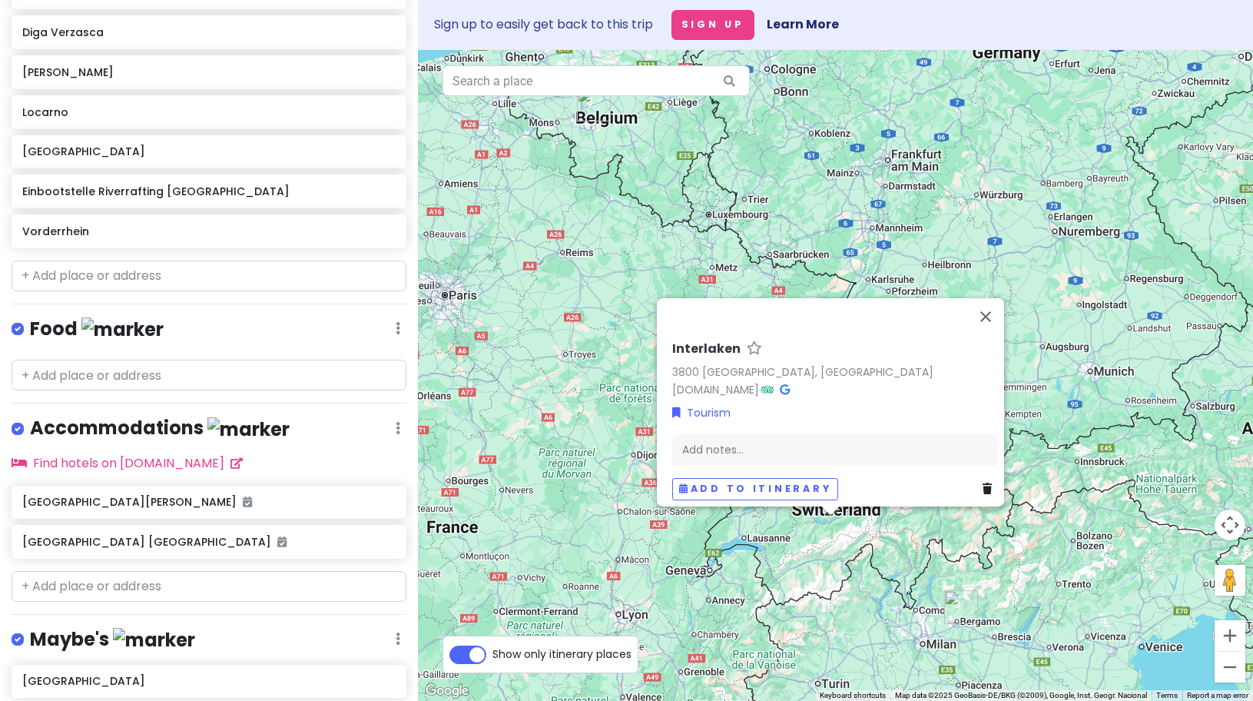
click at [493, 655] on label "Show only itinerary places" at bounding box center [562, 651] width 139 height 18
click at [493, 652] on input "Show only itinerary places" at bounding box center [498, 647] width 10 height 10
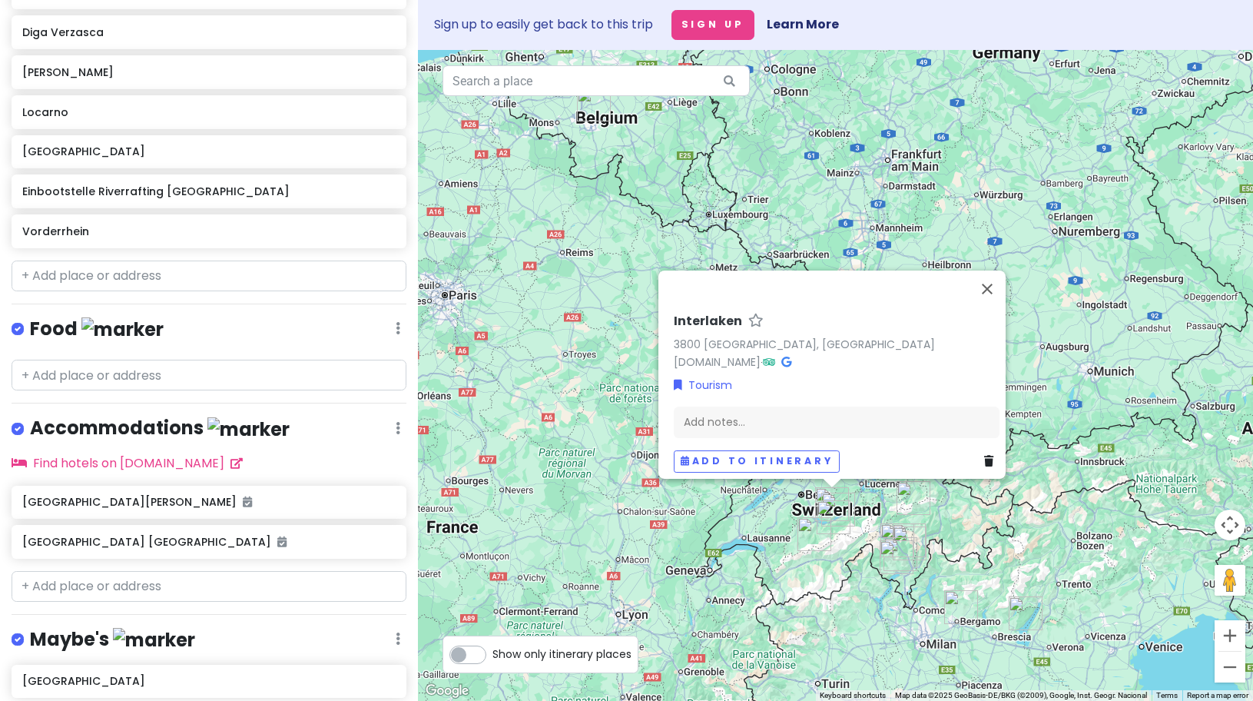
click at [493, 655] on label "Show only itinerary places" at bounding box center [562, 651] width 139 height 18
click at [493, 652] on input "Show only itinerary places" at bounding box center [498, 647] width 10 height 10
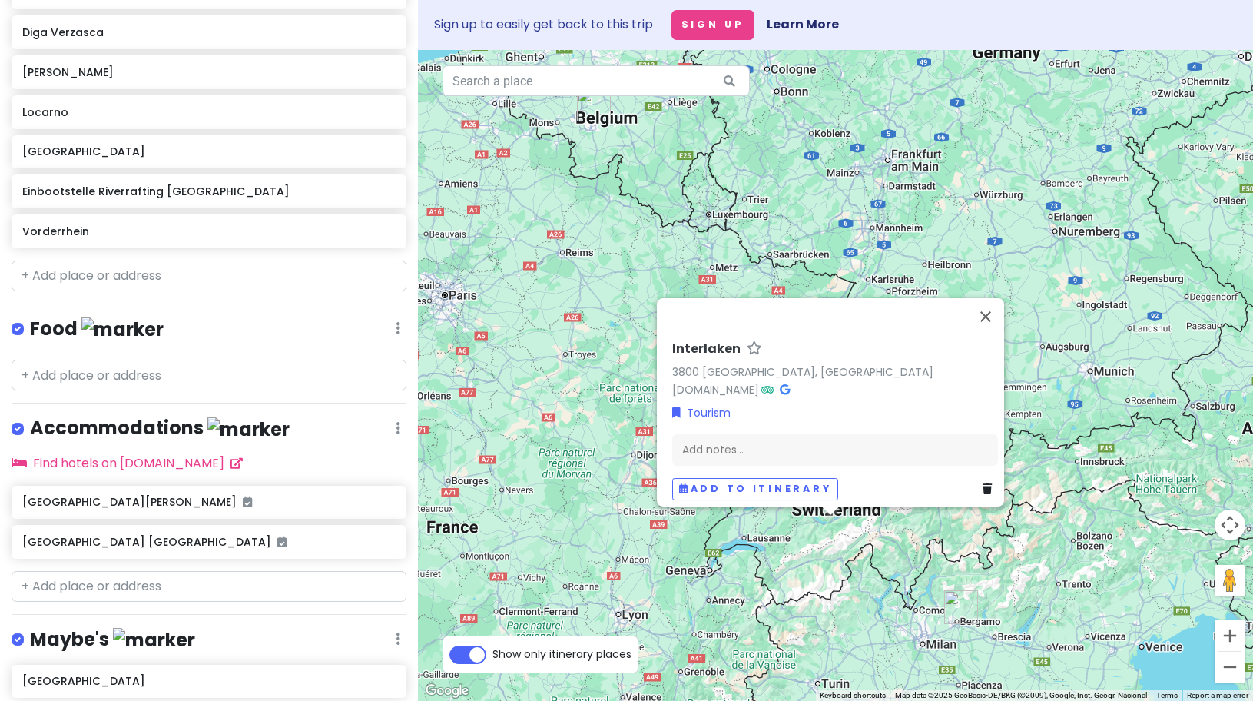
click at [493, 655] on label "Show only itinerary places" at bounding box center [562, 651] width 139 height 18
click at [493, 652] on input "Show only itinerary places" at bounding box center [498, 647] width 10 height 10
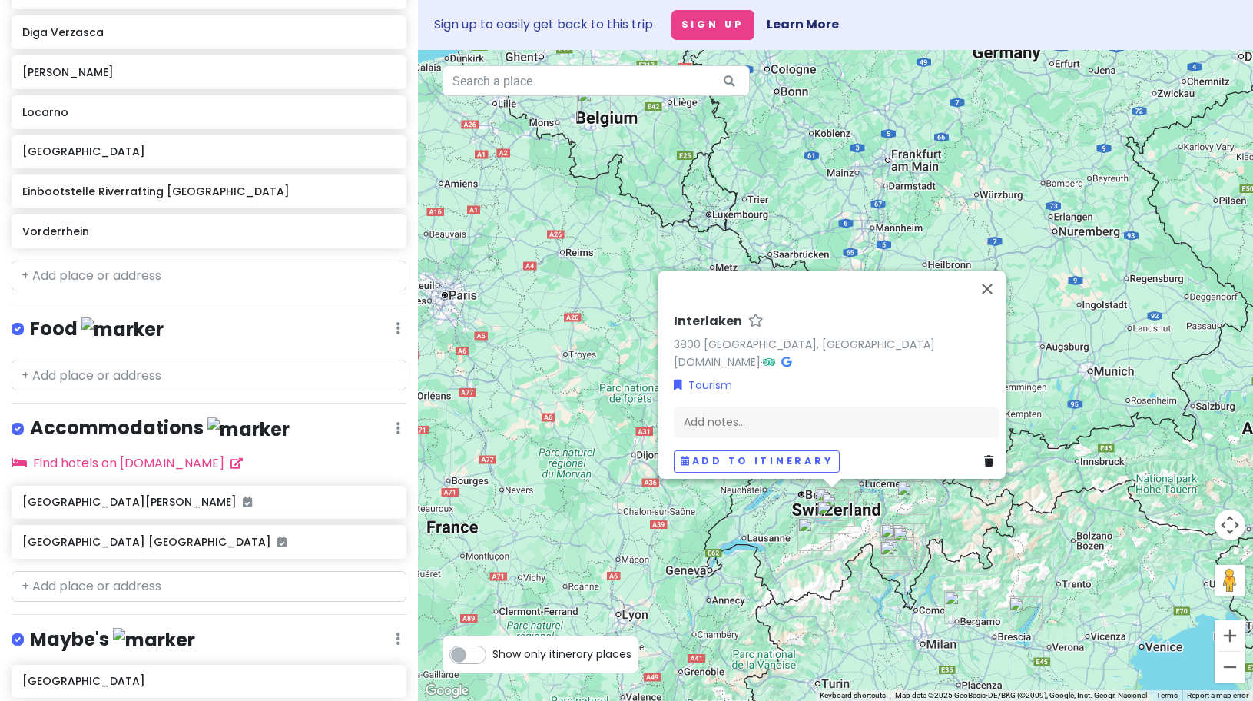
click at [493, 655] on label "Show only itinerary places" at bounding box center [562, 651] width 139 height 18
click at [493, 652] on input "Show only itinerary places" at bounding box center [498, 647] width 10 height 10
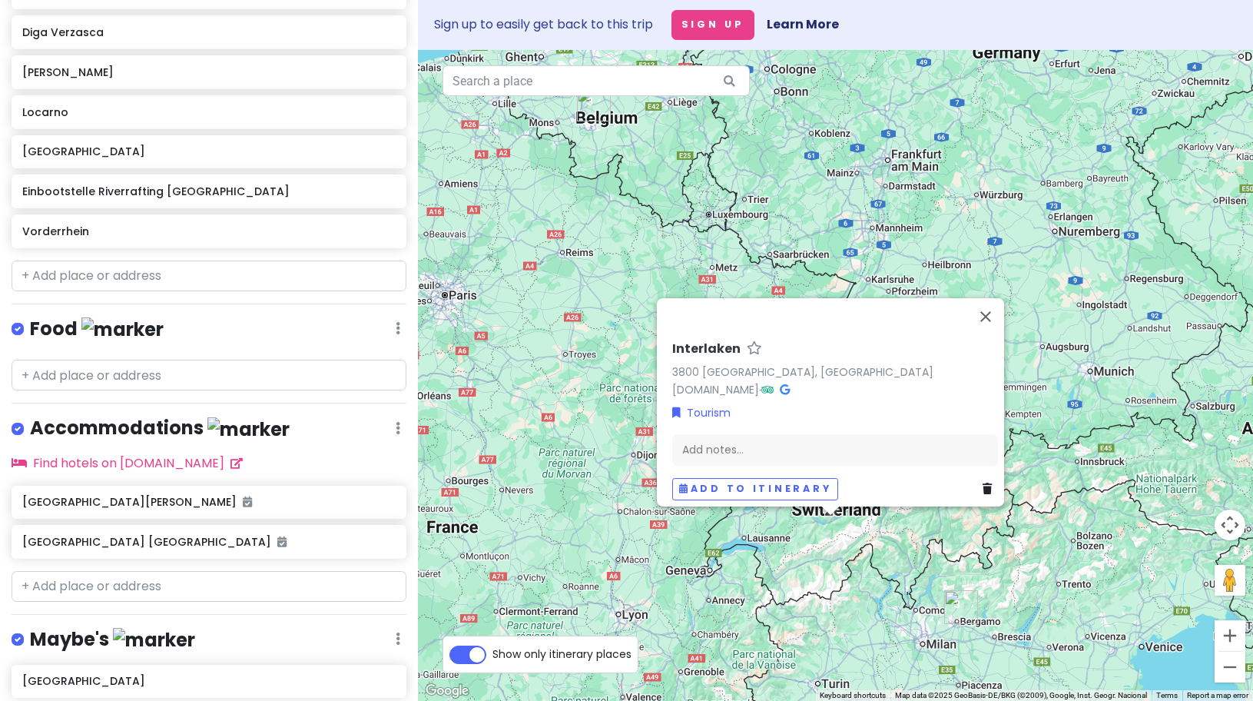
click at [493, 655] on label "Show only itinerary places" at bounding box center [562, 651] width 139 height 18
click at [493, 652] on input "Show only itinerary places" at bounding box center [498, 647] width 10 height 10
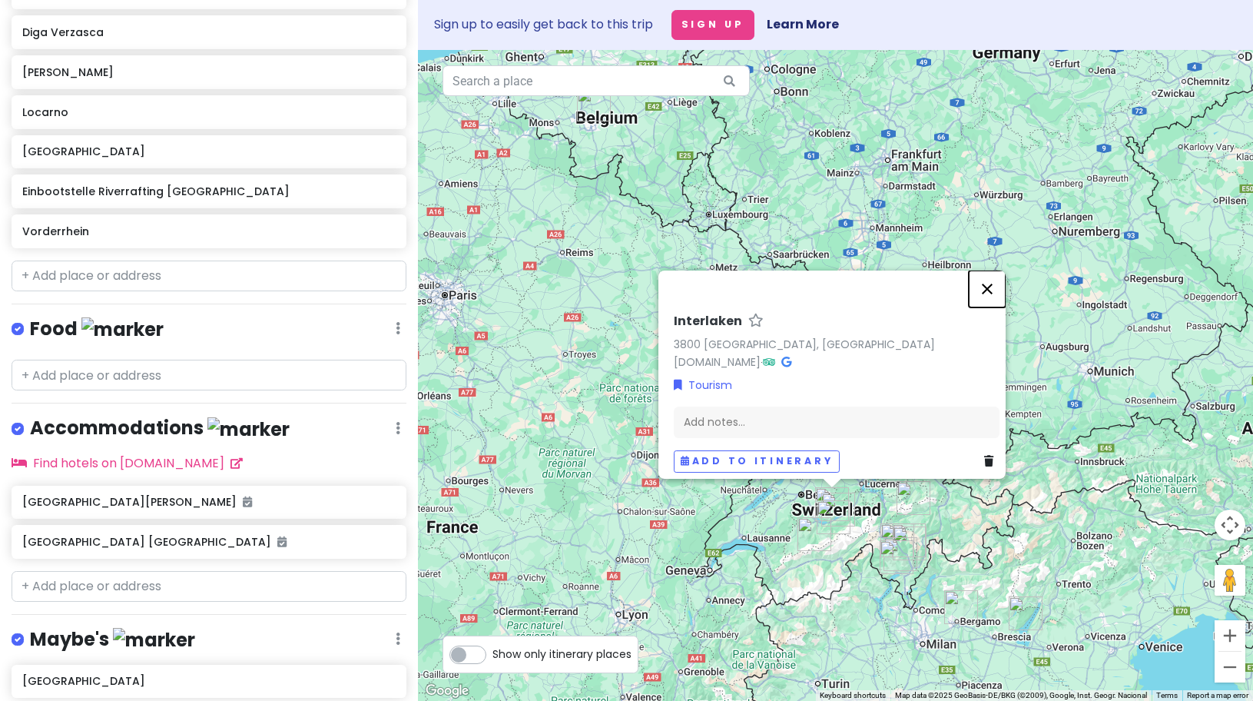
click at [990, 286] on button "Close" at bounding box center [987, 288] width 37 height 37
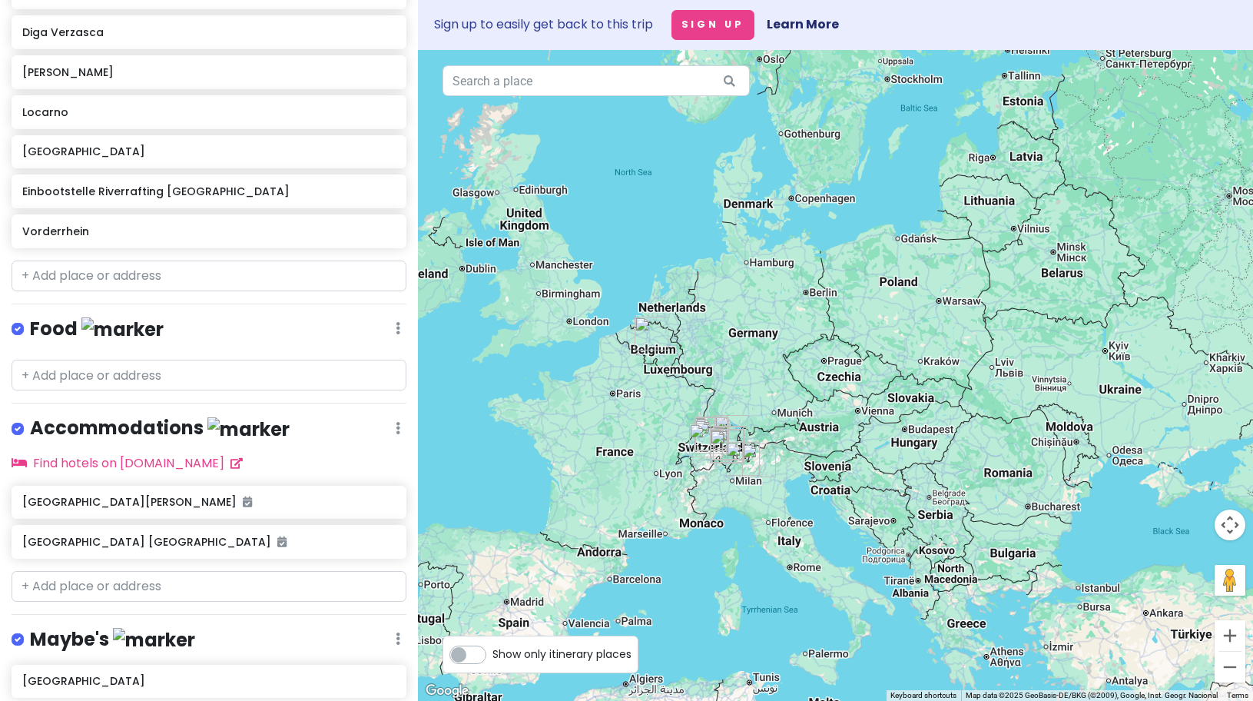
click at [395, 404] on div "Interlaken Trip Private Change Dates Make a Copy Delete Trip Go Pro ⚡️ Give Fee…" at bounding box center [209, 350] width 418 height 701
click at [380, 416] on div "Accommodations Edit Reorder Delete List" at bounding box center [209, 432] width 395 height 32
click at [396, 422] on icon at bounding box center [398, 428] width 5 height 12
click at [340, 460] on link "Edit" at bounding box center [352, 474] width 123 height 37
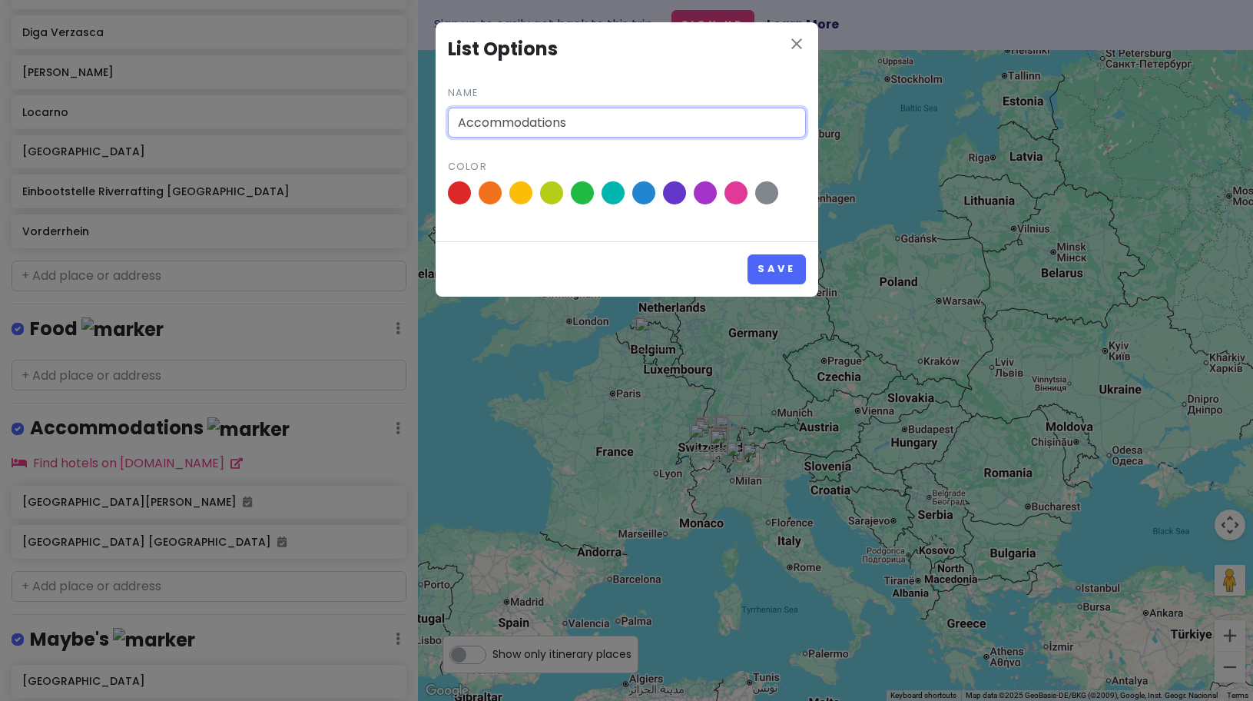
drag, startPoint x: 591, startPoint y: 120, endPoint x: 412, endPoint y: 117, distance: 179.1
click at [412, 117] on div "close List Options Name Accommodations Color Save" at bounding box center [626, 350] width 1253 height 701
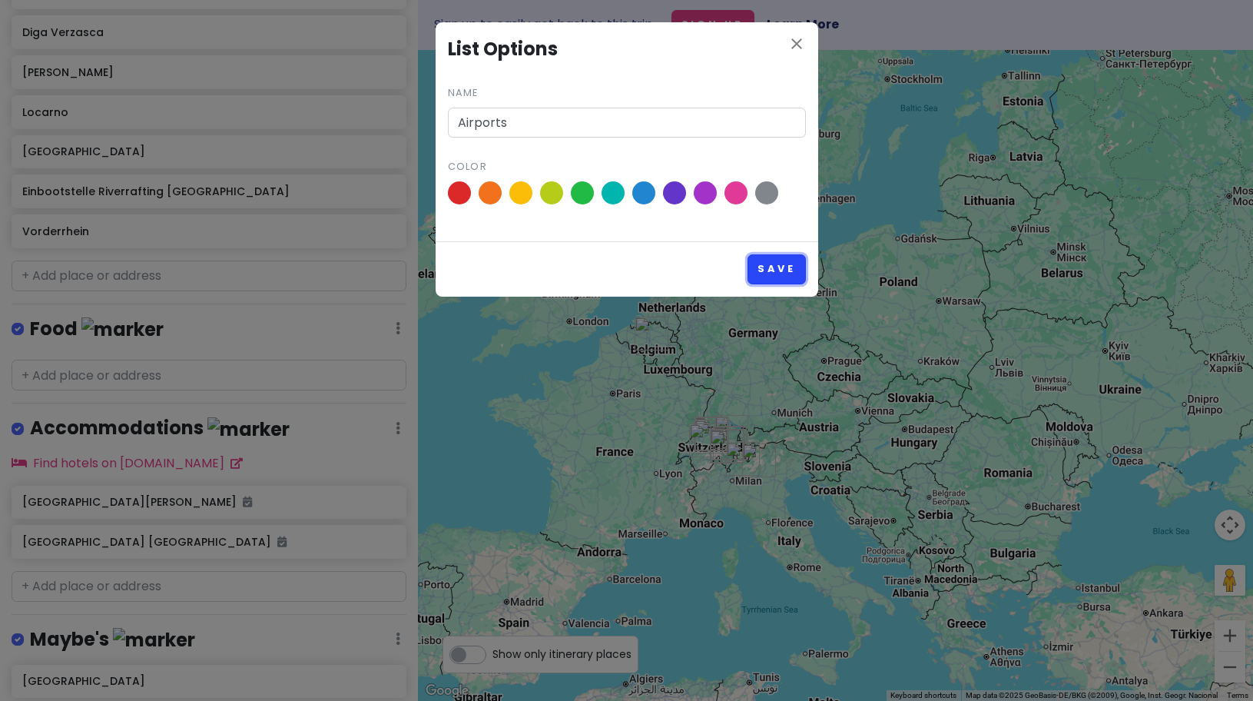
click at [758, 263] on button "Save" at bounding box center [777, 269] width 58 height 30
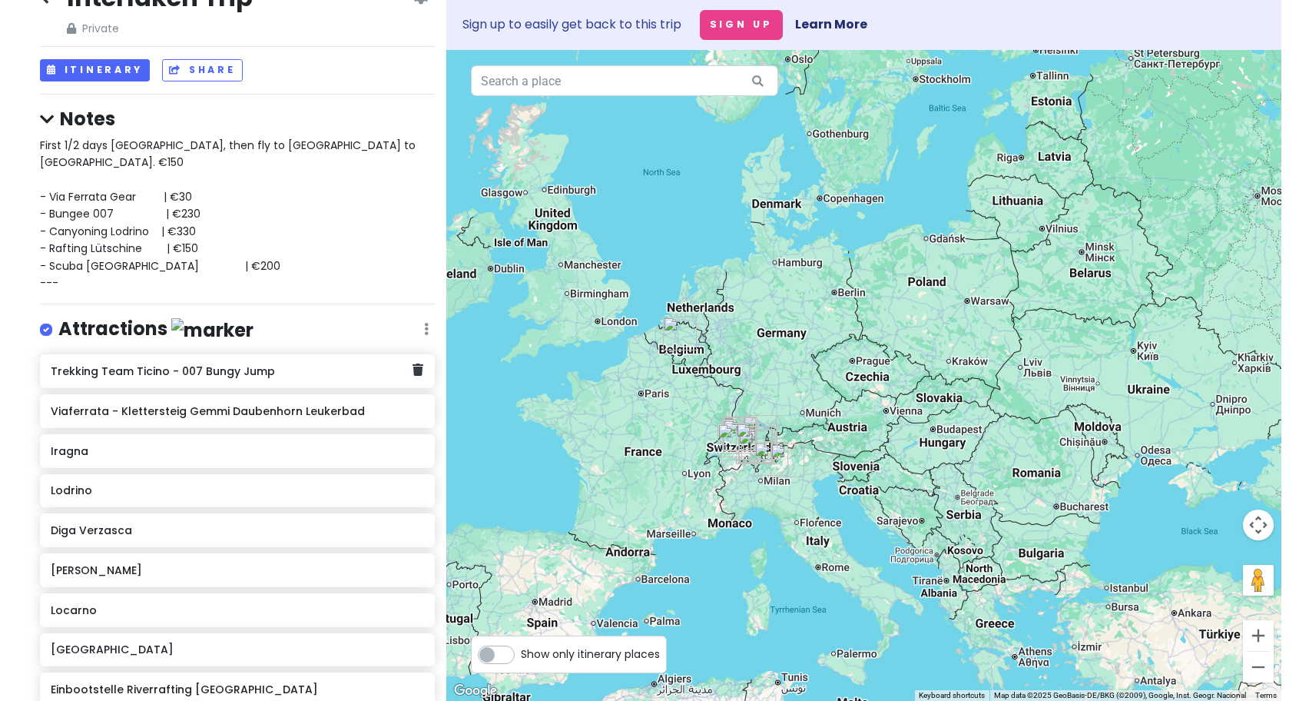
scroll to position [32, 0]
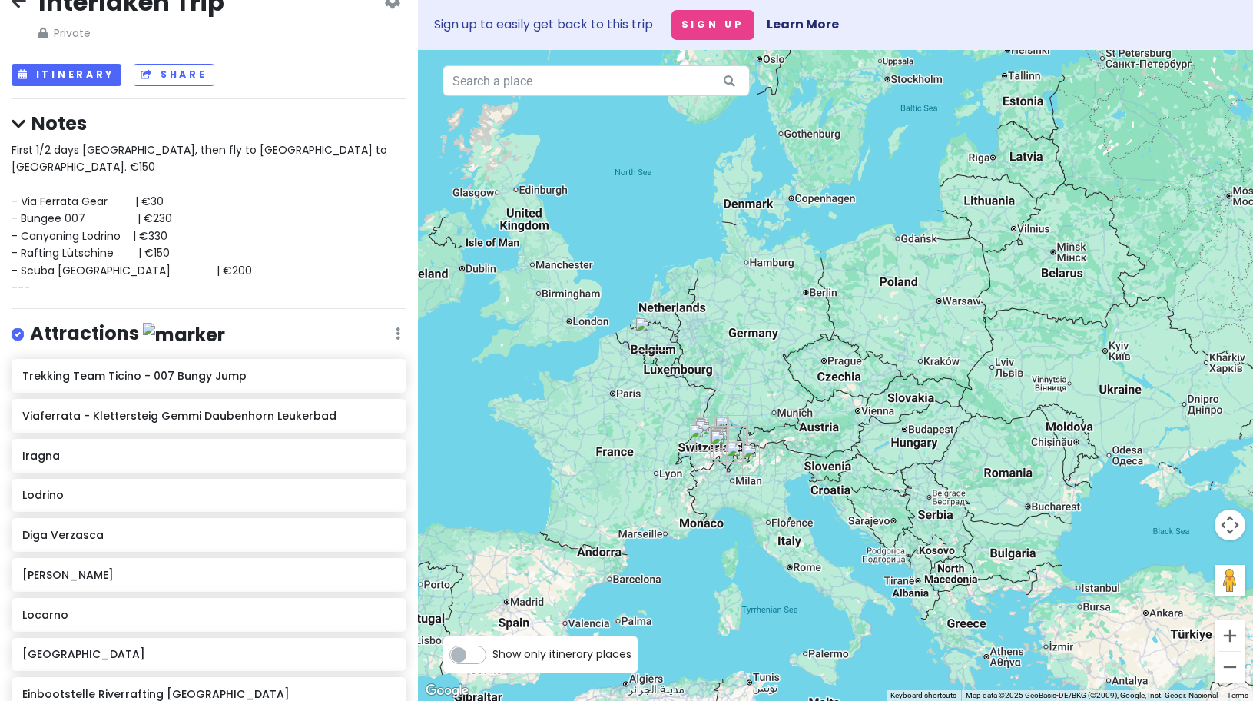
click at [117, 257] on span "First 1/2 days [GEOGRAPHIC_DATA], then fly to [GEOGRAPHIC_DATA] to [GEOGRAPHIC_…" at bounding box center [201, 218] width 379 height 153
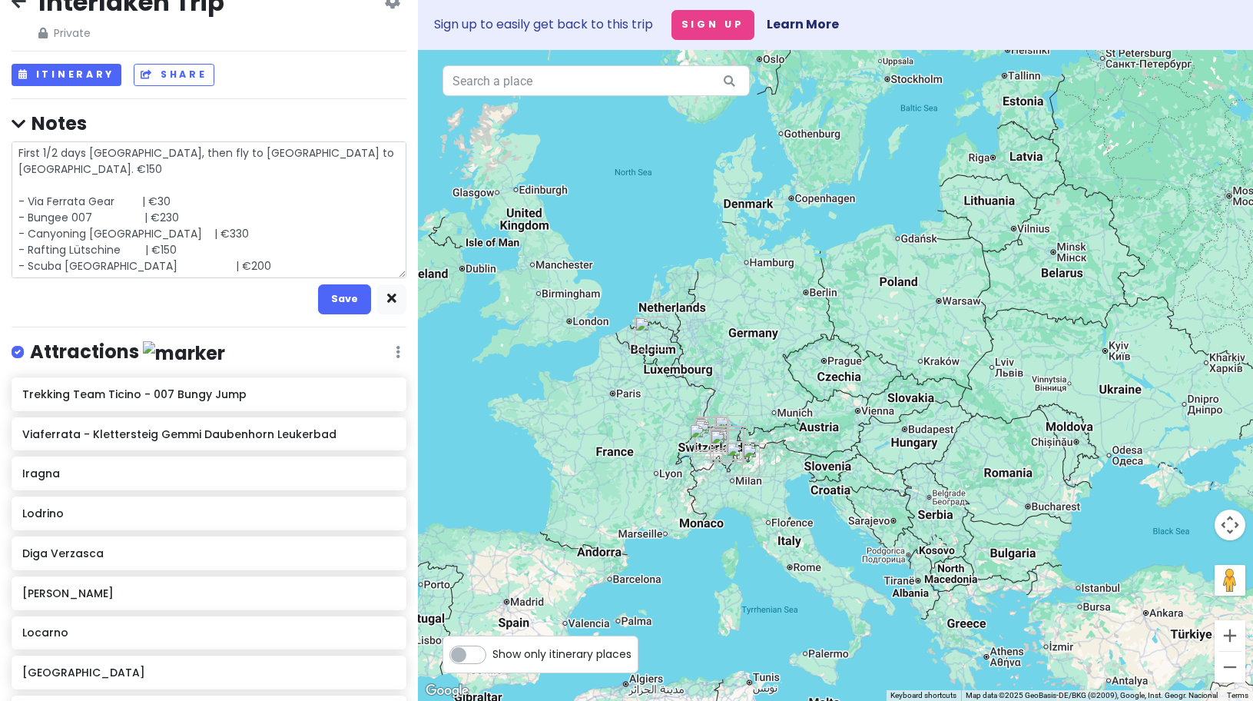
click at [84, 257] on textarea "First 1/2 days [GEOGRAPHIC_DATA], then fly to [GEOGRAPHIC_DATA] to [GEOGRAPHIC_…" at bounding box center [209, 209] width 395 height 137
click at [73, 264] on textarea "First 1/2 days [GEOGRAPHIC_DATA], then fly to [GEOGRAPHIC_DATA] to [GEOGRAPHIC_…" at bounding box center [209, 209] width 395 height 137
click at [326, 297] on button "Save" at bounding box center [344, 299] width 53 height 30
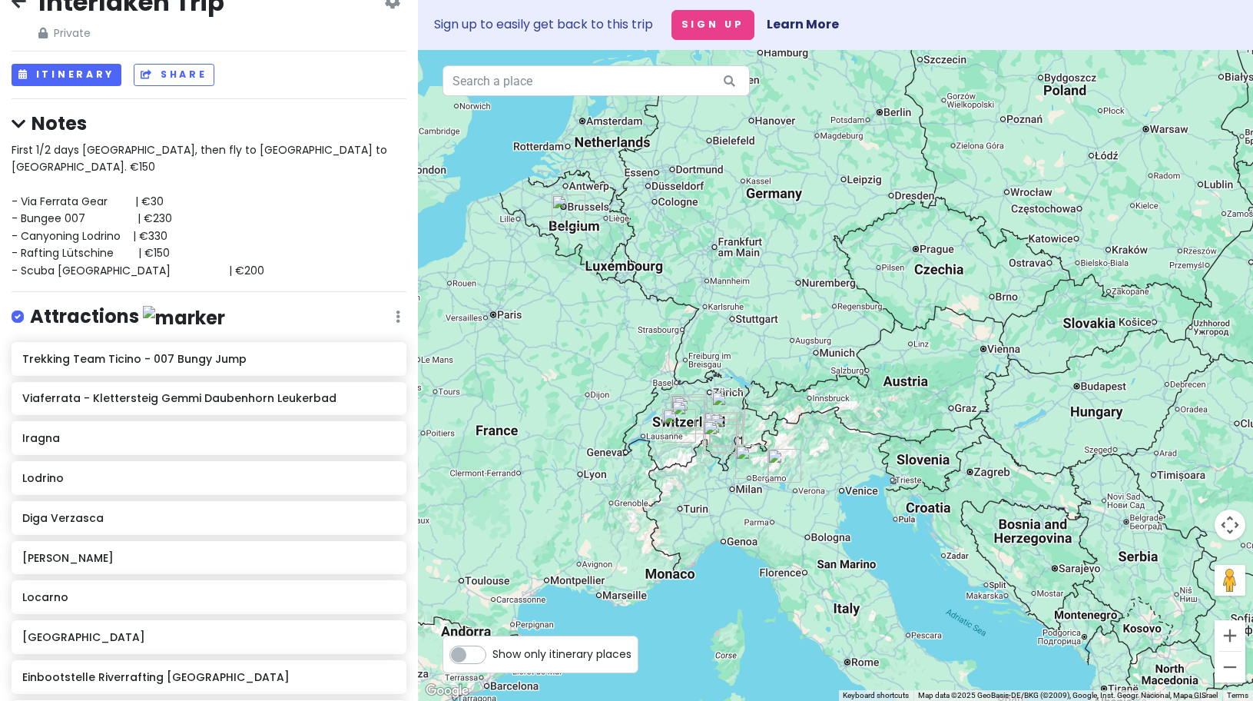
click at [168, 185] on div "First 1/2 days [GEOGRAPHIC_DATA], then fly to [GEOGRAPHIC_DATA] to [GEOGRAPHIC_…" at bounding box center [209, 210] width 395 height 138
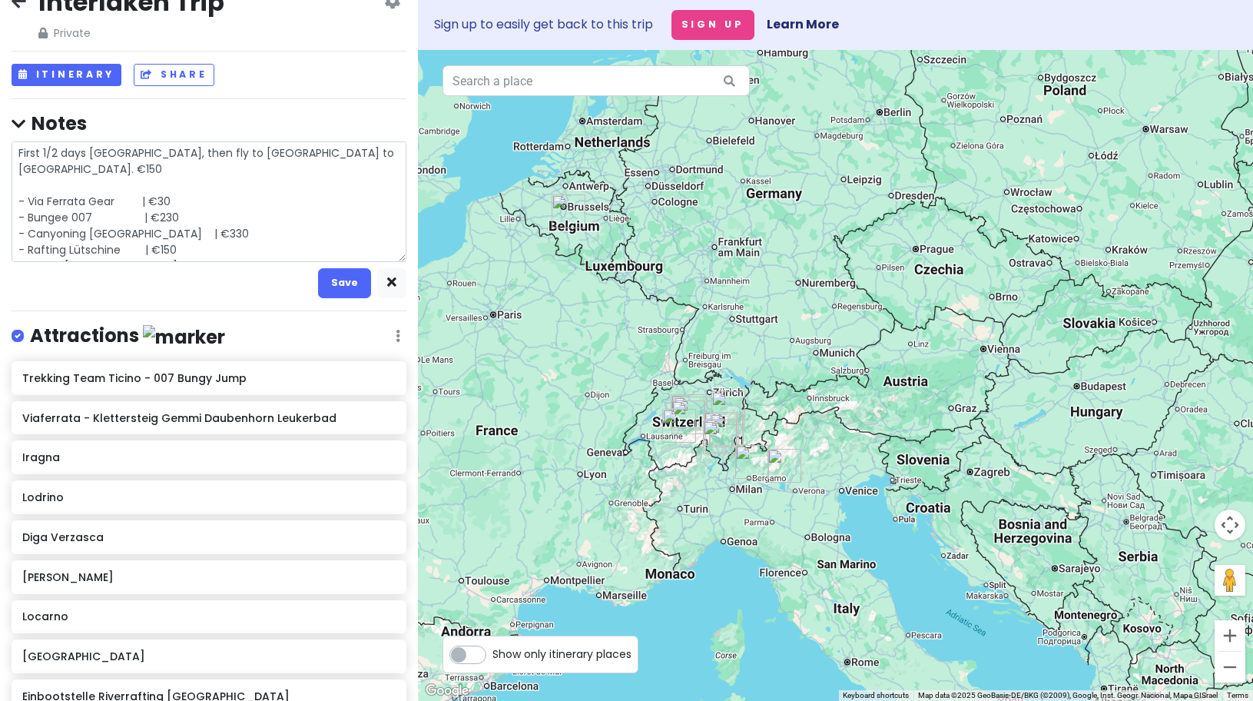
click at [205, 186] on textarea "First 1/2 days [GEOGRAPHIC_DATA], then fly to [GEOGRAPHIC_DATA] to [GEOGRAPHIC_…" at bounding box center [209, 201] width 395 height 121
click at [208, 247] on textarea "First 1/2 days [GEOGRAPHIC_DATA], then fly to [GEOGRAPHIC_DATA] to [GEOGRAPHIC_…" at bounding box center [209, 201] width 395 height 121
